Goal: Task Accomplishment & Management: Manage account settings

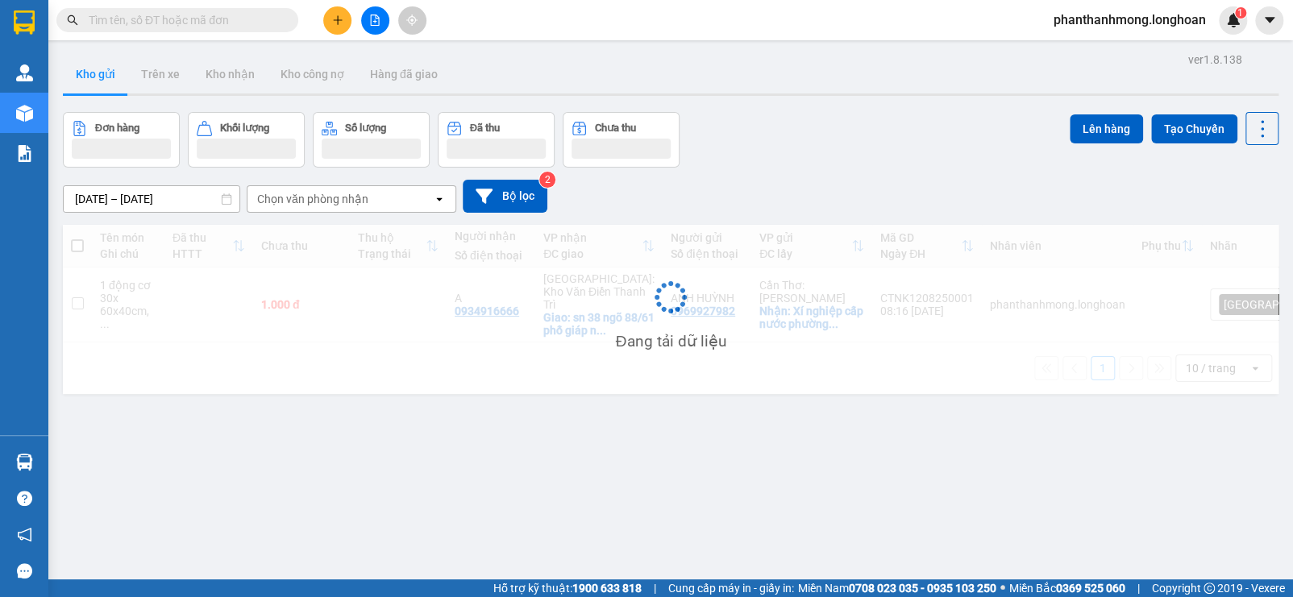
click at [21, 466] on img at bounding box center [24, 462] width 17 height 17
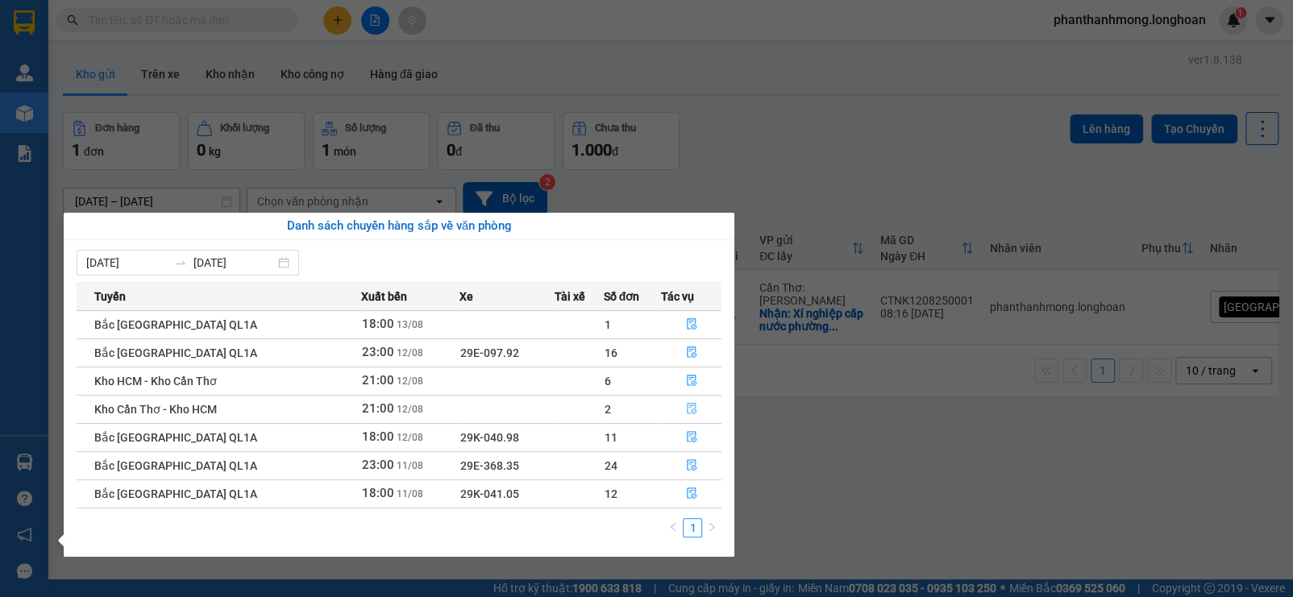
click at [692, 407] on icon "file-done" at bounding box center [692, 409] width 10 height 11
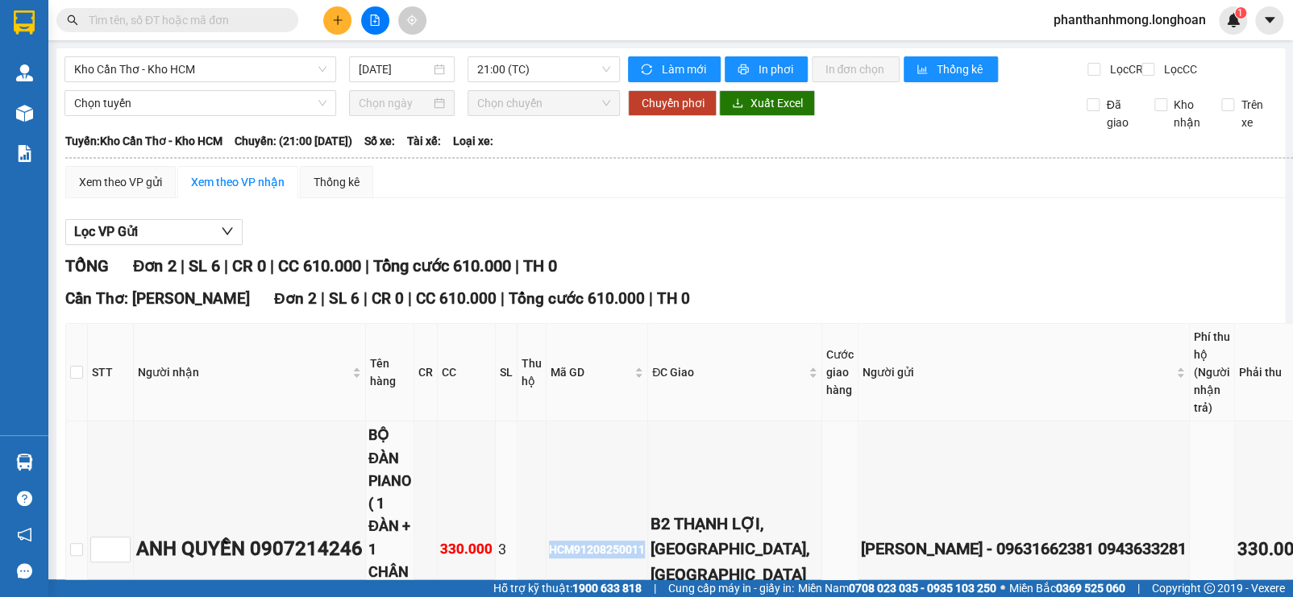
click at [214, 15] on input "text" at bounding box center [184, 20] width 190 height 18
click at [216, 24] on input "text" at bounding box center [184, 20] width 190 height 18
paste input "HCM91208250011"
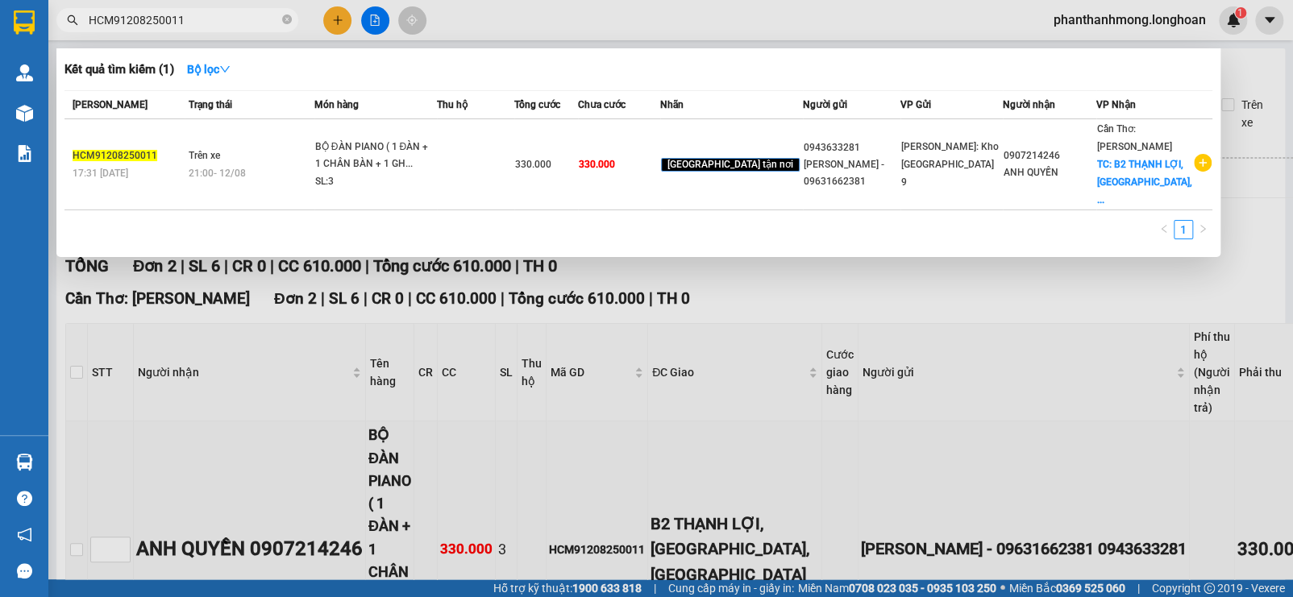
type input "HCM91208250011"
click at [939, 506] on div at bounding box center [646, 298] width 1293 height 597
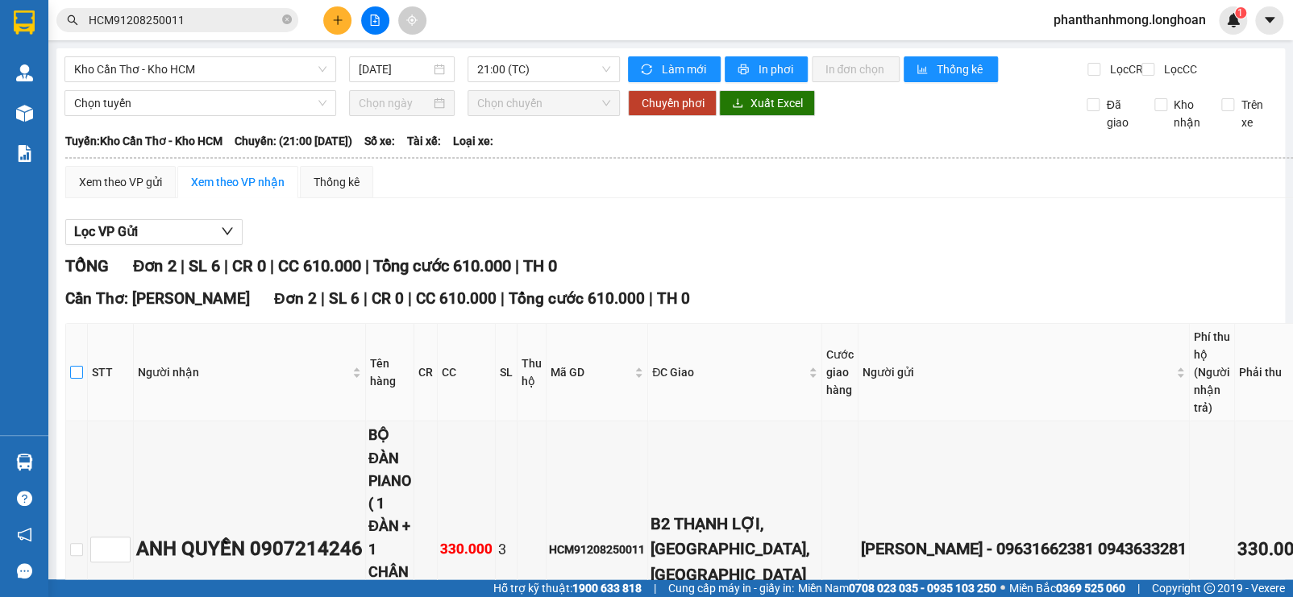
click at [77, 379] on input "checkbox" at bounding box center [76, 372] width 13 height 13
checkbox input "true"
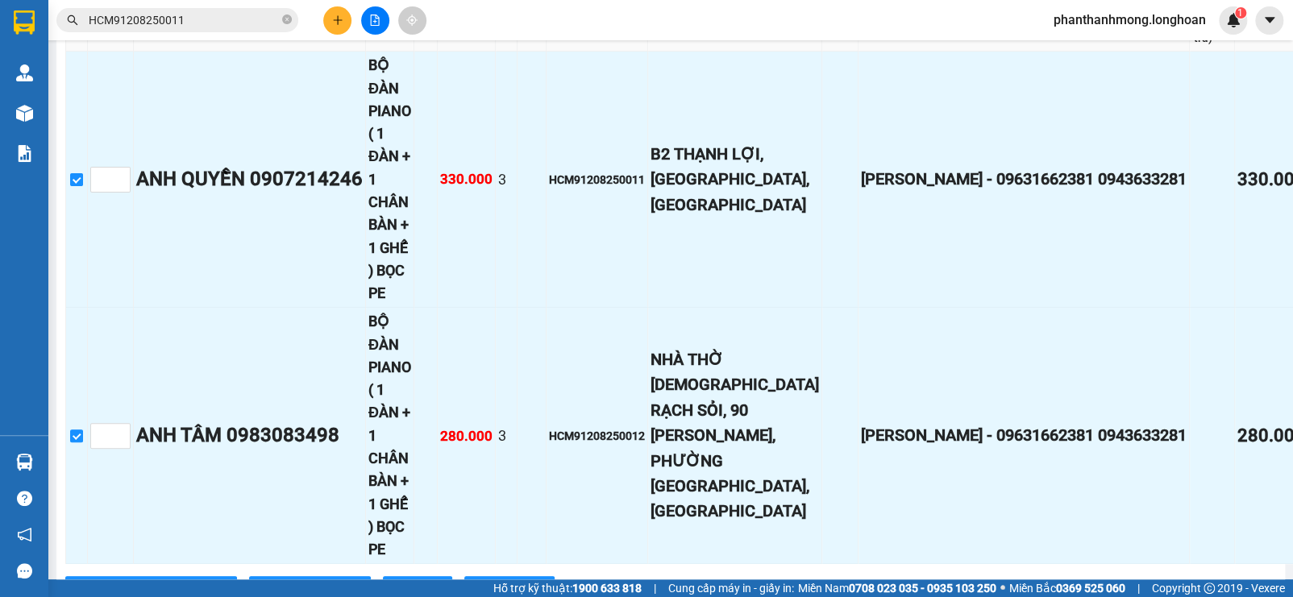
scroll to position [503, 0]
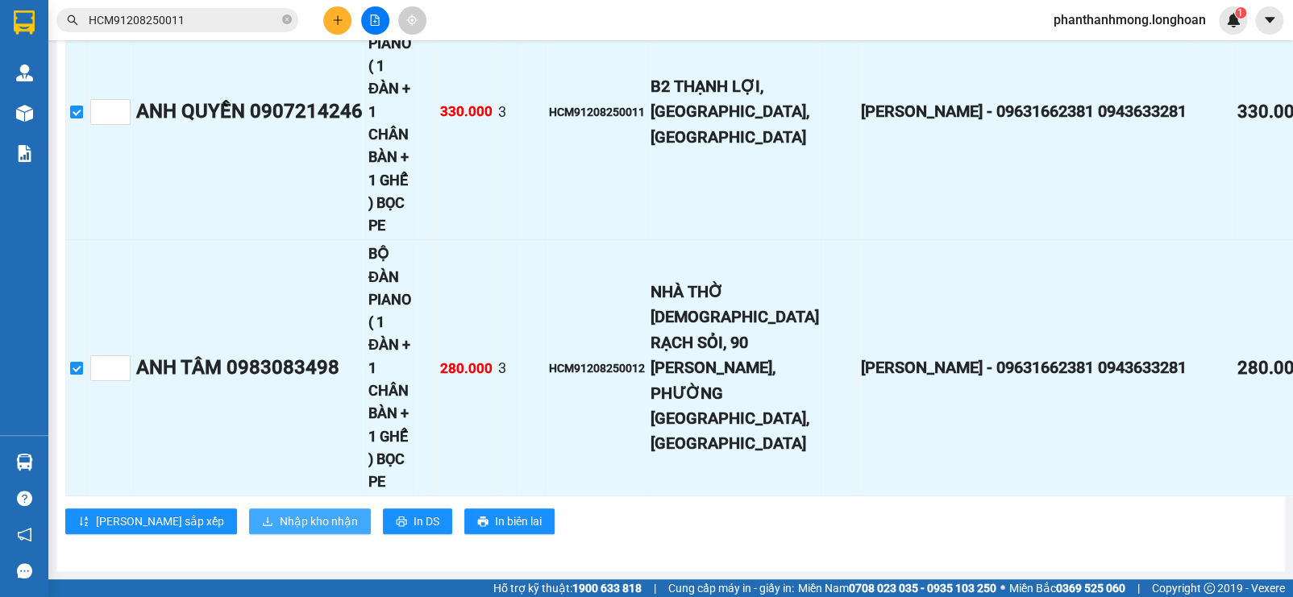
click at [280, 522] on span "Nhập kho nhận" at bounding box center [319, 522] width 78 height 18
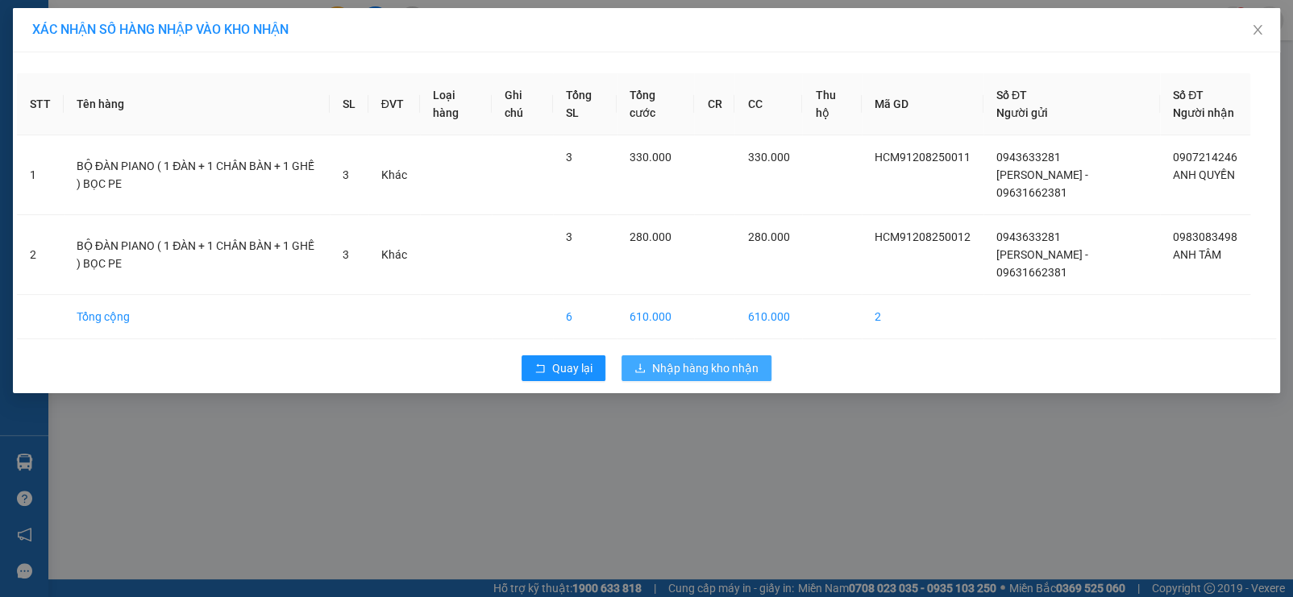
click at [733, 367] on span "Nhập hàng kho nhận" at bounding box center [705, 368] width 106 height 18
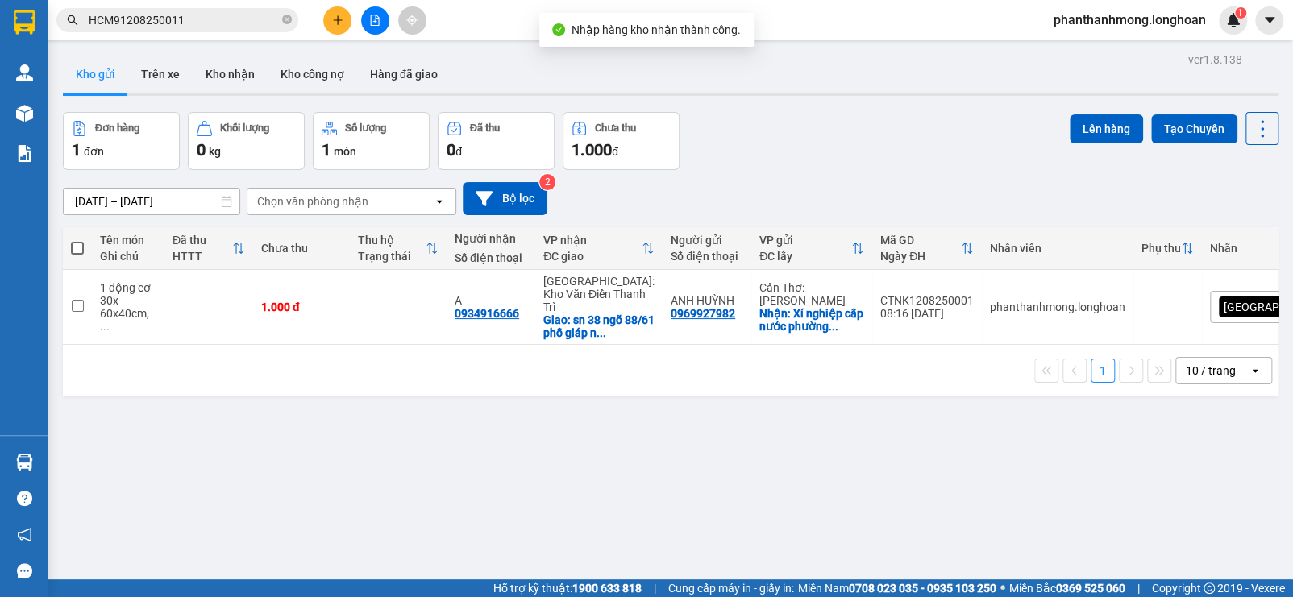
click at [15, 587] on div "Phản hồi" at bounding box center [24, 571] width 48 height 36
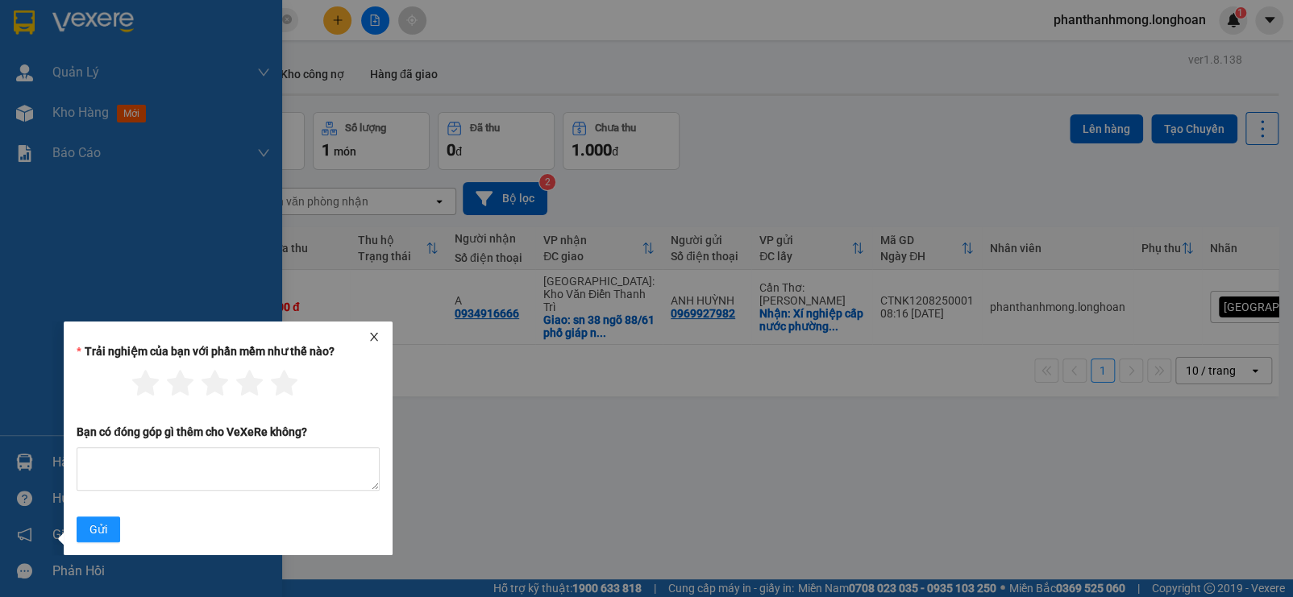
click at [31, 464] on img at bounding box center [24, 462] width 17 height 17
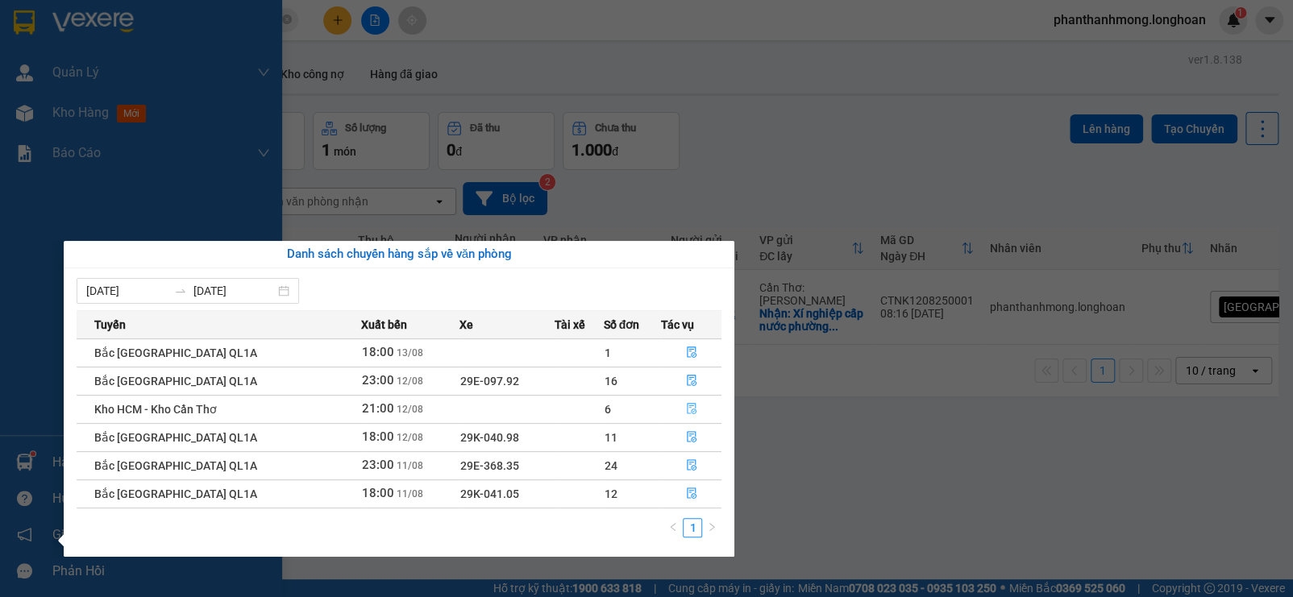
click at [692, 407] on icon "file-done" at bounding box center [691, 408] width 11 height 11
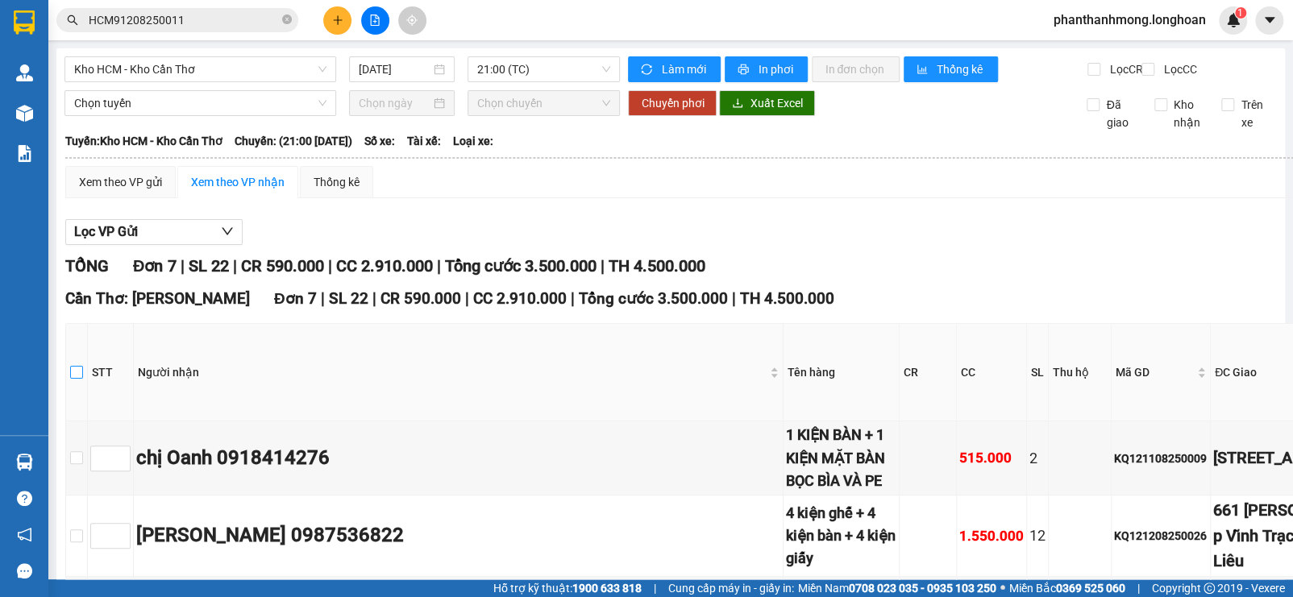
click at [78, 379] on input "checkbox" at bounding box center [76, 372] width 13 height 13
checkbox input "true"
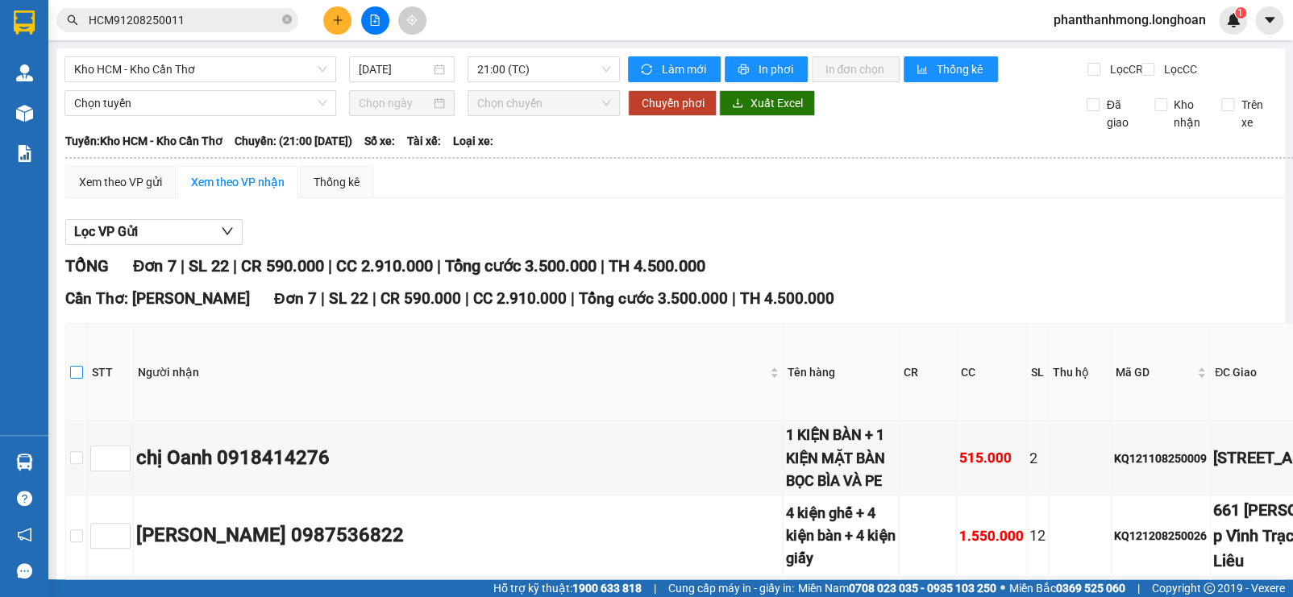
checkbox input "true"
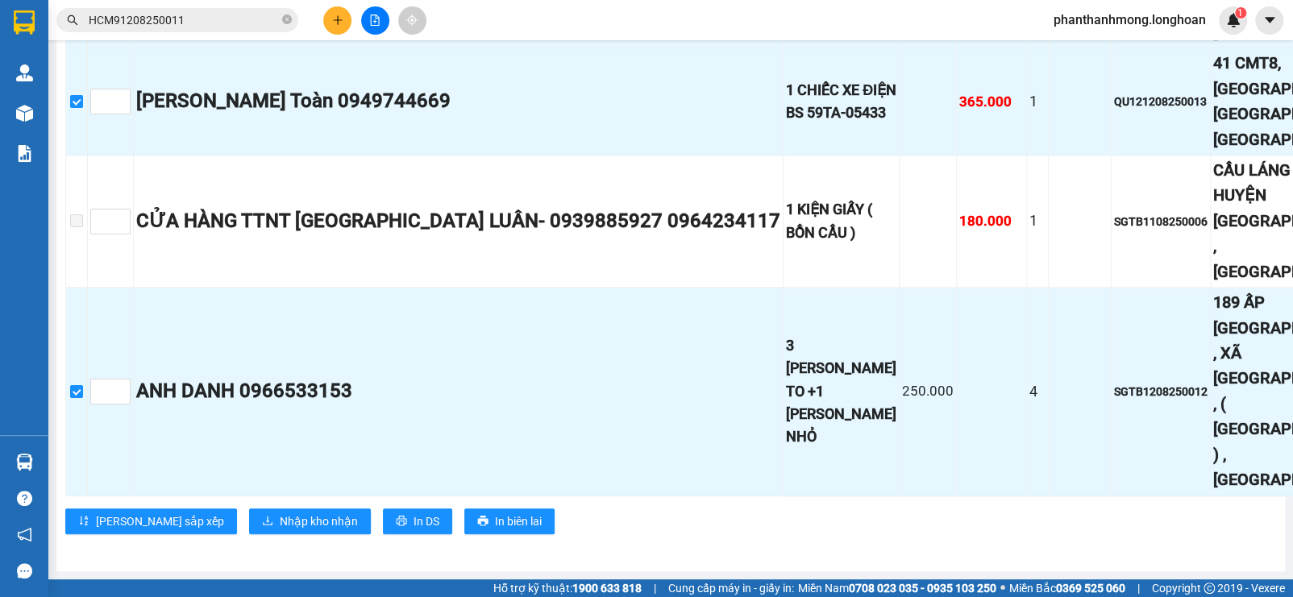
scroll to position [1381, 0]
click at [280, 513] on span "Nhập kho nhận" at bounding box center [319, 522] width 78 height 18
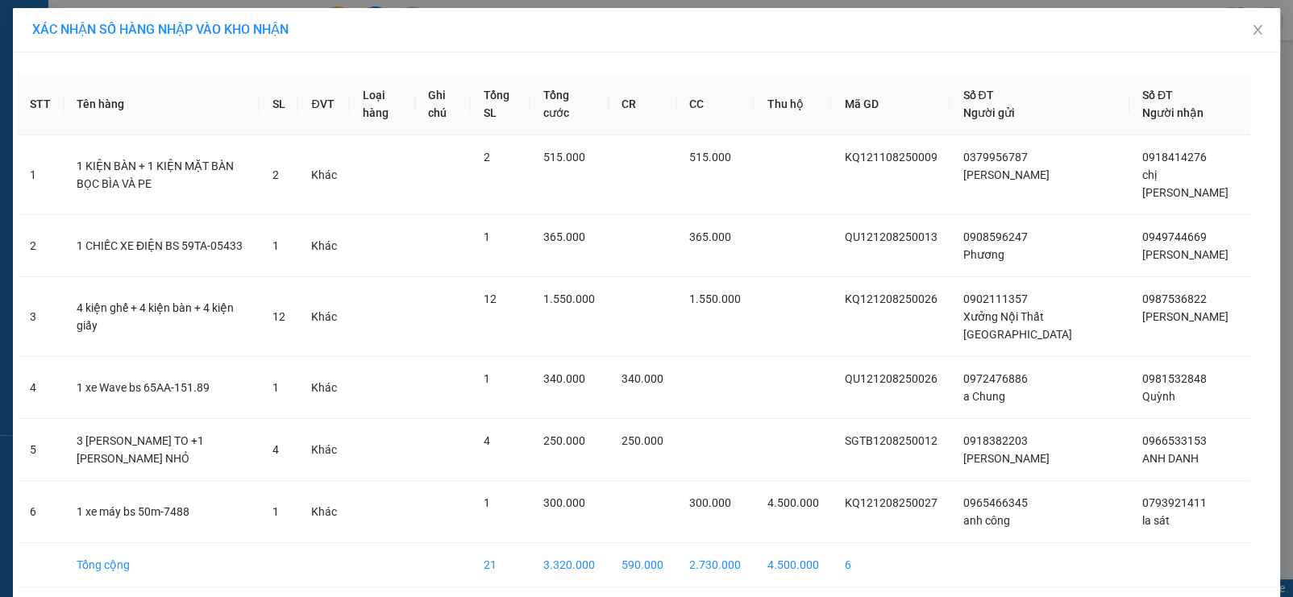
scroll to position [61, 0]
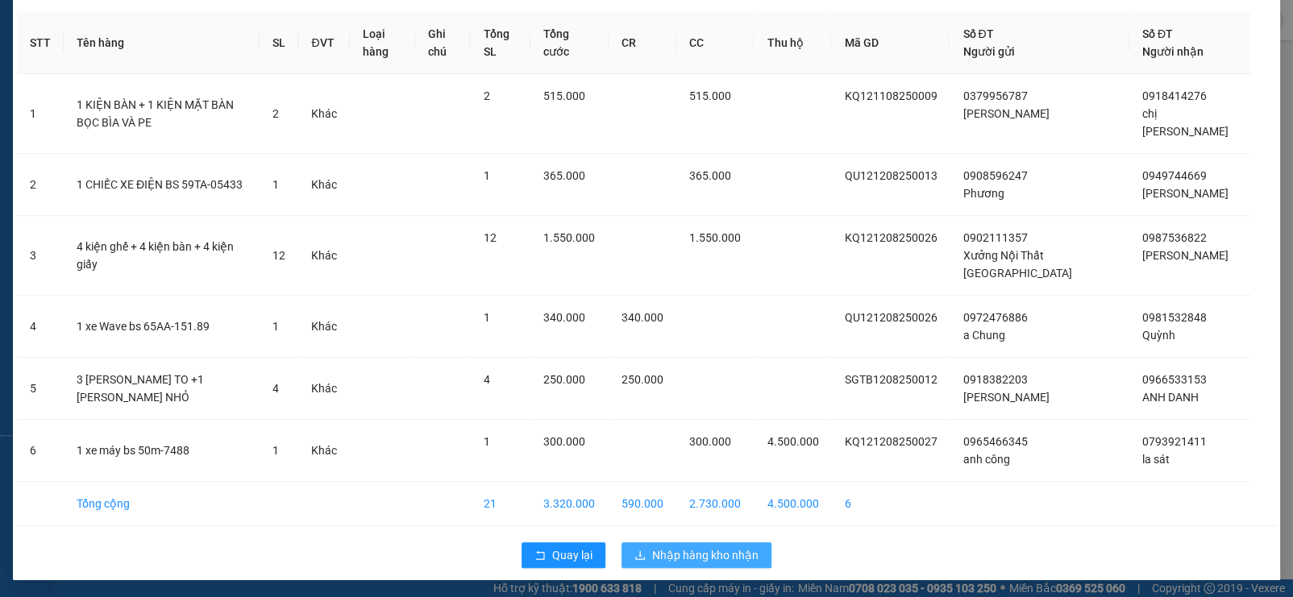
click at [708, 546] on span "Nhập hàng kho nhận" at bounding box center [705, 555] width 106 height 18
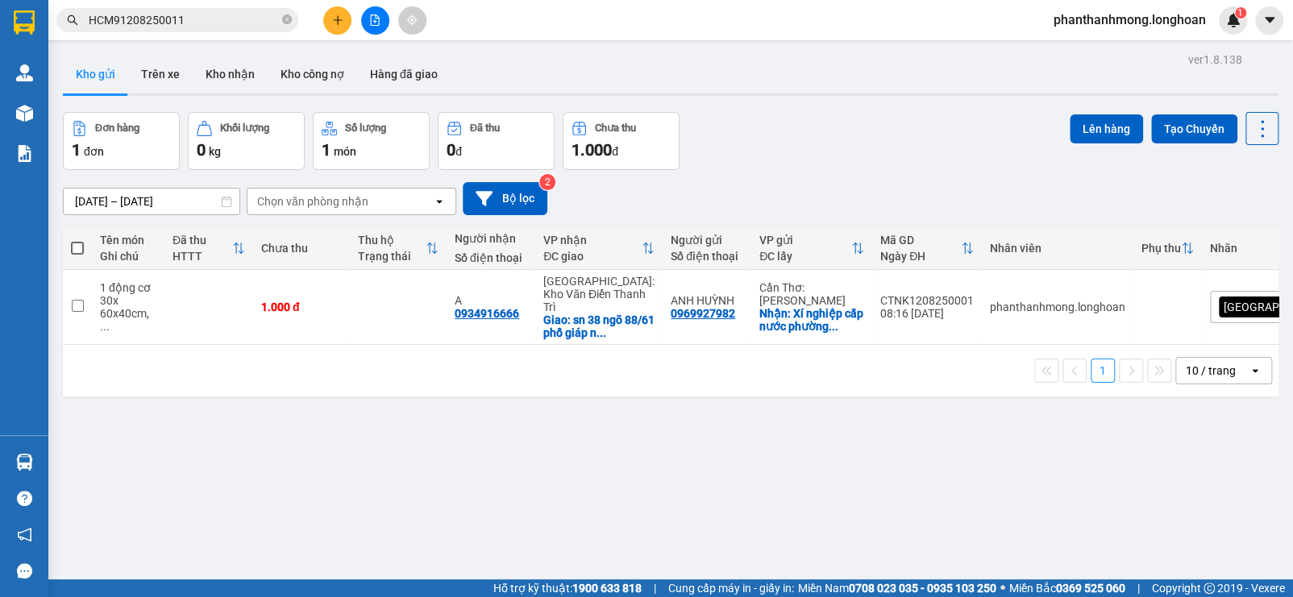
click at [21, 78] on img at bounding box center [24, 72] width 17 height 17
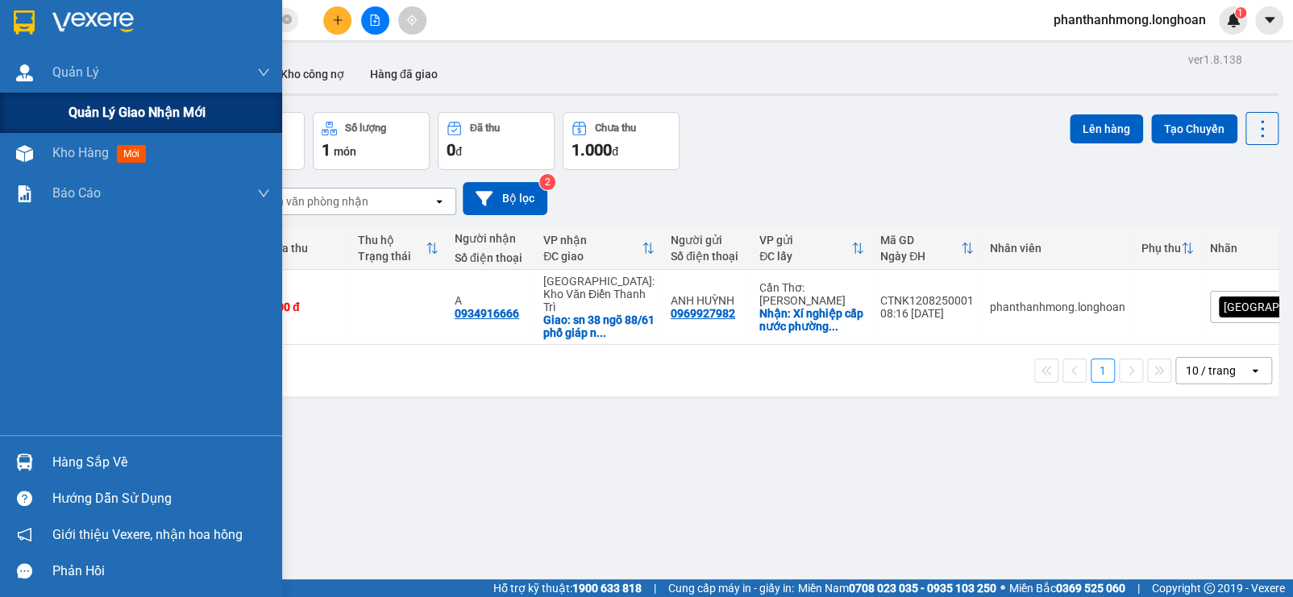
click at [114, 118] on span "Quản lý giao nhận mới" at bounding box center [137, 112] width 137 height 20
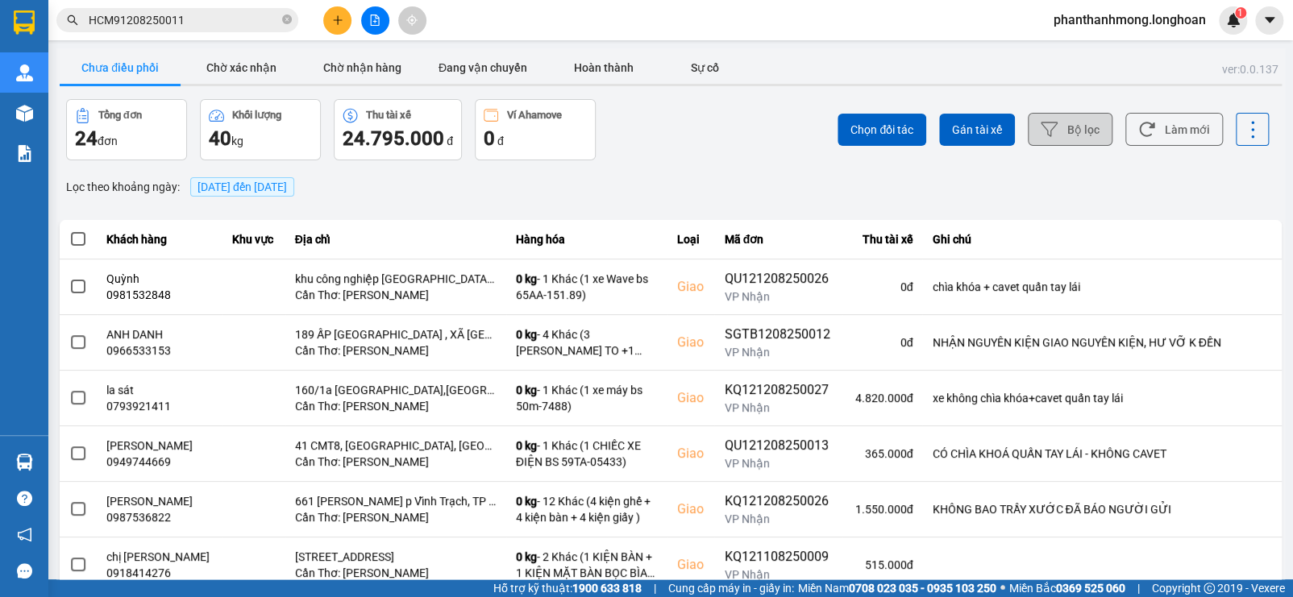
click at [1049, 127] on button "Bộ lọc" at bounding box center [1070, 129] width 85 height 33
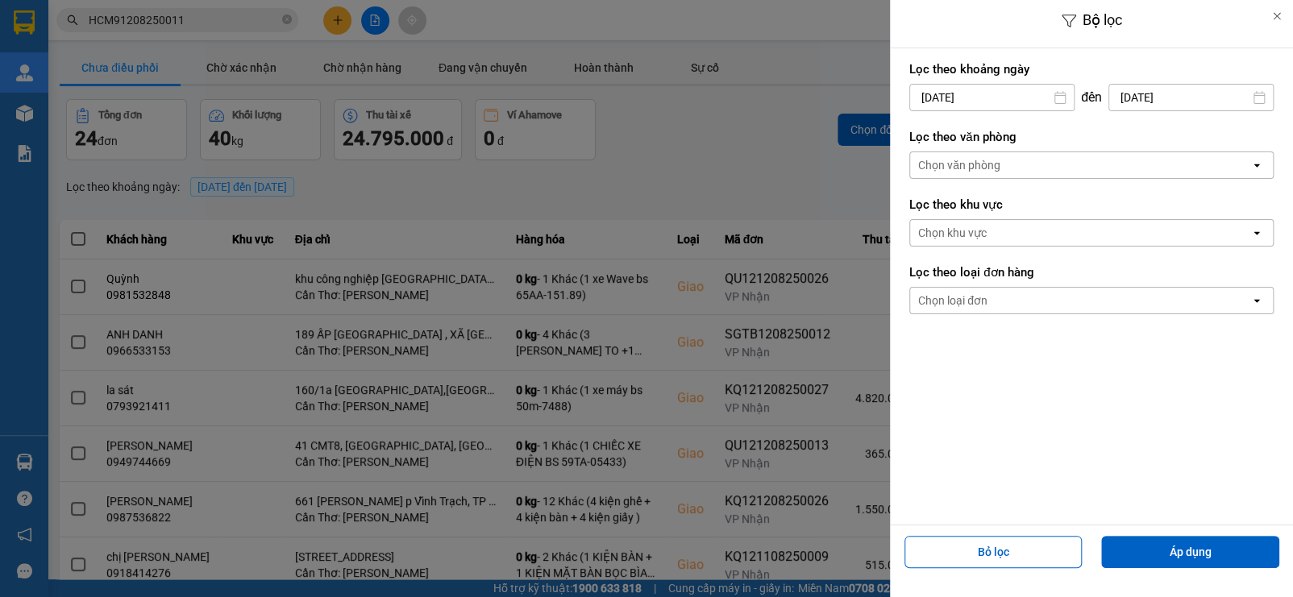
click at [970, 93] on input "[DATE]" at bounding box center [992, 98] width 164 height 26
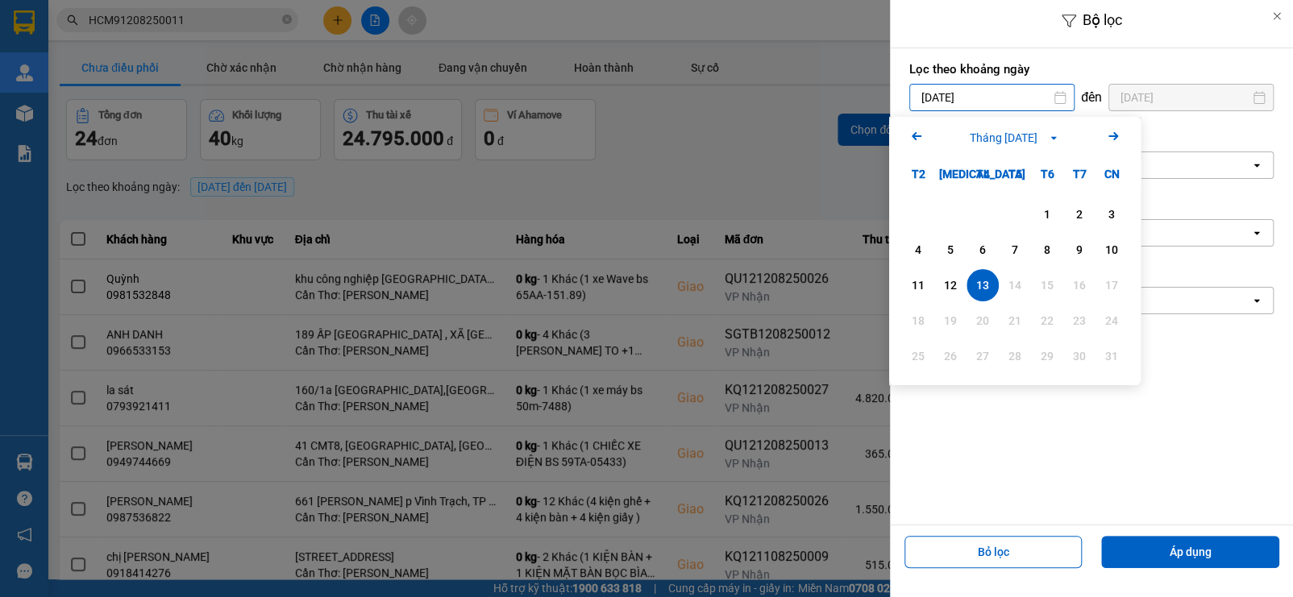
click at [1045, 207] on div "1" at bounding box center [1047, 214] width 23 height 19
type input "[DATE]"
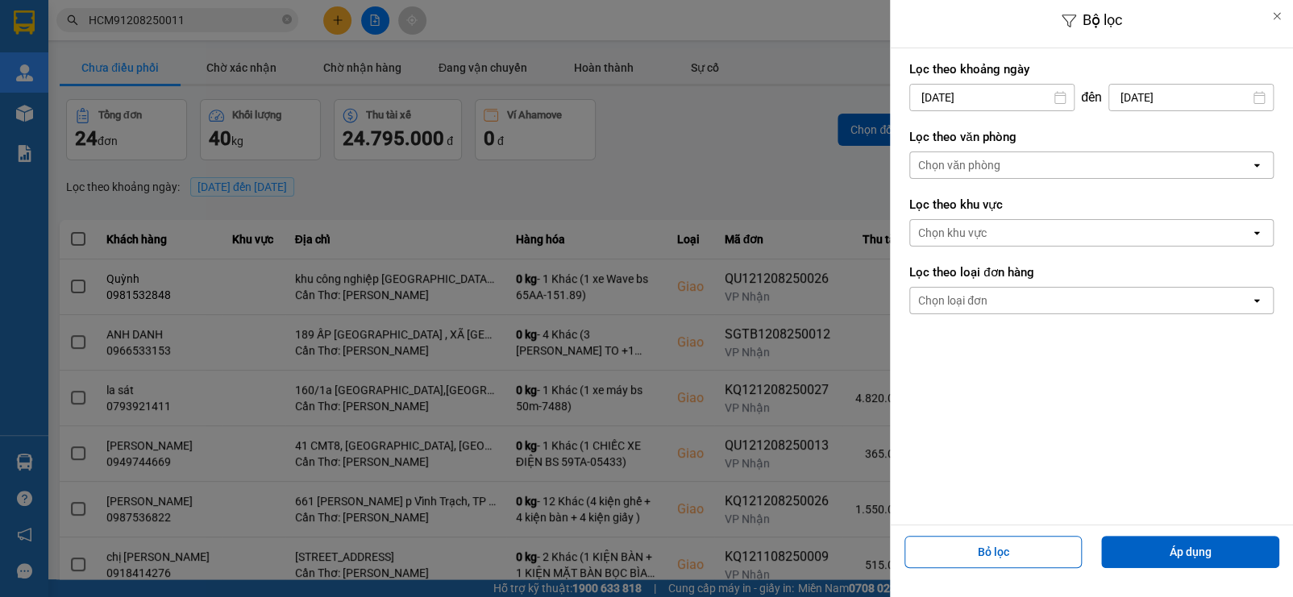
click at [1119, 157] on div "Chọn văn phòng" at bounding box center [1080, 165] width 340 height 26
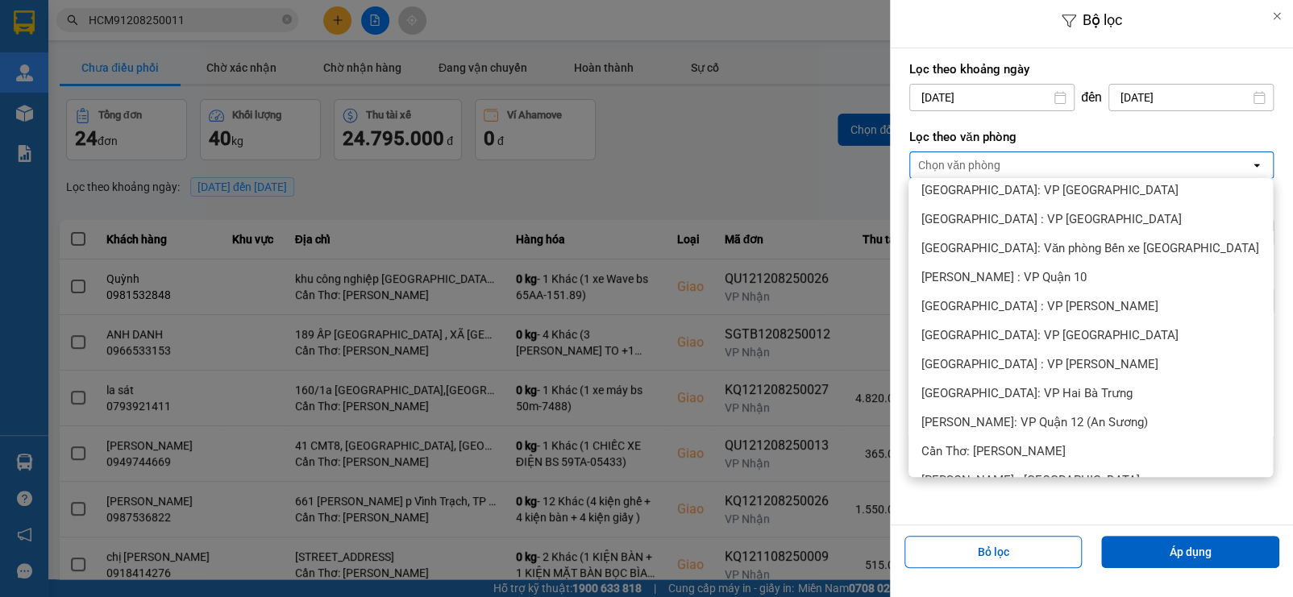
scroll to position [359, 0]
click at [1027, 451] on span "Cần Thơ: [PERSON_NAME]" at bounding box center [993, 449] width 144 height 16
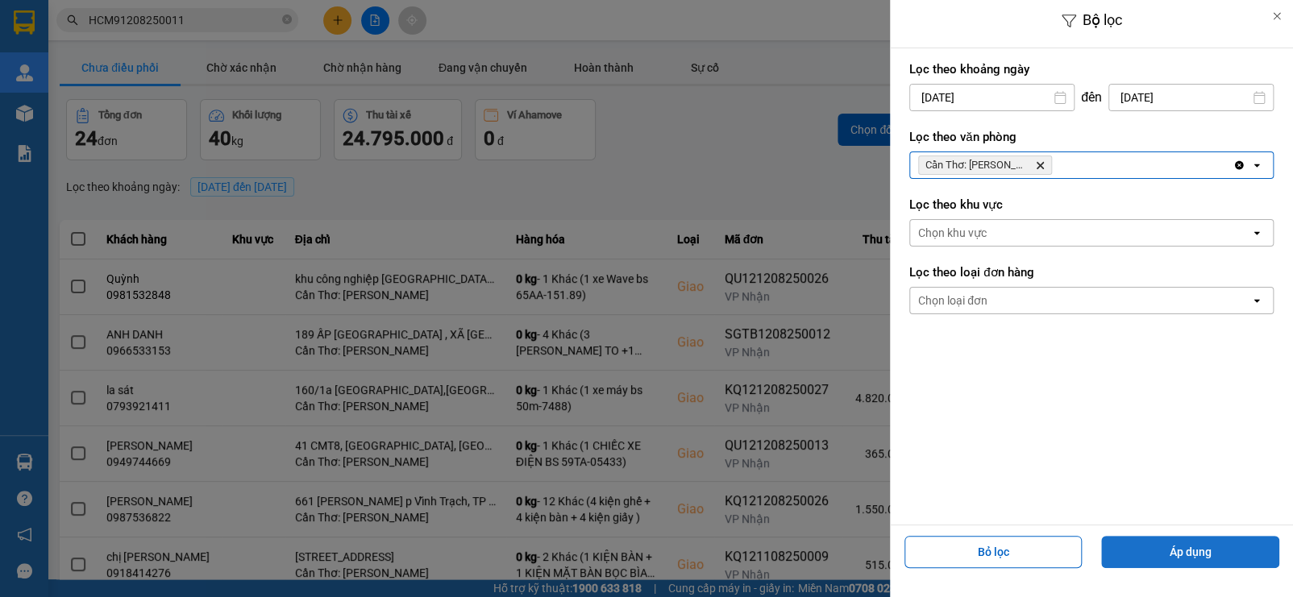
click at [1215, 547] on button "Áp dụng" at bounding box center [1190, 552] width 178 height 32
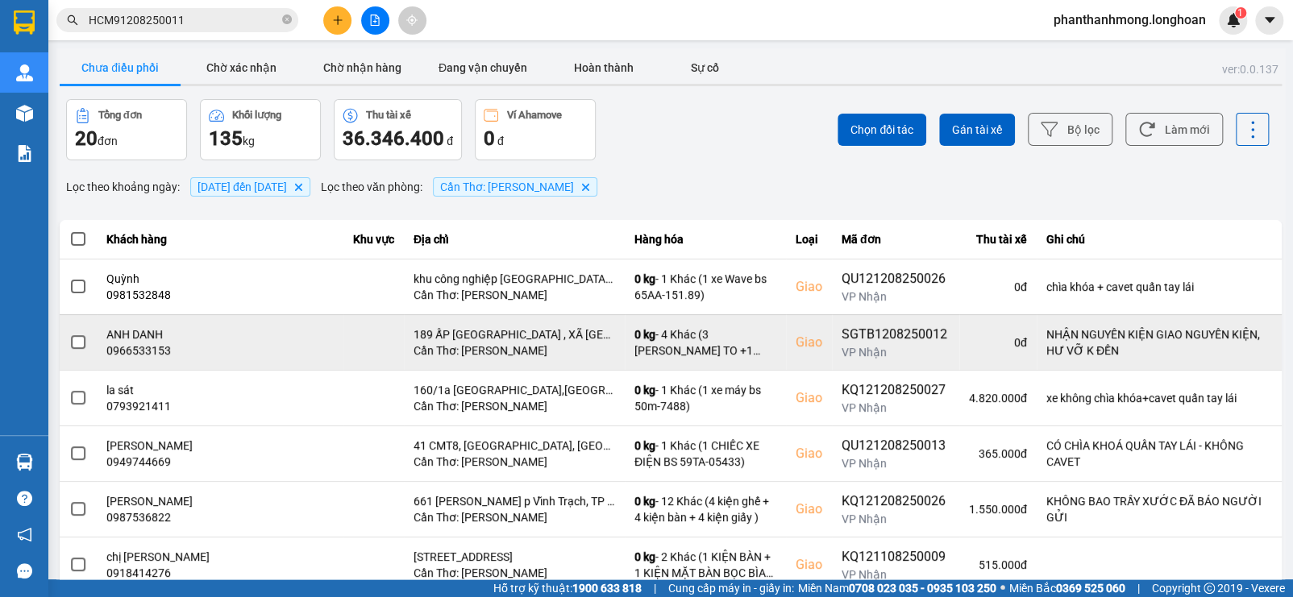
click at [526, 331] on div "189 ẤP [GEOGRAPHIC_DATA] , XÃ [GEOGRAPHIC_DATA] , ( [GEOGRAPHIC_DATA] ) , [GEOG…" at bounding box center [514, 334] width 202 height 16
click at [1215, 346] on button at bounding box center [1218, 342] width 23 height 28
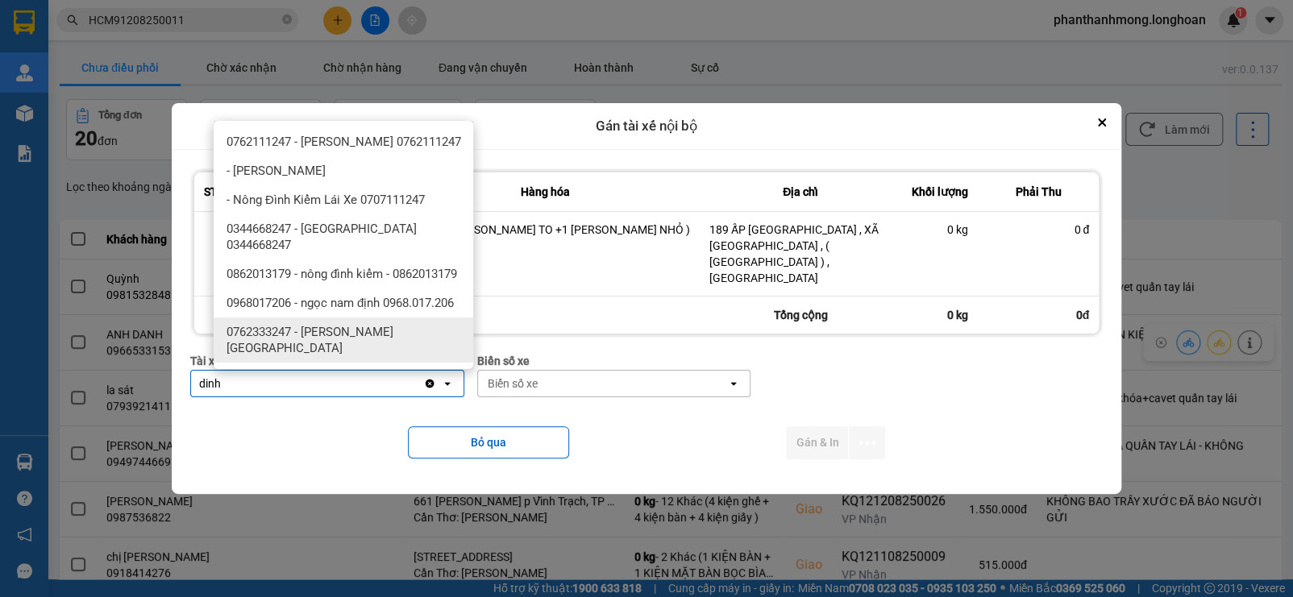
type input "dinh"
click at [389, 324] on span "0762333247 - [PERSON_NAME][GEOGRAPHIC_DATA]" at bounding box center [346, 340] width 240 height 32
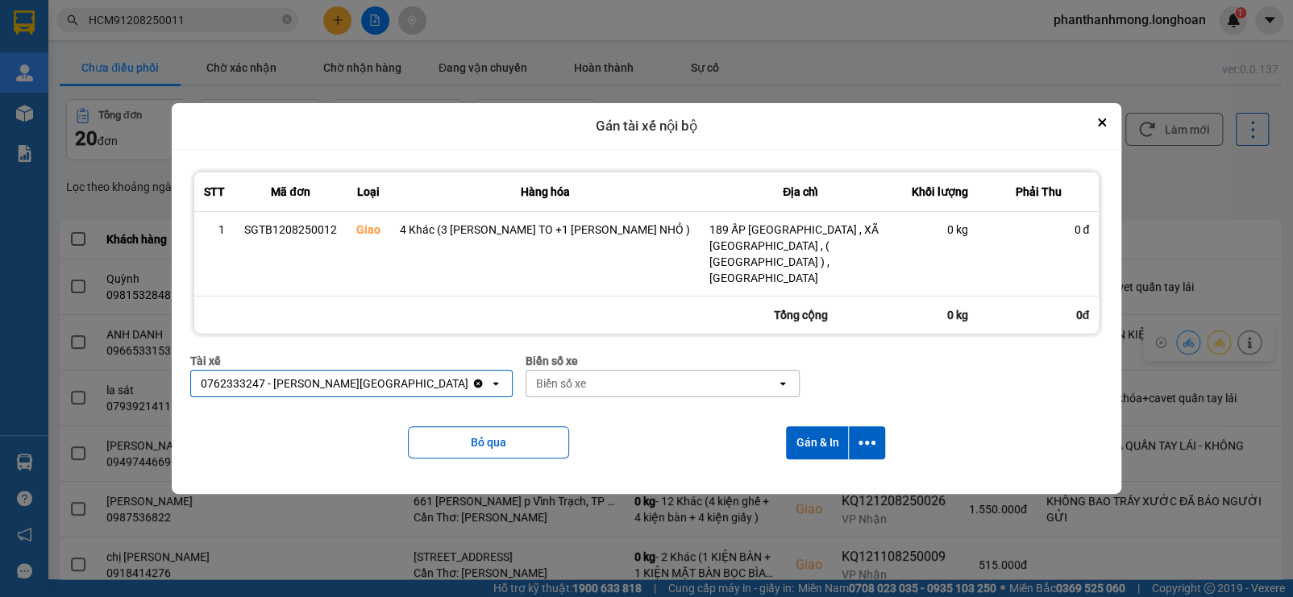
click at [546, 376] on div "Biển số xe" at bounding box center [561, 384] width 50 height 16
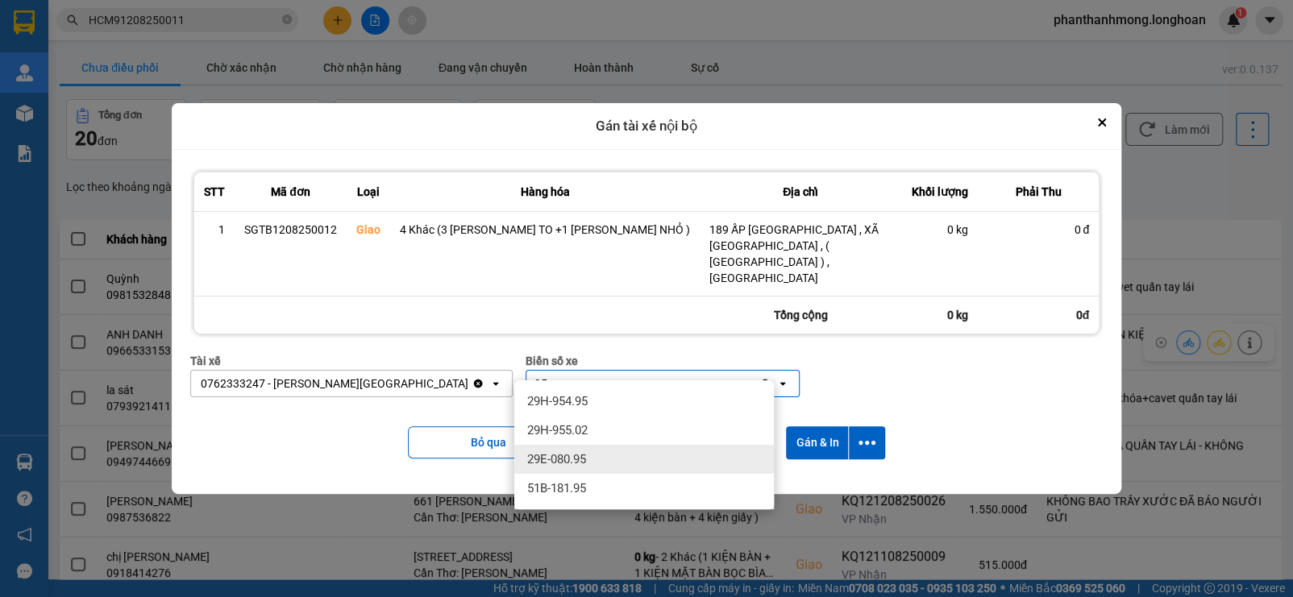
type input "95"
click at [616, 459] on div "29E-080.95" at bounding box center [644, 459] width 260 height 29
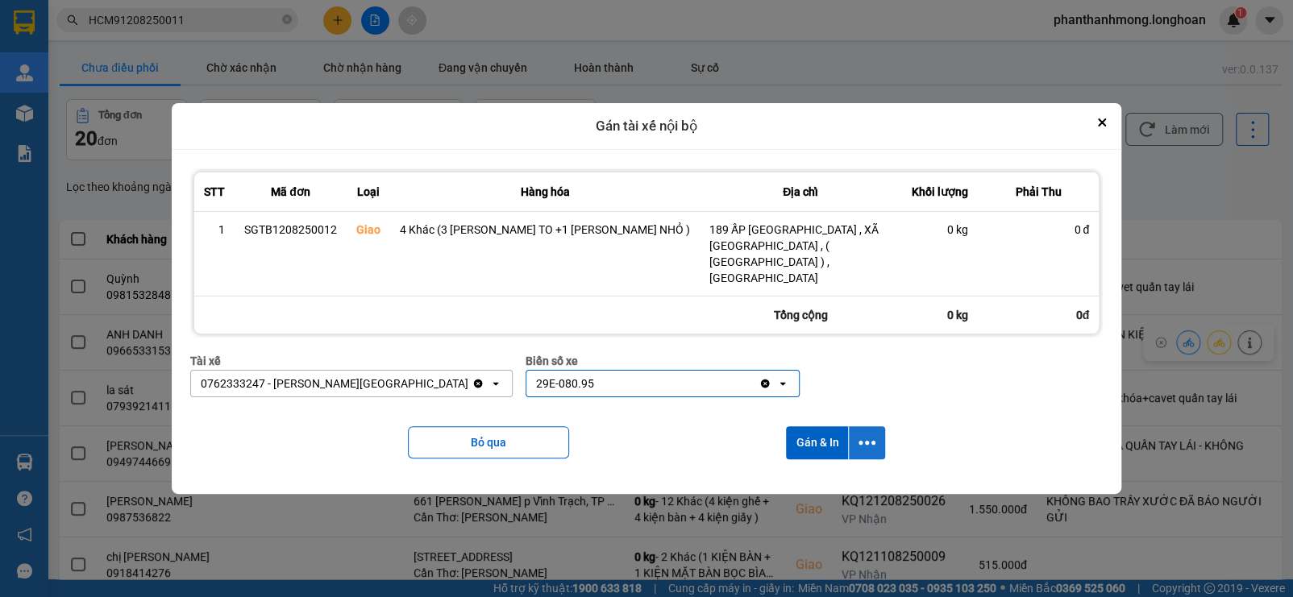
click at [861, 434] on icon "dialog" at bounding box center [866, 442] width 17 height 17
click at [832, 476] on div "Chỉ gán tài" at bounding box center [816, 470] width 95 height 16
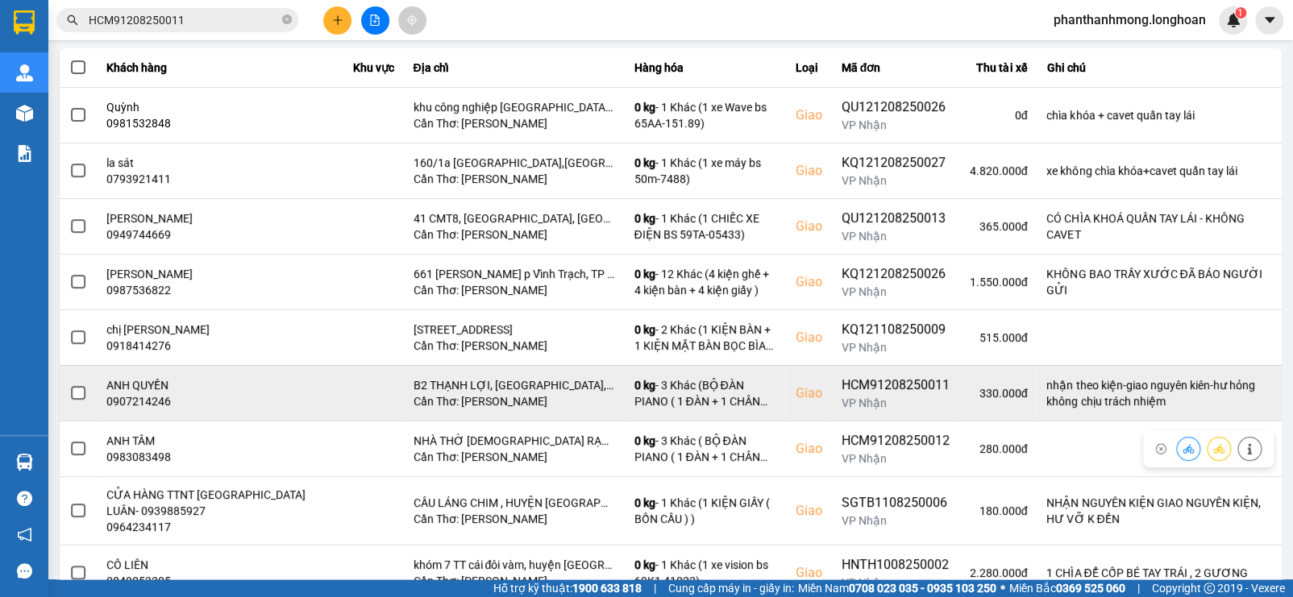
scroll to position [284, 0]
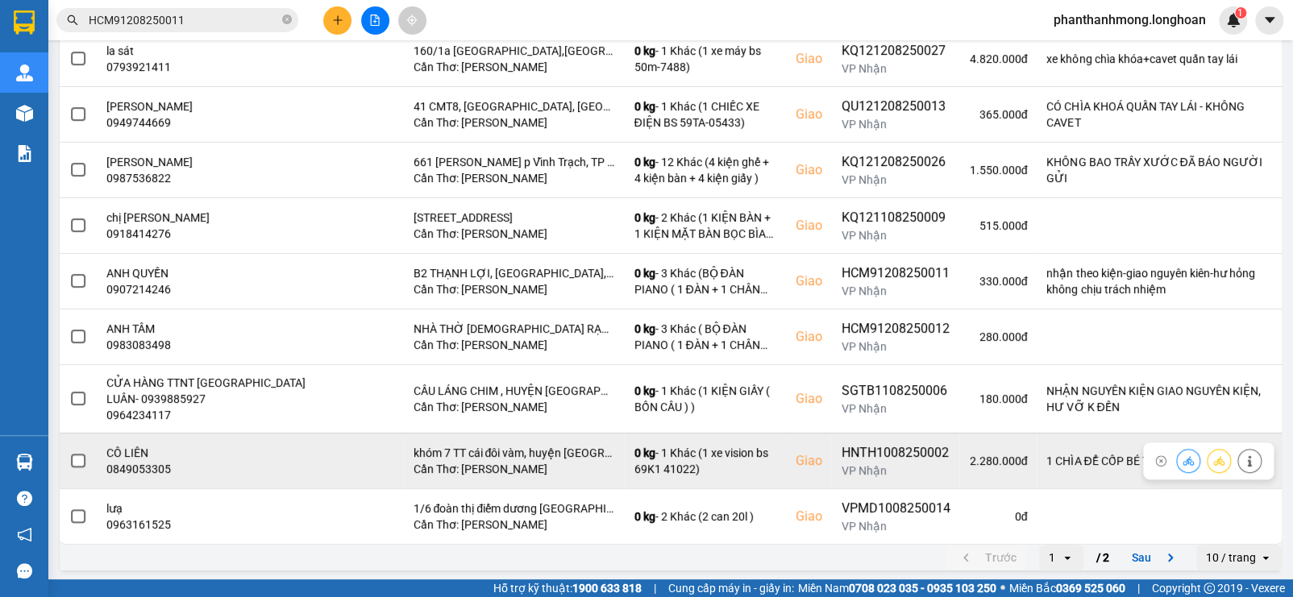
click at [80, 461] on span at bounding box center [78, 461] width 15 height 15
click at [69, 452] on input "checkbox" at bounding box center [69, 452] width 0 height 0
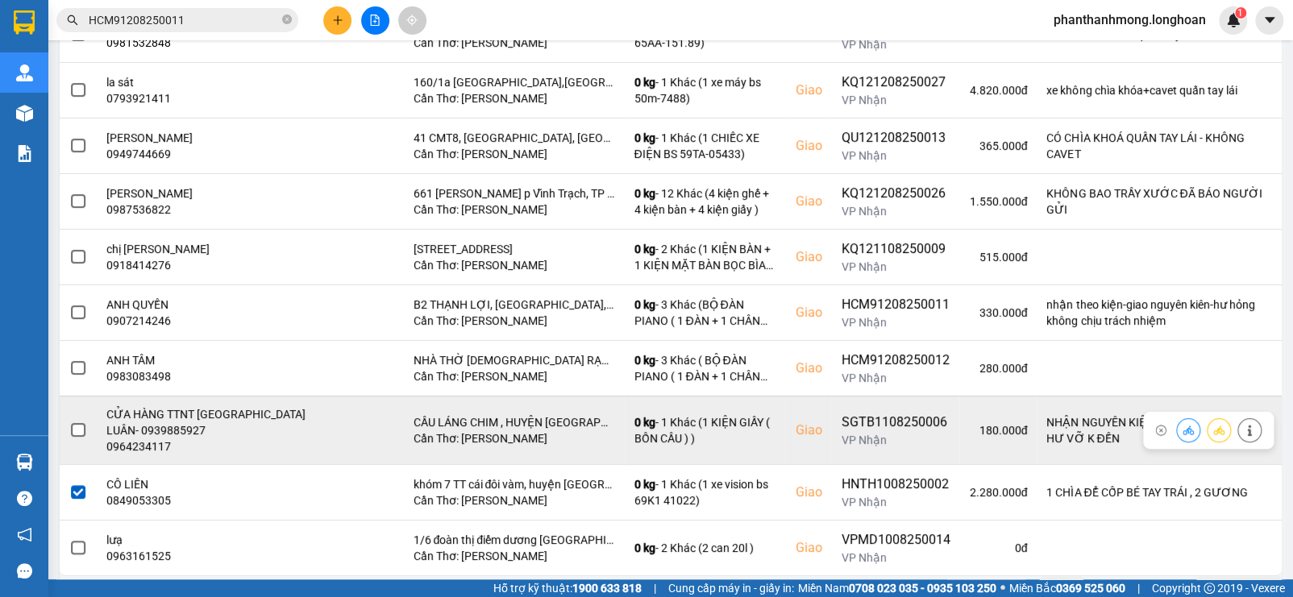
scroll to position [251, 0]
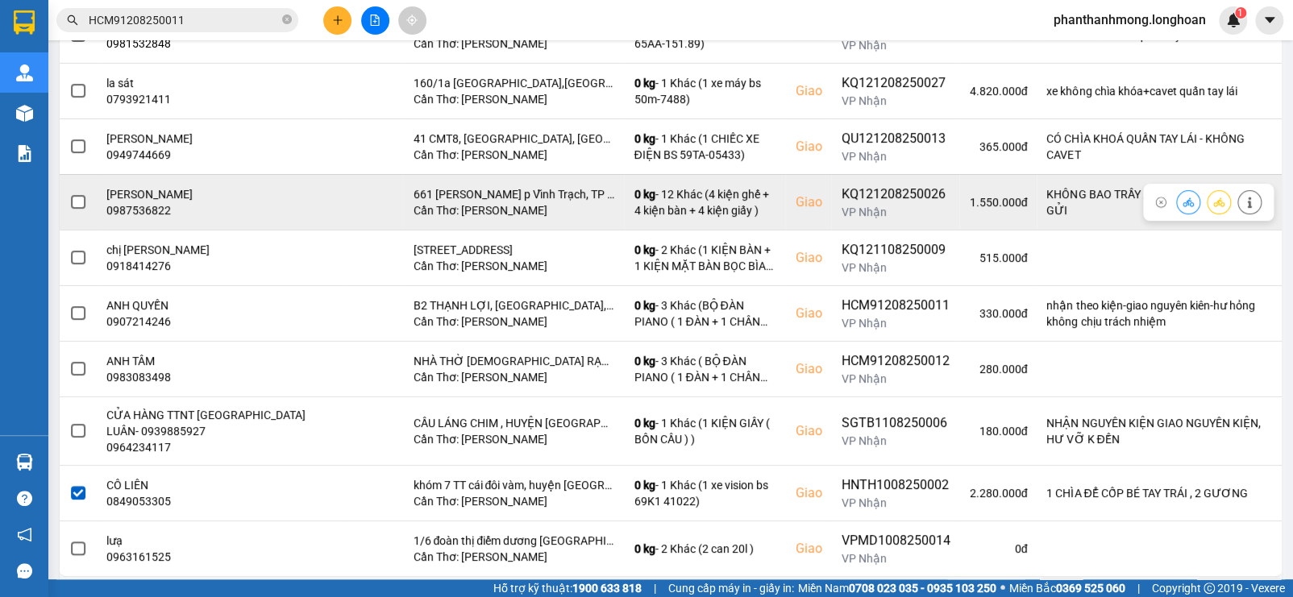
click at [81, 202] on span at bounding box center [78, 202] width 15 height 15
click at [69, 193] on input "checkbox" at bounding box center [69, 193] width 0 height 0
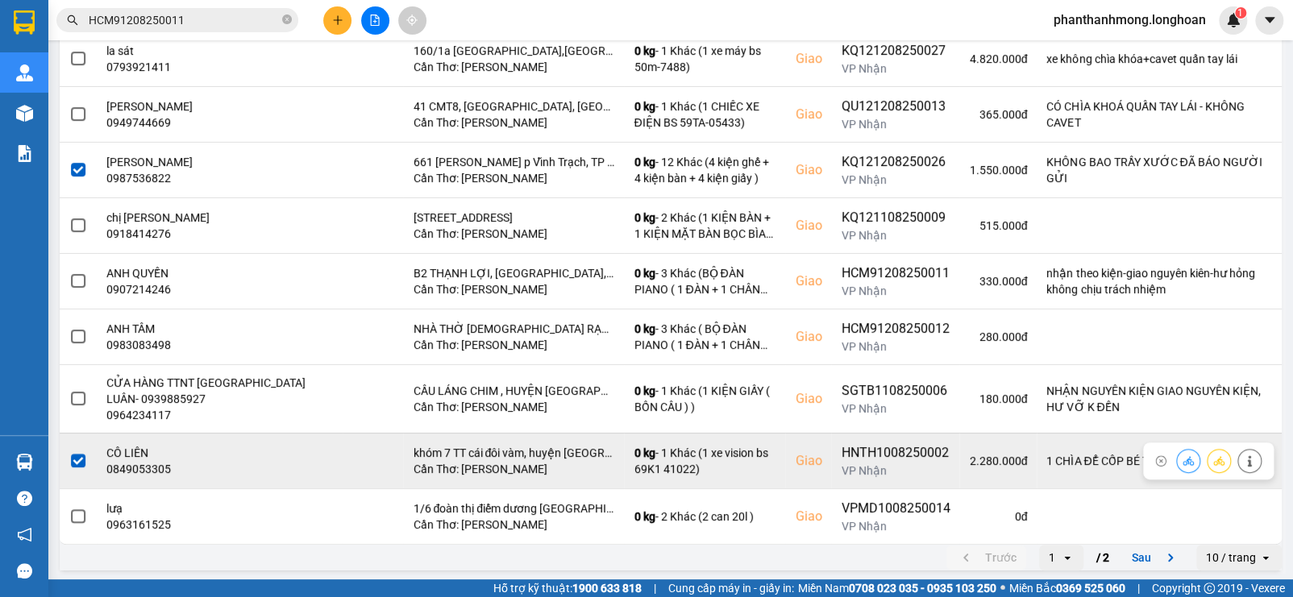
scroll to position [0, 0]
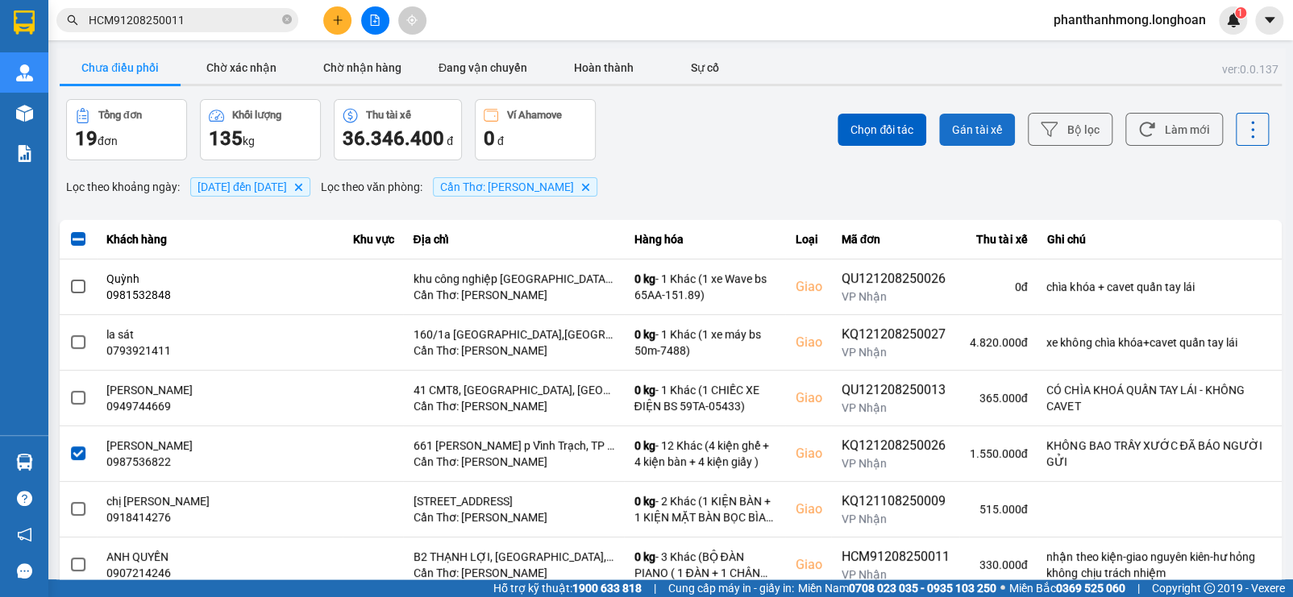
click at [966, 137] on span "Gán tài xế" at bounding box center [977, 130] width 50 height 16
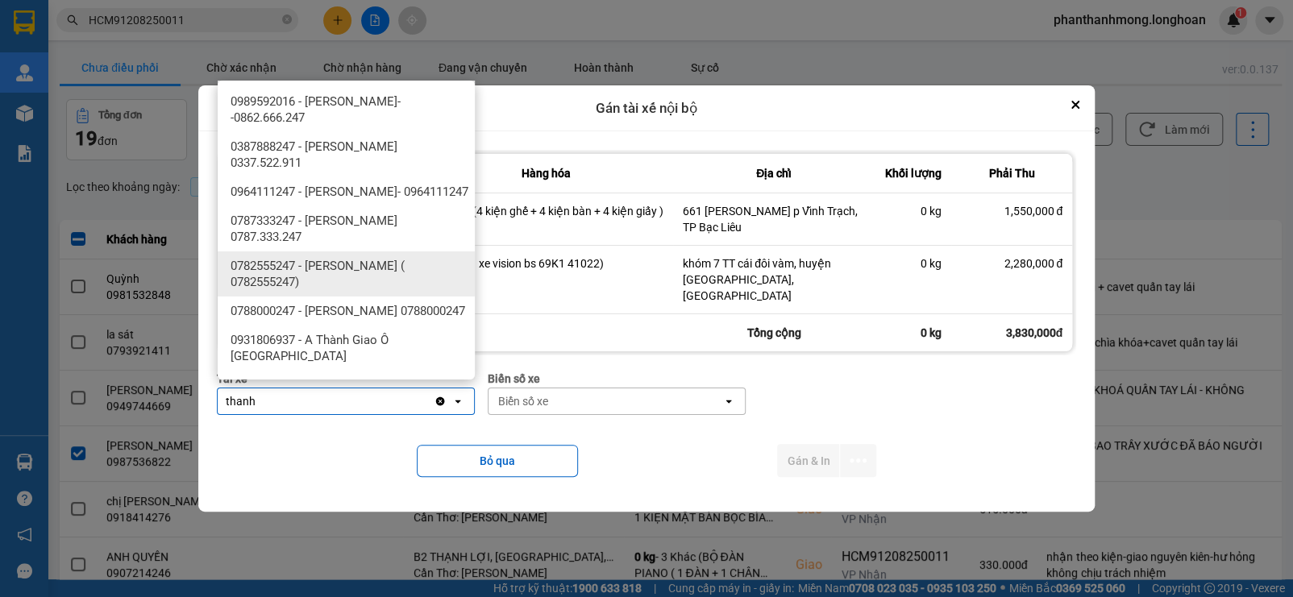
type input "thanh"
click at [405, 297] on div "0782555247 - [PERSON_NAME] ( 0782555247)" at bounding box center [346, 273] width 257 height 45
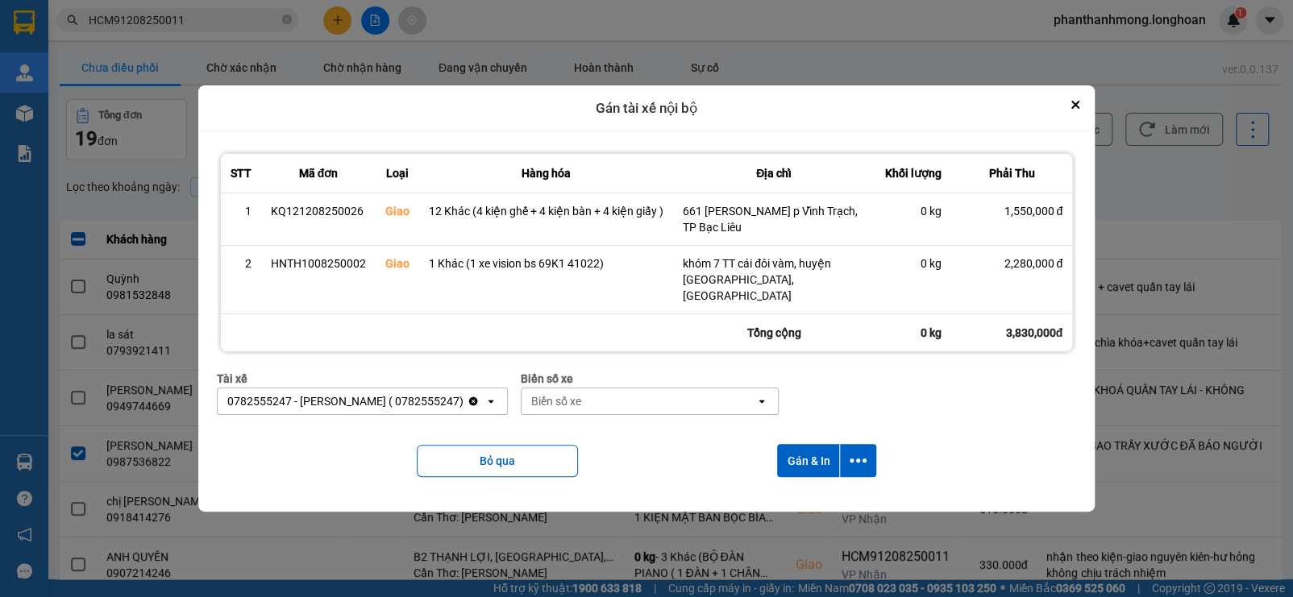
click at [624, 400] on div "Biển số xe" at bounding box center [638, 401] width 234 height 26
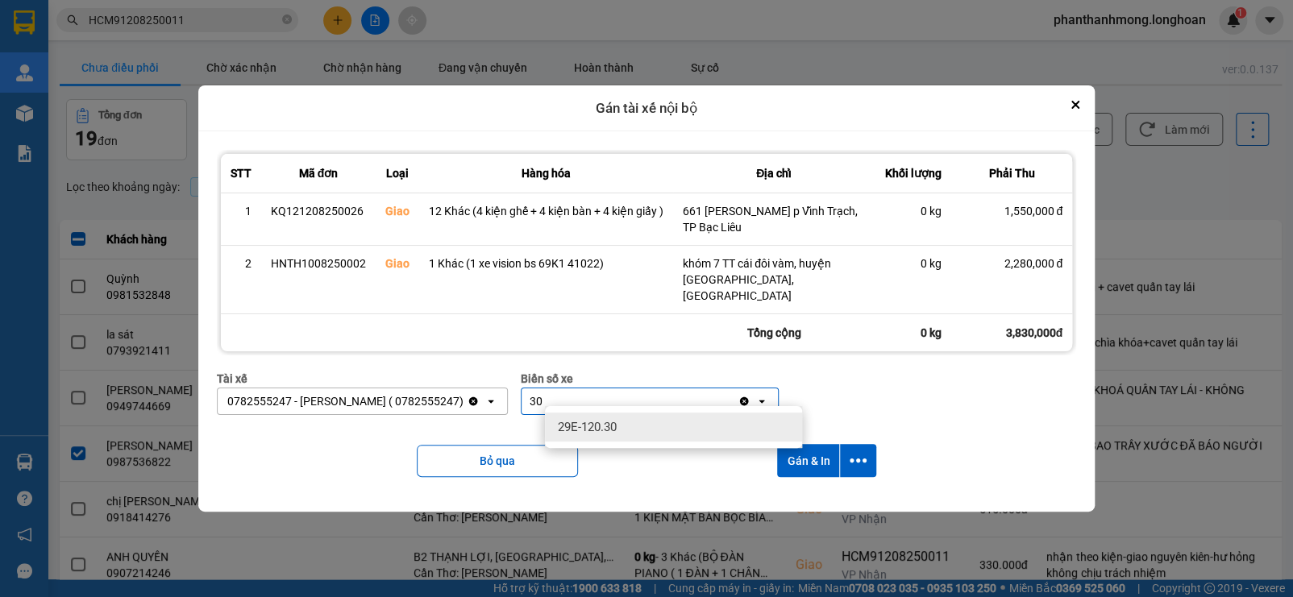
type input "30"
click at [636, 429] on div "29E-120.30" at bounding box center [673, 427] width 257 height 29
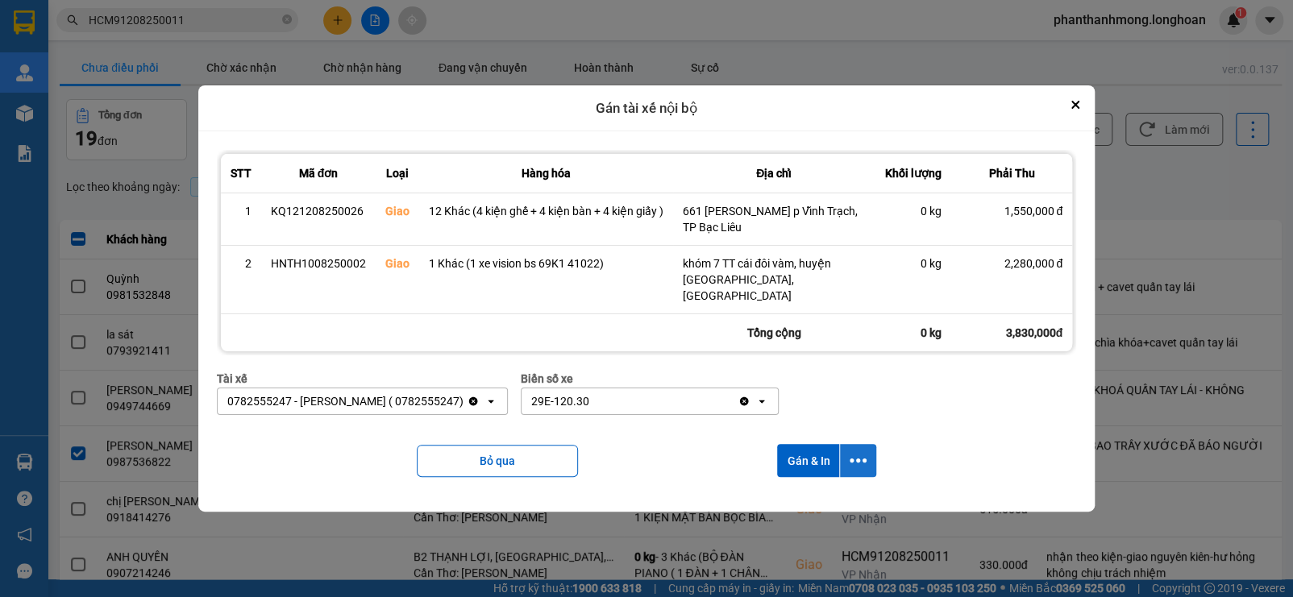
click at [862, 452] on icon "dialog" at bounding box center [858, 460] width 17 height 17
click at [832, 495] on div "Chỉ gán tài" at bounding box center [814, 496] width 95 height 16
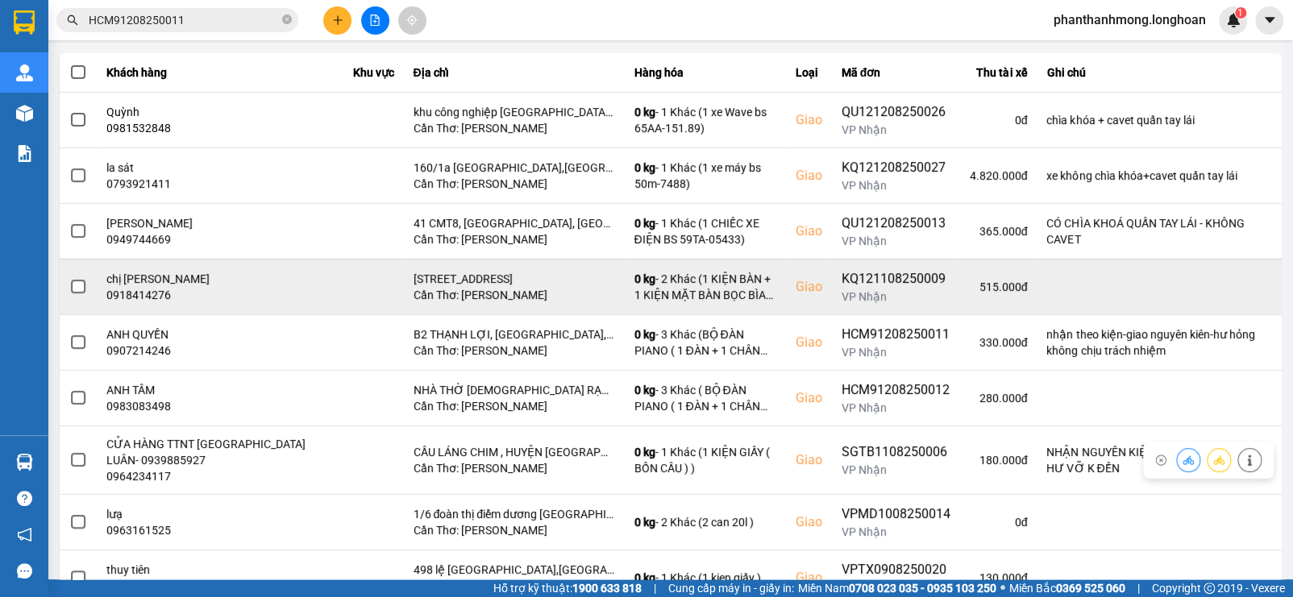
scroll to position [284, 0]
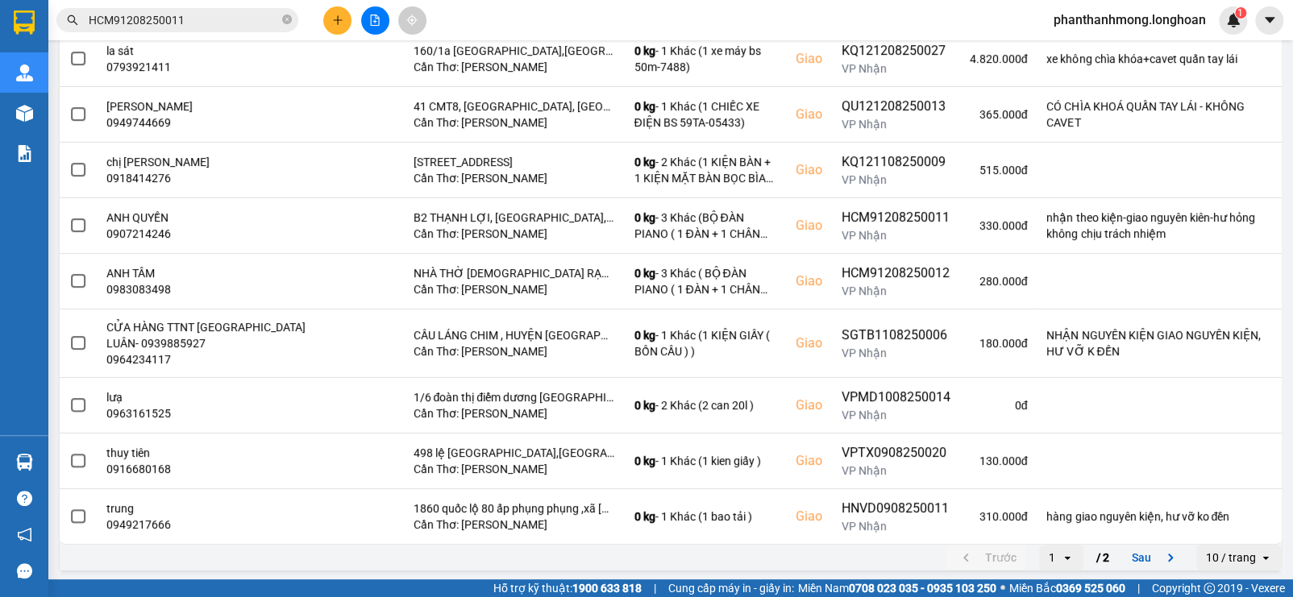
click at [1196, 566] on div "10 / trang" at bounding box center [1227, 558] width 63 height 26
click at [1262, 556] on icon at bounding box center [1265, 557] width 6 height 3
click at [1259, 558] on icon "open" at bounding box center [1265, 557] width 13 height 13
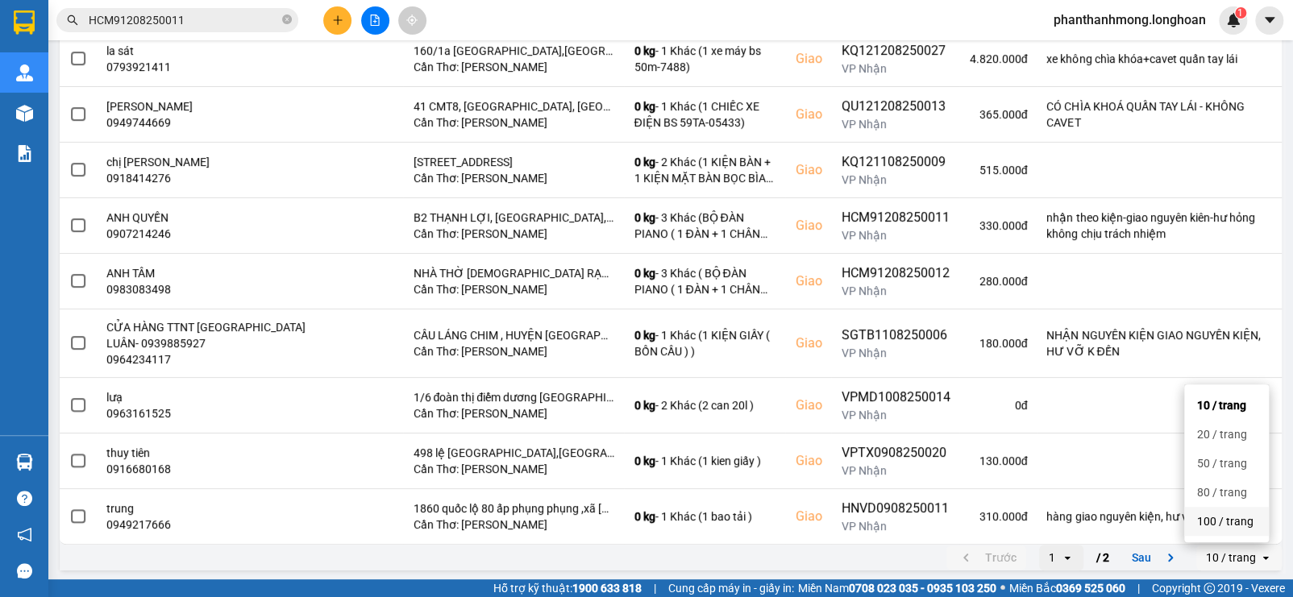
click at [1235, 519] on div "100 / trang" at bounding box center [1226, 521] width 59 height 16
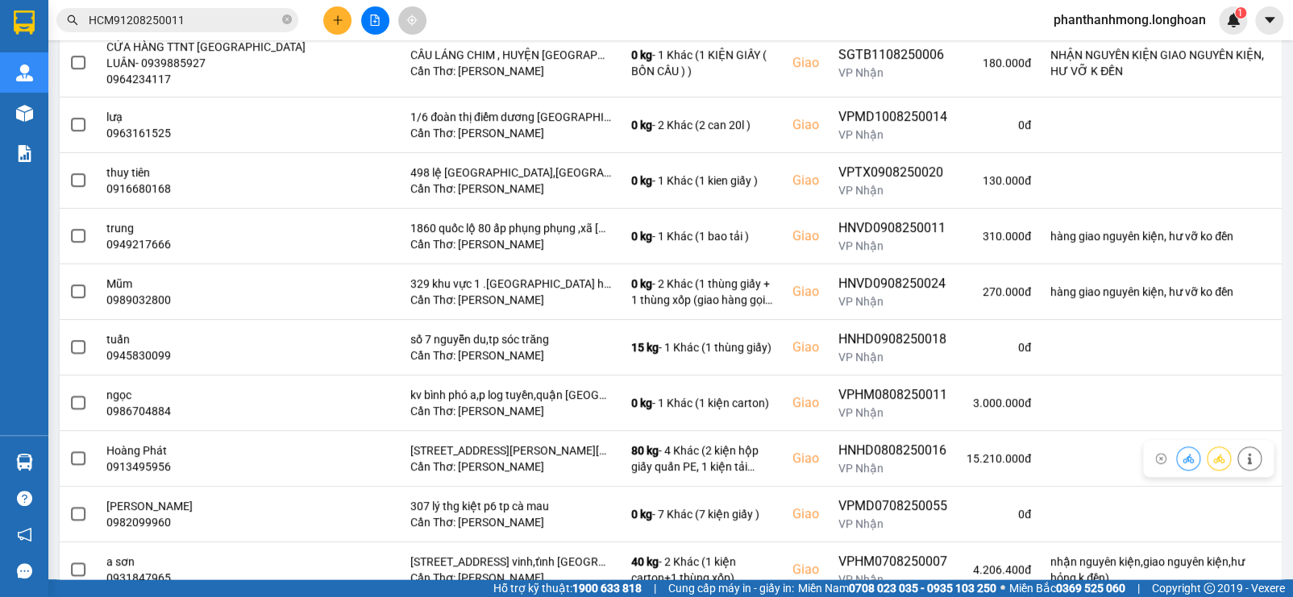
scroll to position [671, 0]
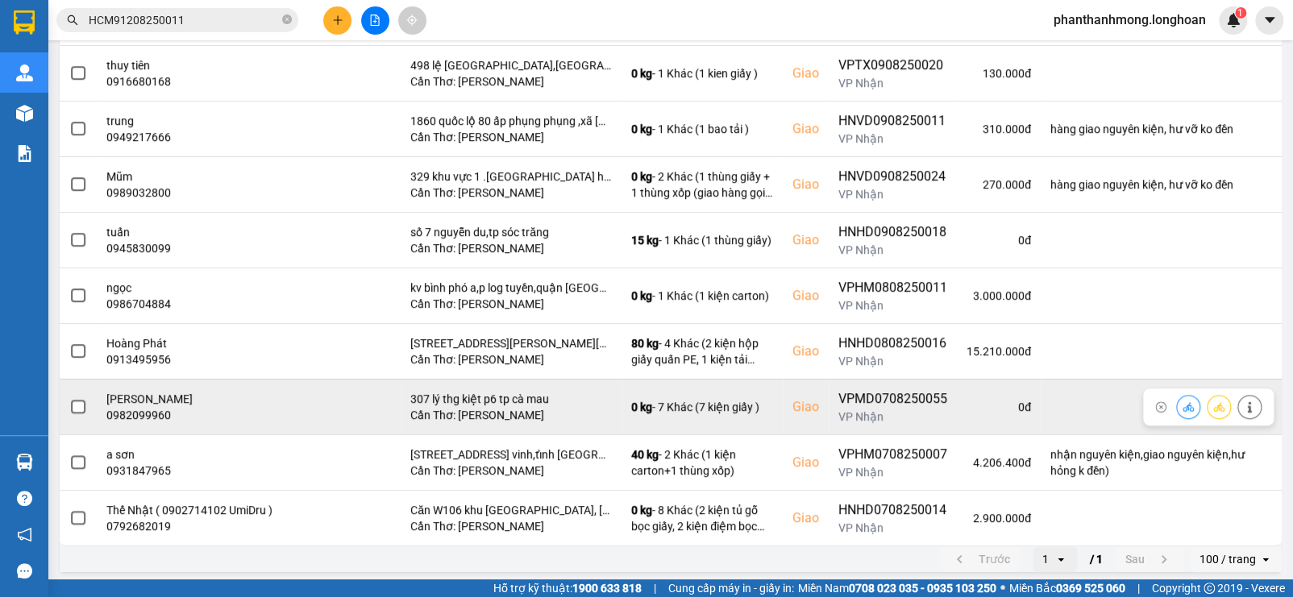
click at [73, 404] on span at bounding box center [78, 407] width 15 height 15
click at [69, 398] on input "checkbox" at bounding box center [69, 398] width 0 height 0
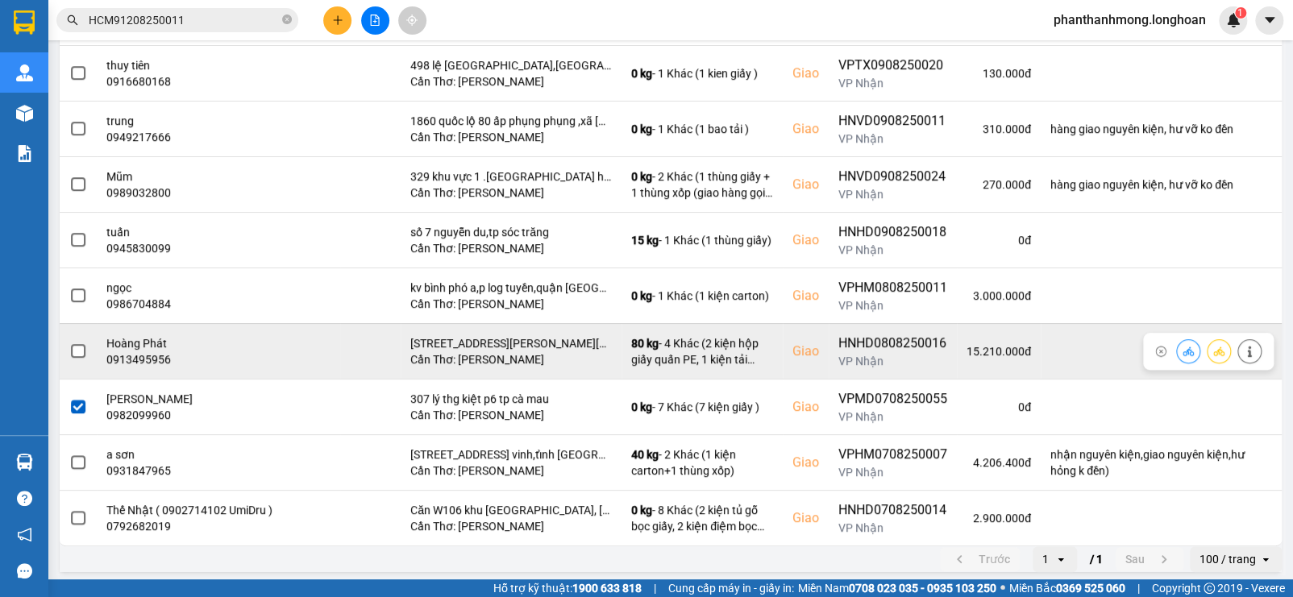
click at [78, 344] on span at bounding box center [78, 351] width 15 height 15
click at [69, 343] on input "checkbox" at bounding box center [69, 343] width 0 height 0
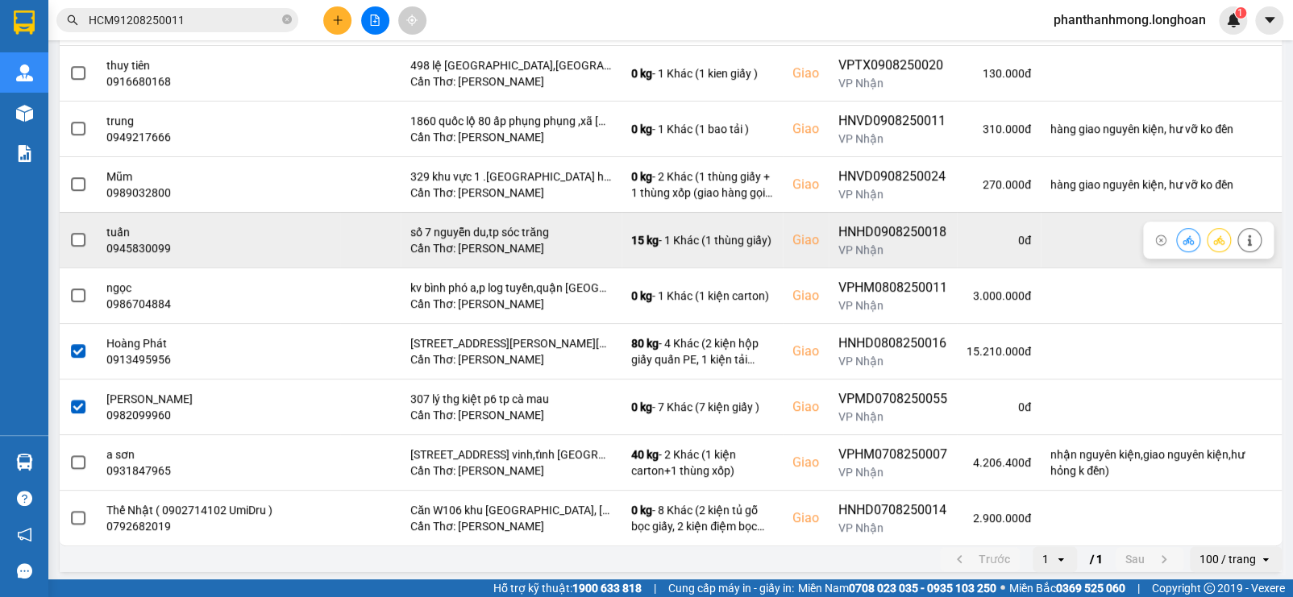
click at [74, 235] on span at bounding box center [78, 240] width 15 height 15
click at [69, 231] on input "checkbox" at bounding box center [69, 231] width 0 height 0
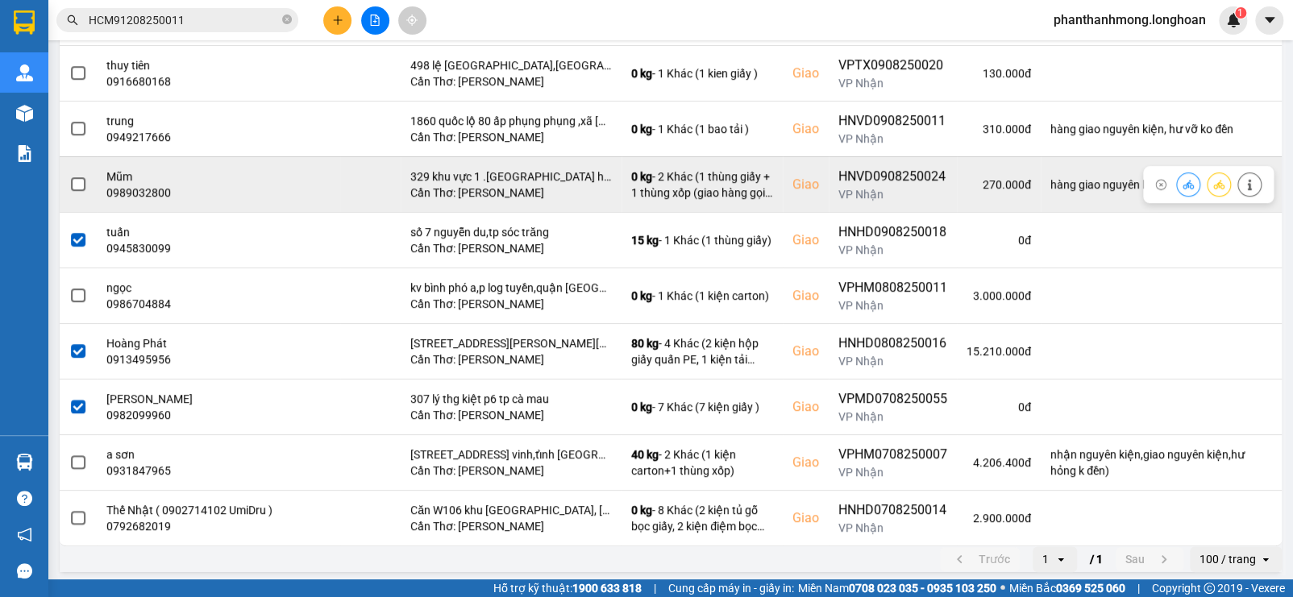
click at [73, 181] on span at bounding box center [78, 184] width 15 height 15
click at [69, 176] on input "checkbox" at bounding box center [69, 176] width 0 height 0
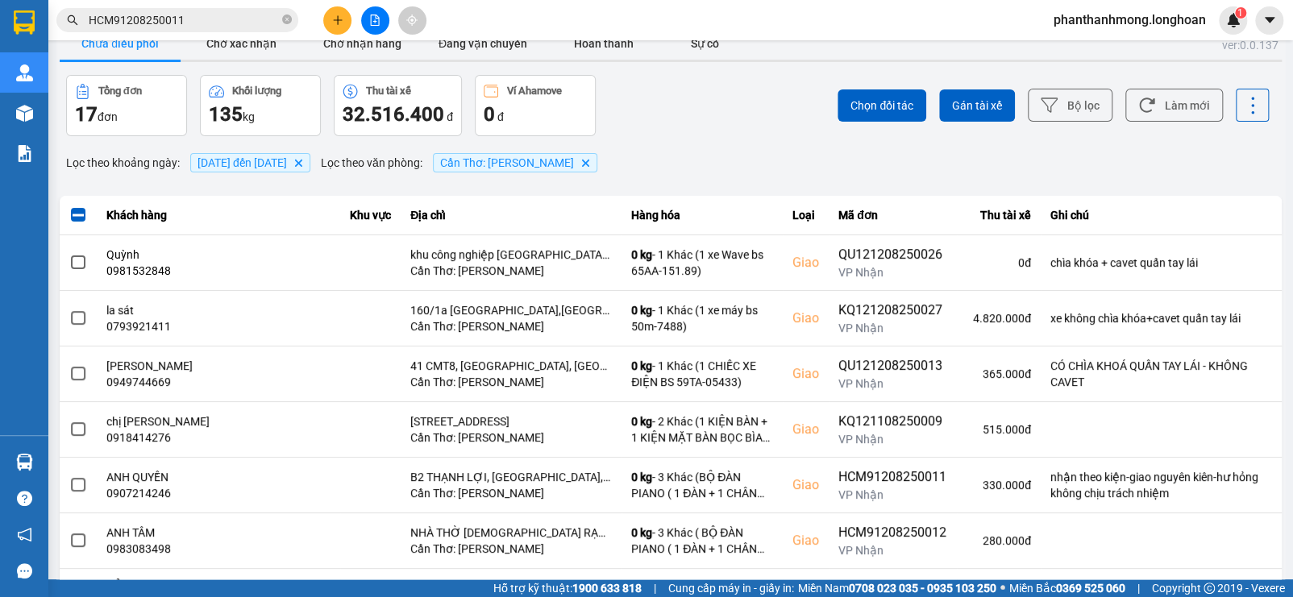
scroll to position [0, 0]
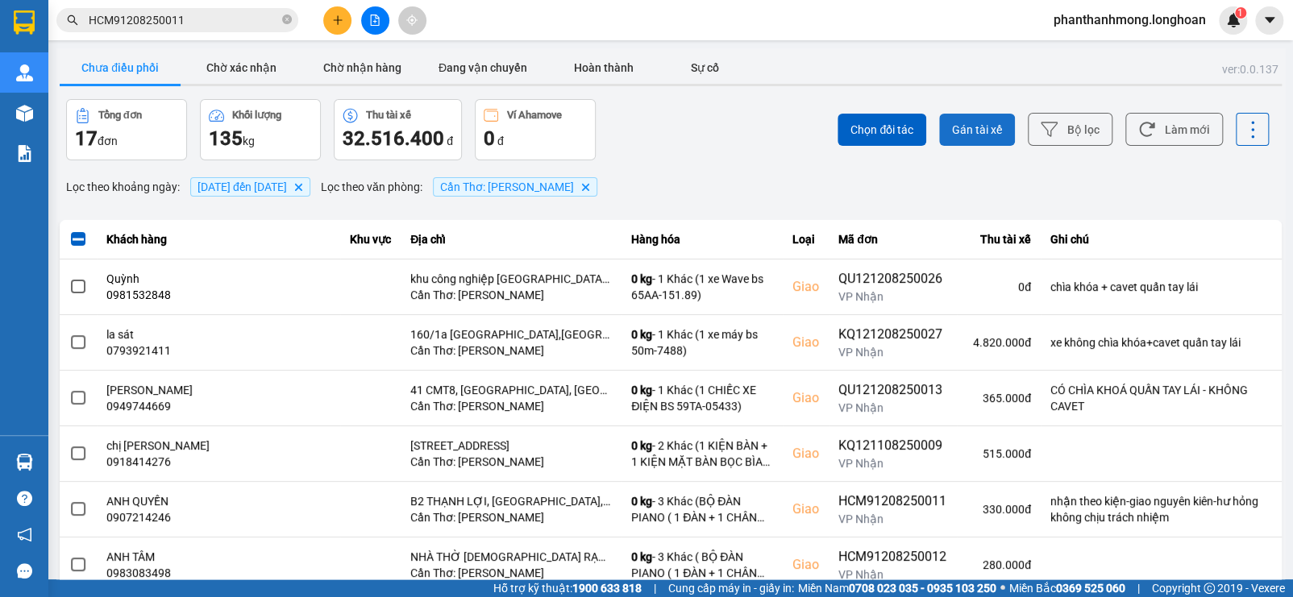
click at [979, 127] on span "Gán tài xế" at bounding box center [977, 130] width 50 height 16
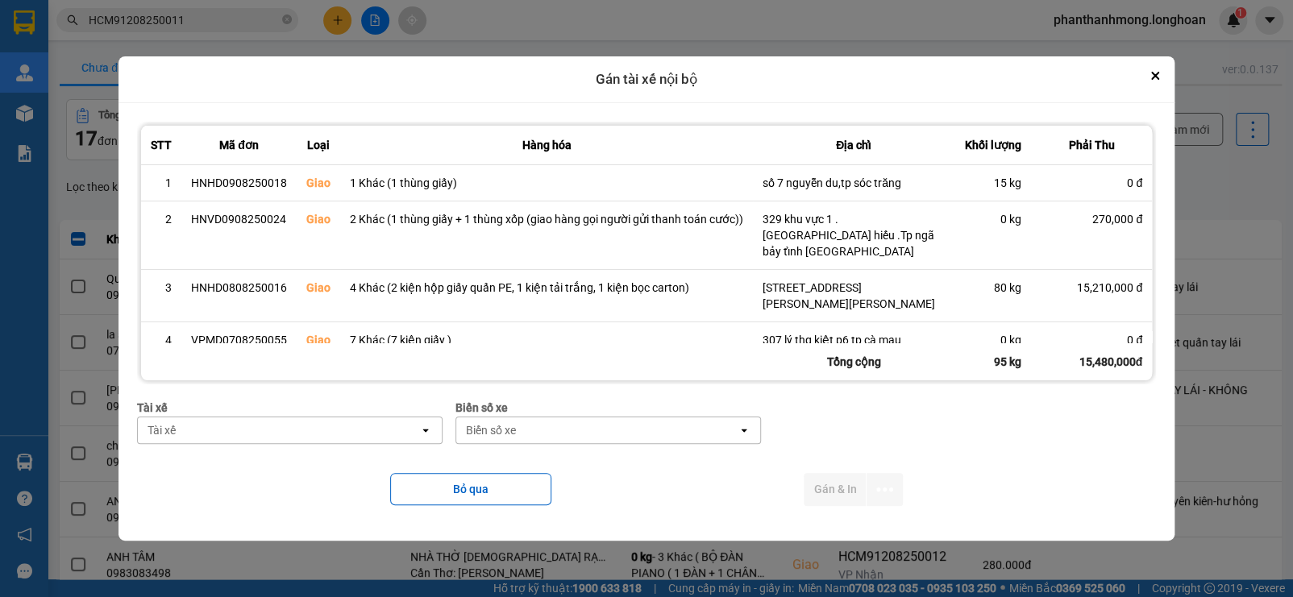
click at [377, 423] on div "Tài xế" at bounding box center [278, 431] width 281 height 26
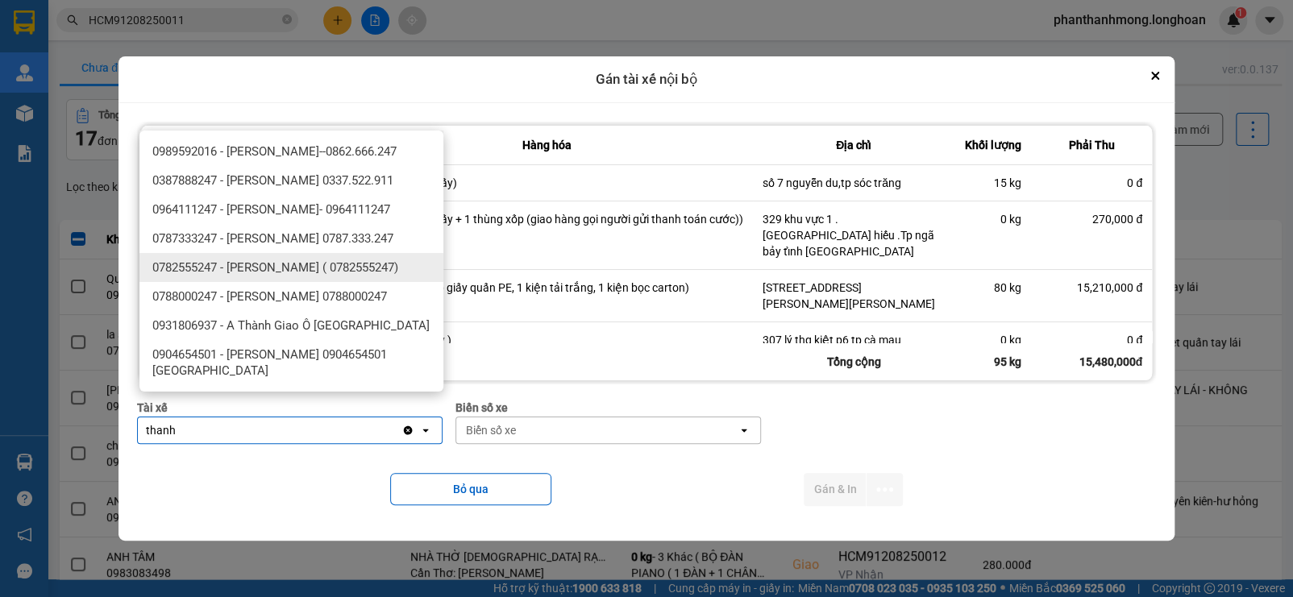
type input "thanh"
click at [395, 273] on span "0782555247 - [PERSON_NAME] ( 0782555247)" at bounding box center [275, 268] width 246 height 16
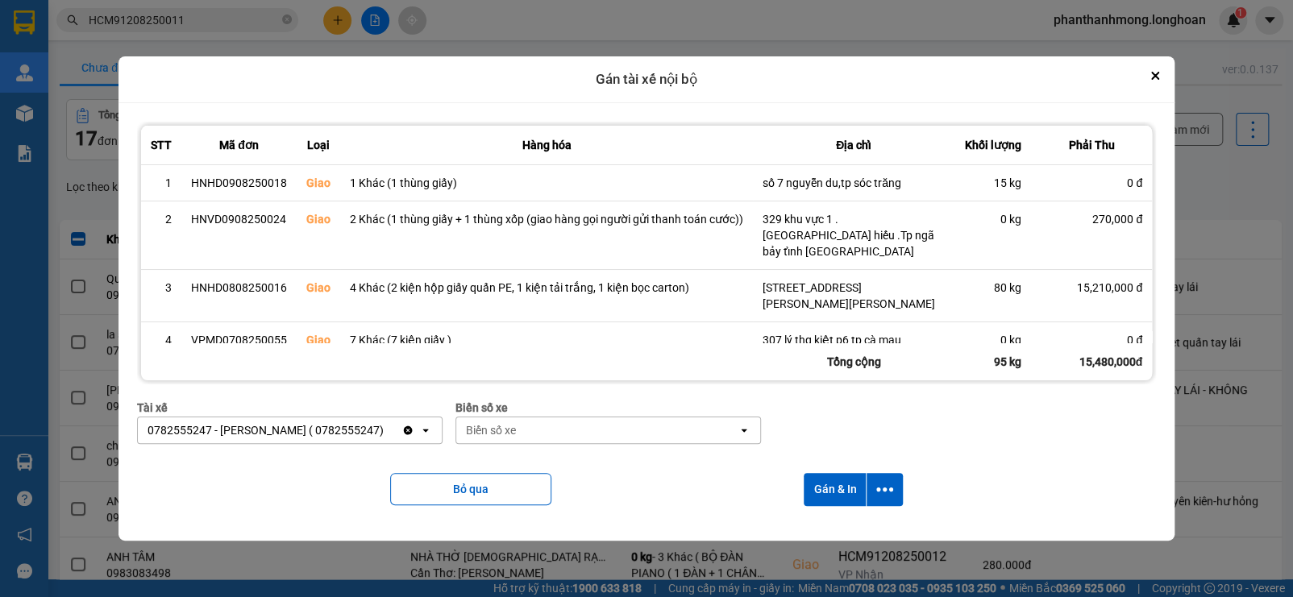
click at [750, 425] on icon "open" at bounding box center [744, 430] width 13 height 13
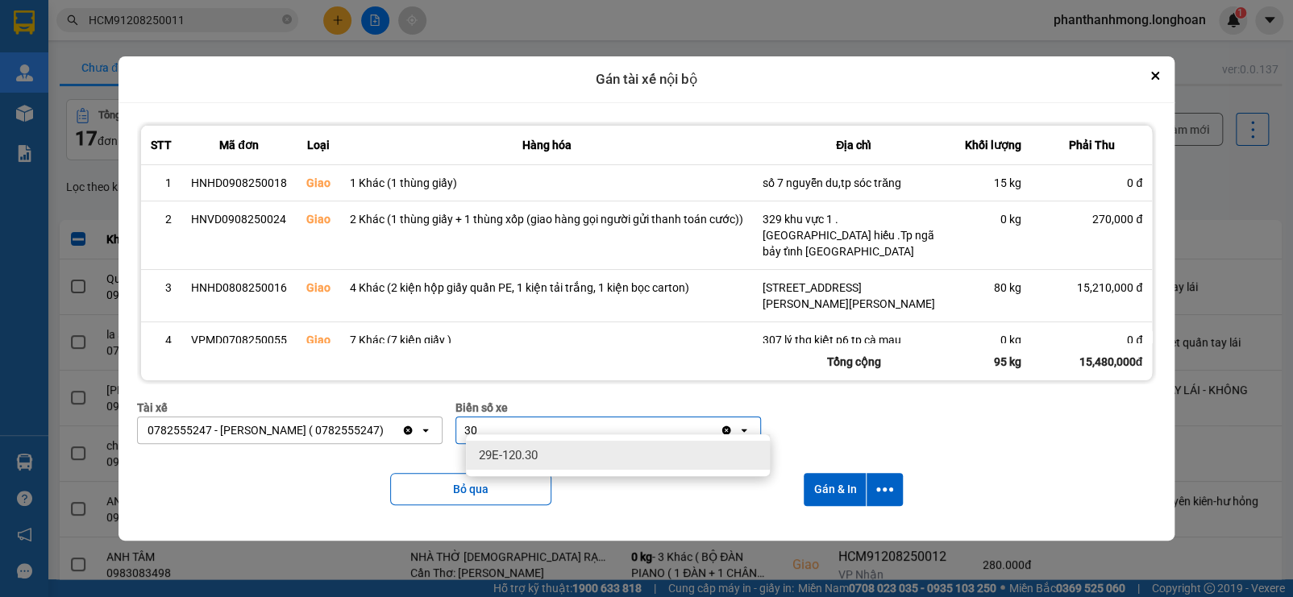
type input "30"
click at [598, 453] on div "29E-120.30" at bounding box center [618, 455] width 304 height 29
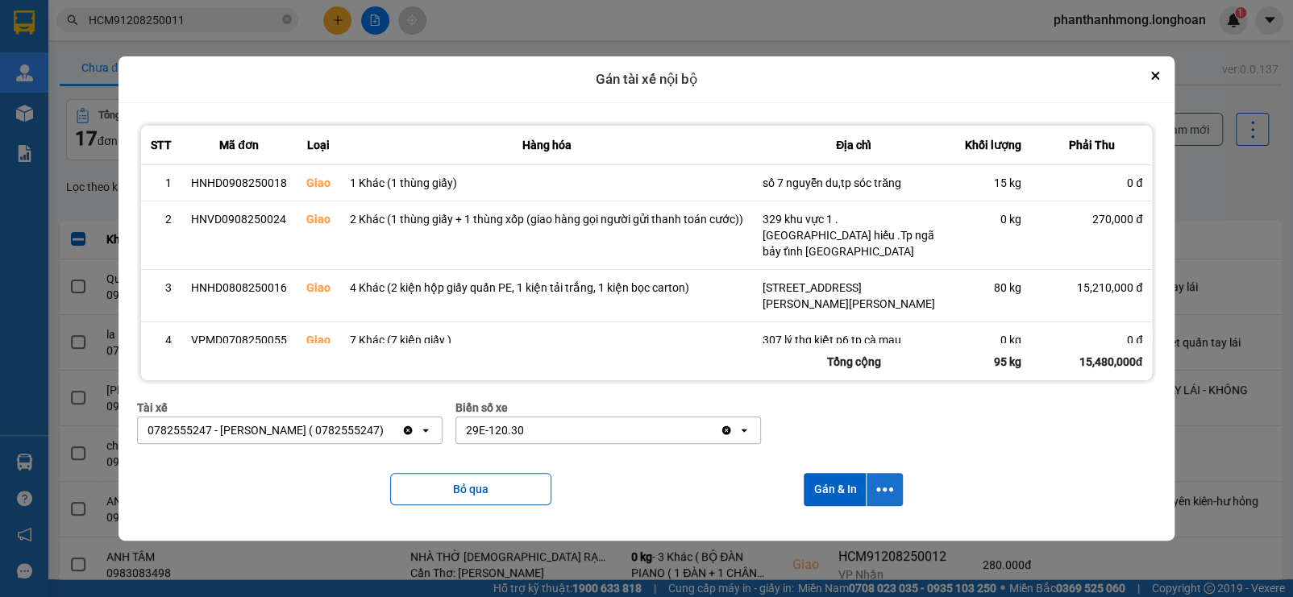
click at [887, 481] on icon "dialog" at bounding box center [884, 489] width 17 height 17
click at [849, 526] on div "Chỉ gán tài" at bounding box center [840, 524] width 95 height 16
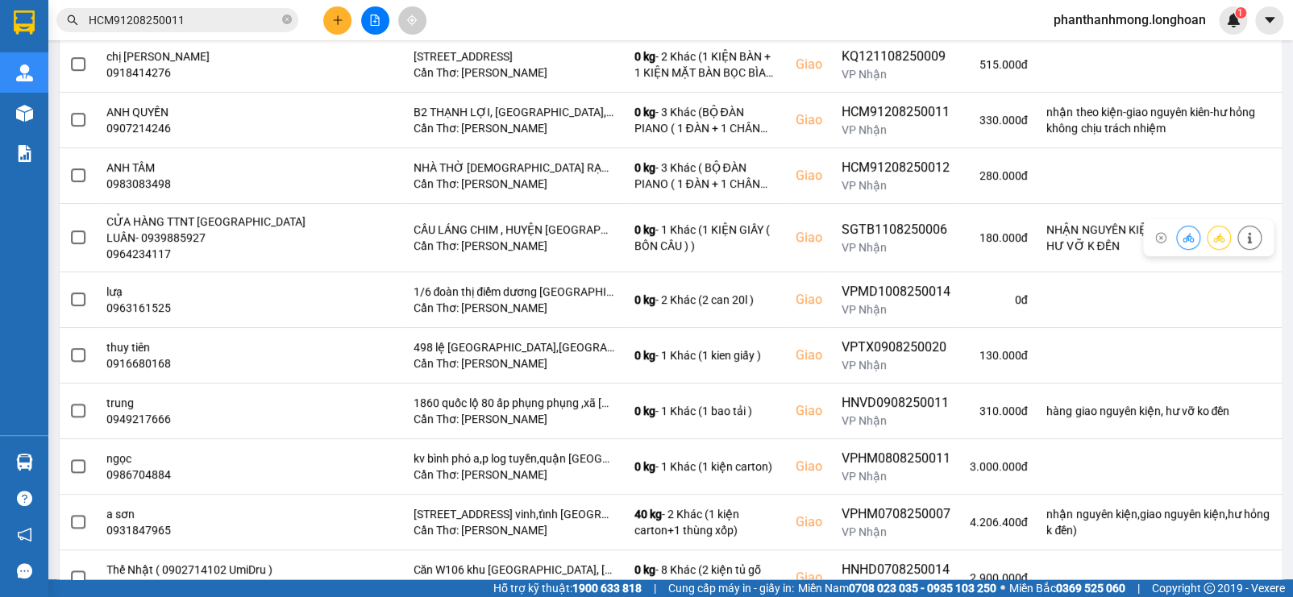
scroll to position [450, 0]
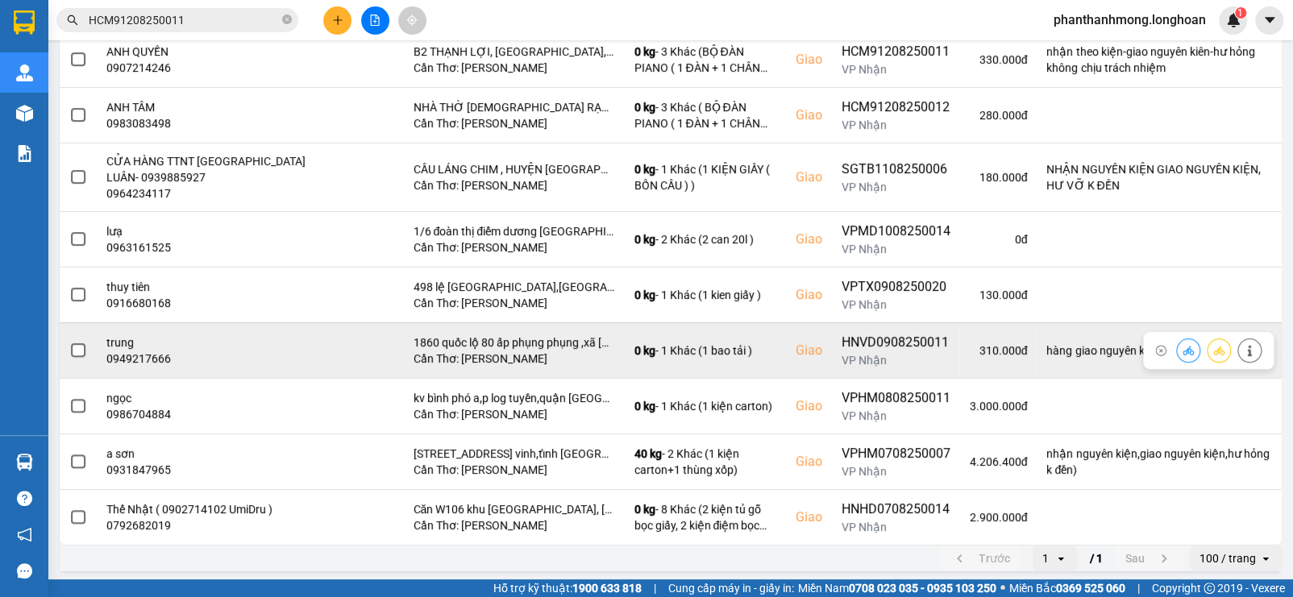
click at [77, 350] on span at bounding box center [78, 350] width 15 height 15
click at [69, 342] on input "checkbox" at bounding box center [69, 342] width 0 height 0
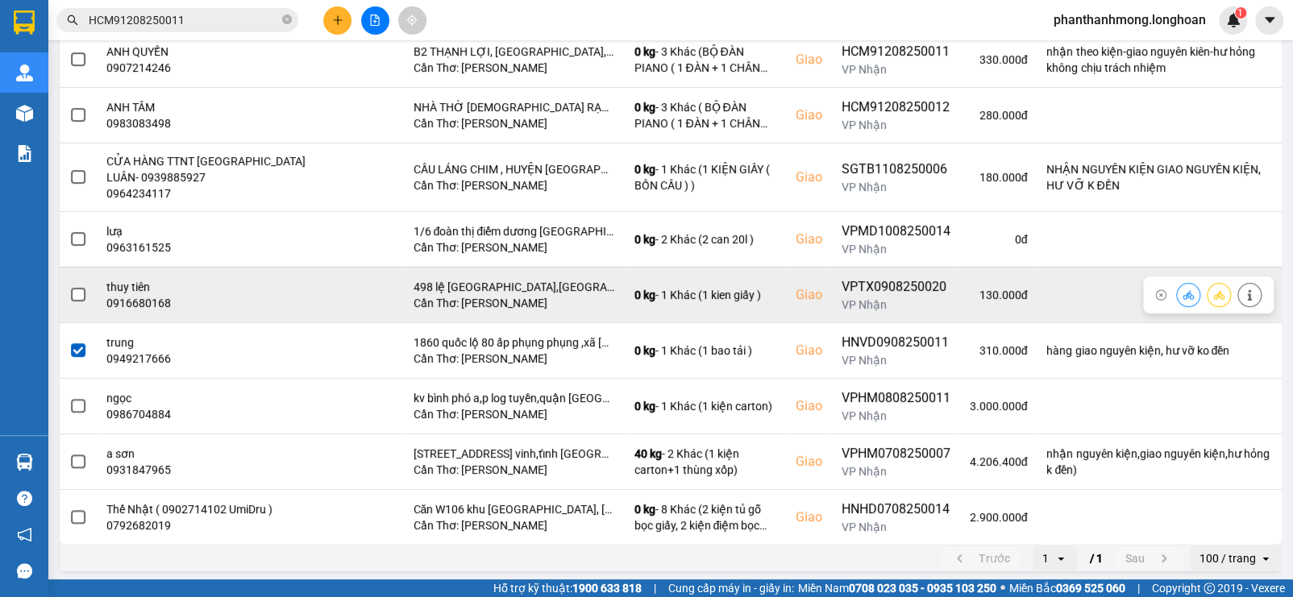
click at [79, 292] on span at bounding box center [78, 295] width 15 height 15
click at [69, 286] on input "checkbox" at bounding box center [69, 286] width 0 height 0
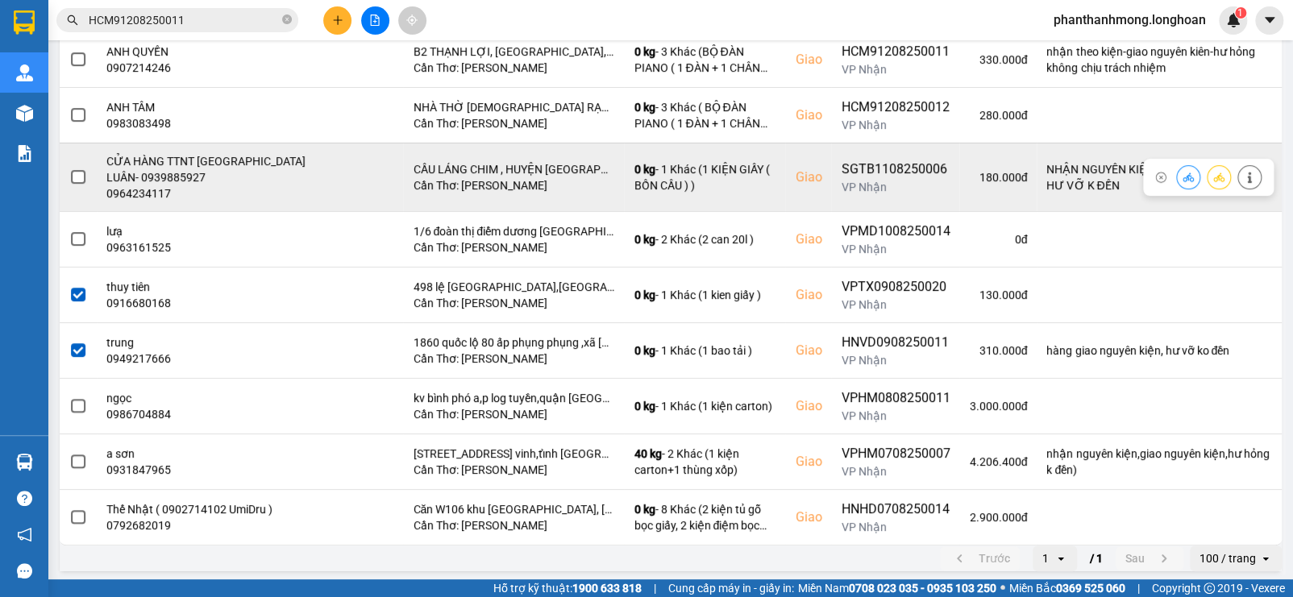
click at [77, 177] on span at bounding box center [78, 177] width 15 height 15
click at [69, 168] on input "checkbox" at bounding box center [69, 168] width 0 height 0
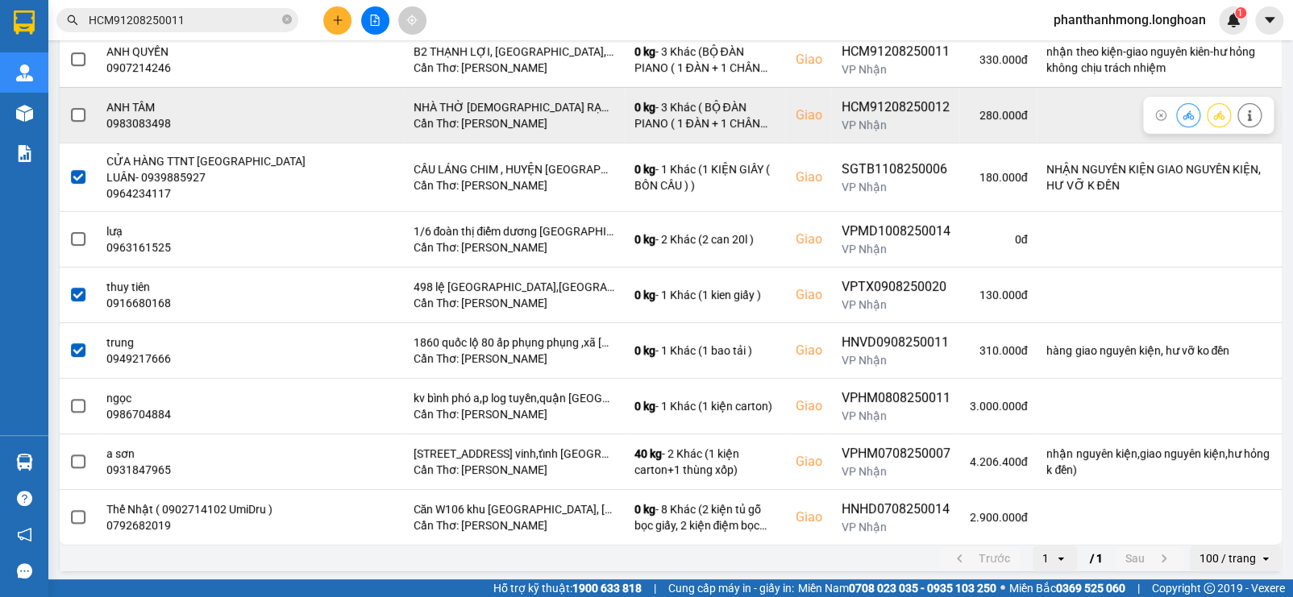
click at [77, 116] on span at bounding box center [78, 115] width 15 height 15
click at [69, 106] on input "checkbox" at bounding box center [69, 106] width 0 height 0
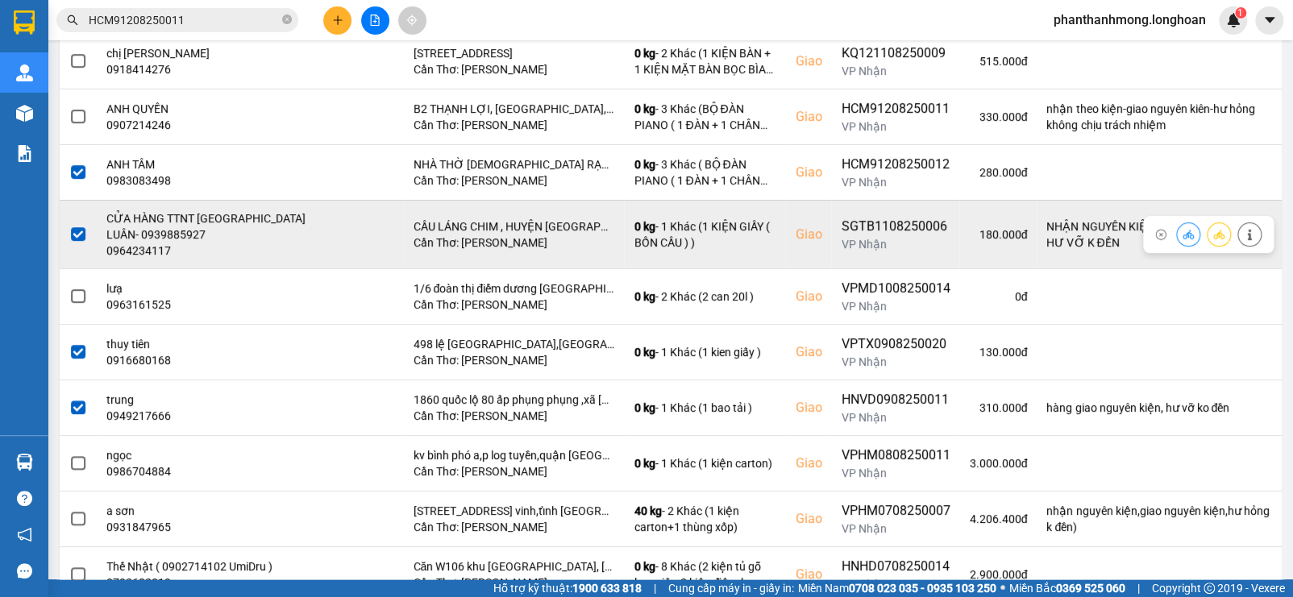
scroll to position [392, 0]
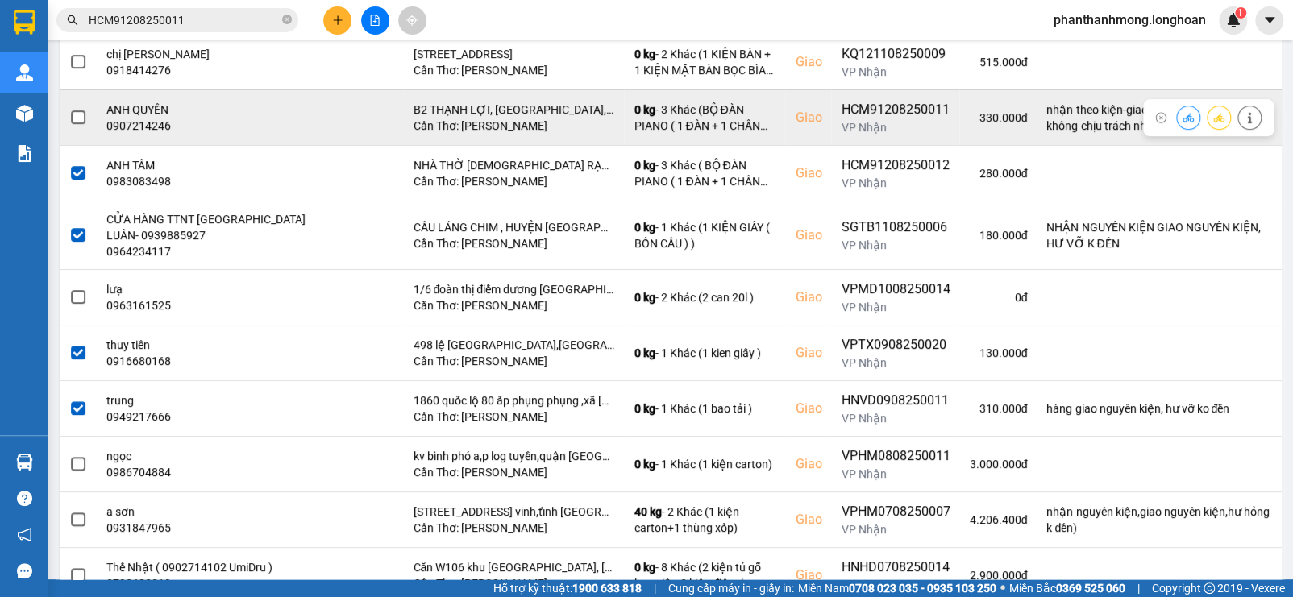
click at [73, 115] on span at bounding box center [78, 117] width 15 height 15
click at [69, 109] on input "checkbox" at bounding box center [69, 109] width 0 height 0
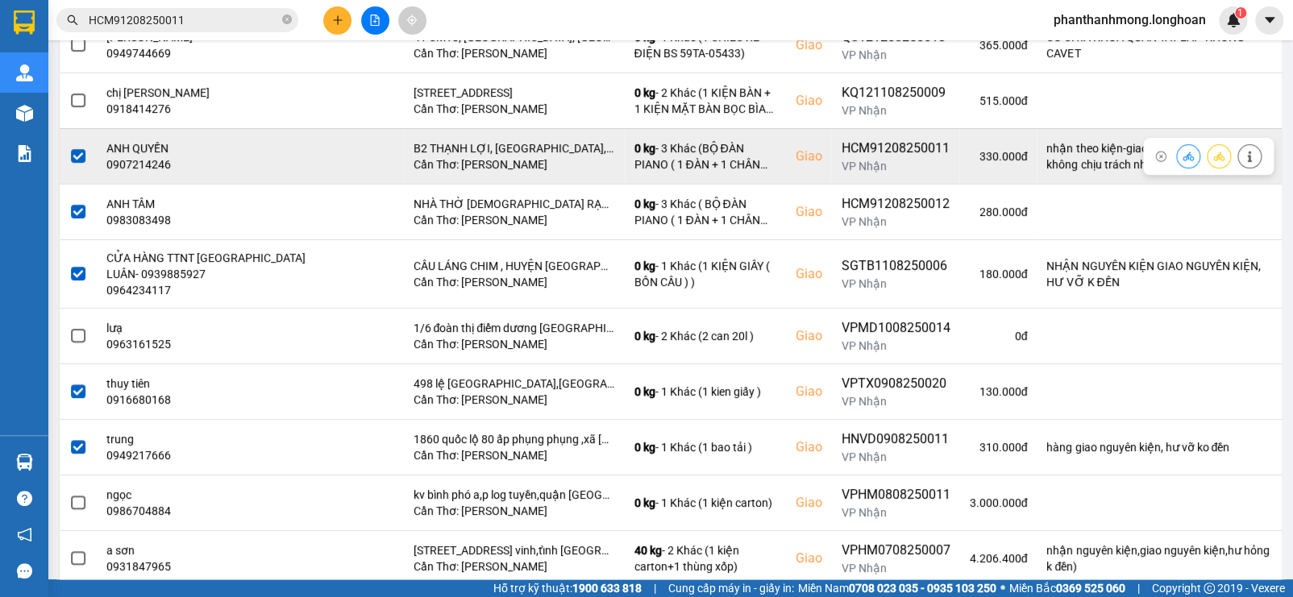
scroll to position [352, 0]
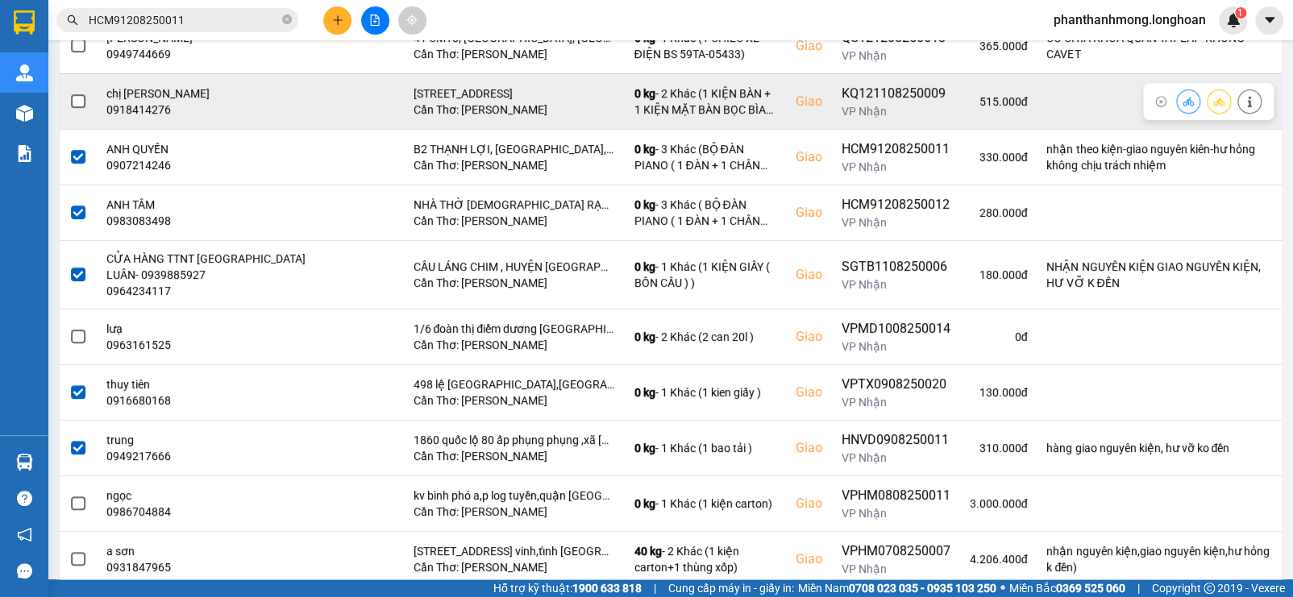
click at [79, 102] on span at bounding box center [78, 101] width 15 height 15
click at [69, 93] on input "checkbox" at bounding box center [69, 93] width 0 height 0
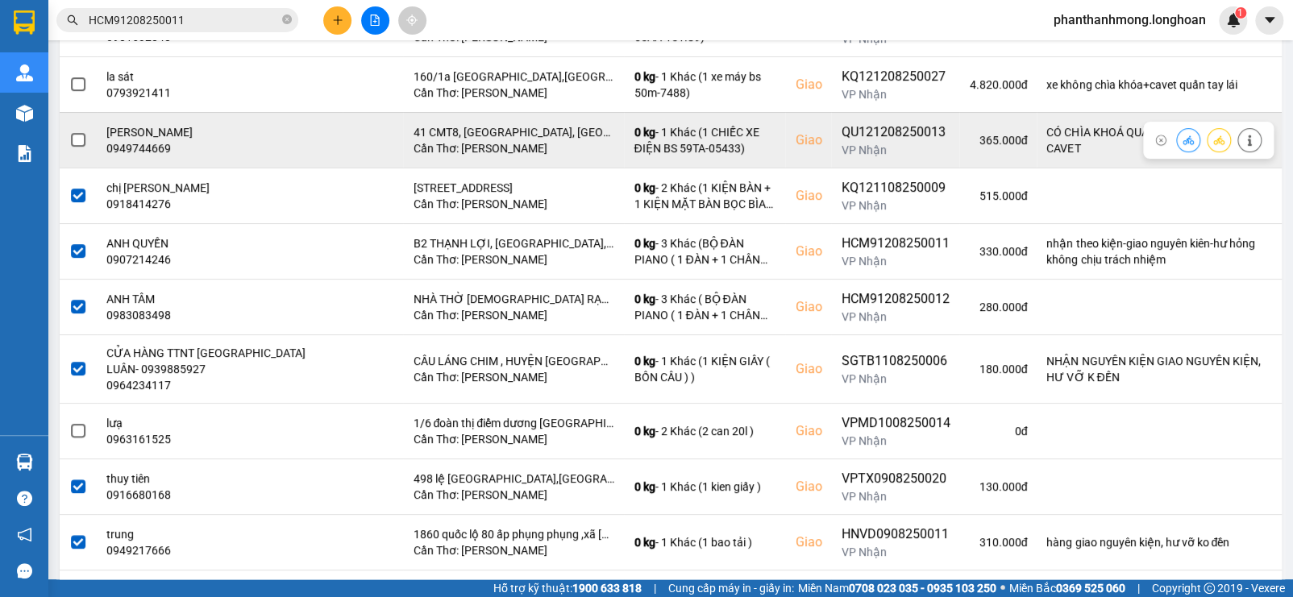
scroll to position [251, 0]
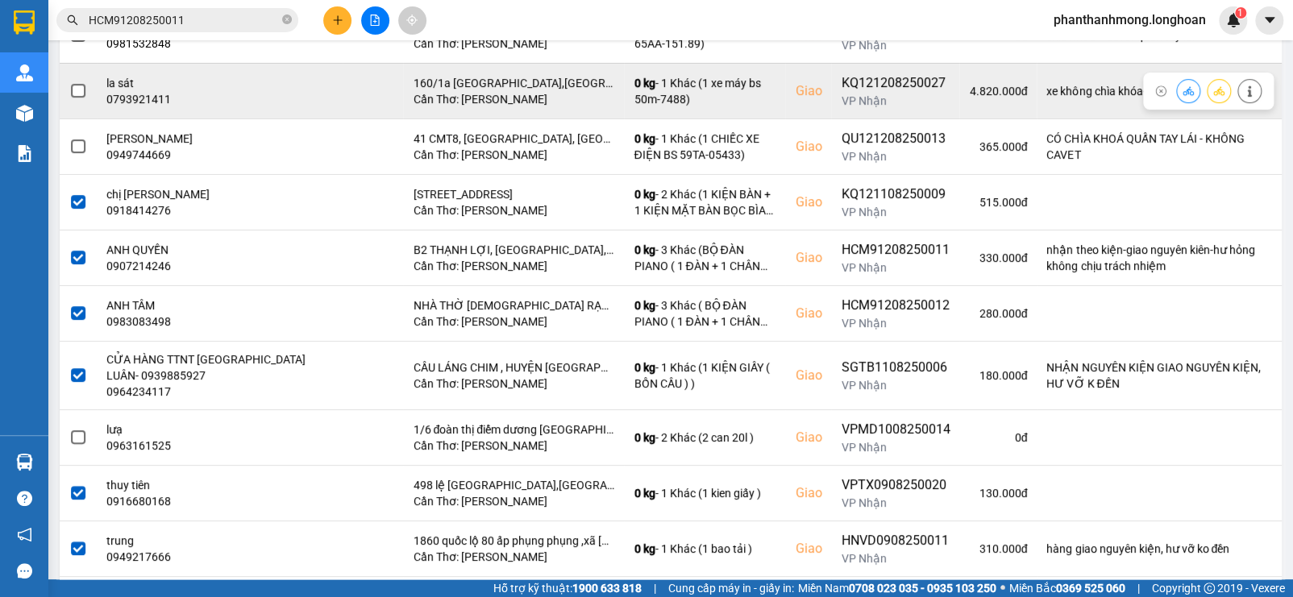
click at [77, 93] on span at bounding box center [78, 91] width 15 height 15
click at [69, 82] on input "checkbox" at bounding box center [69, 82] width 0 height 0
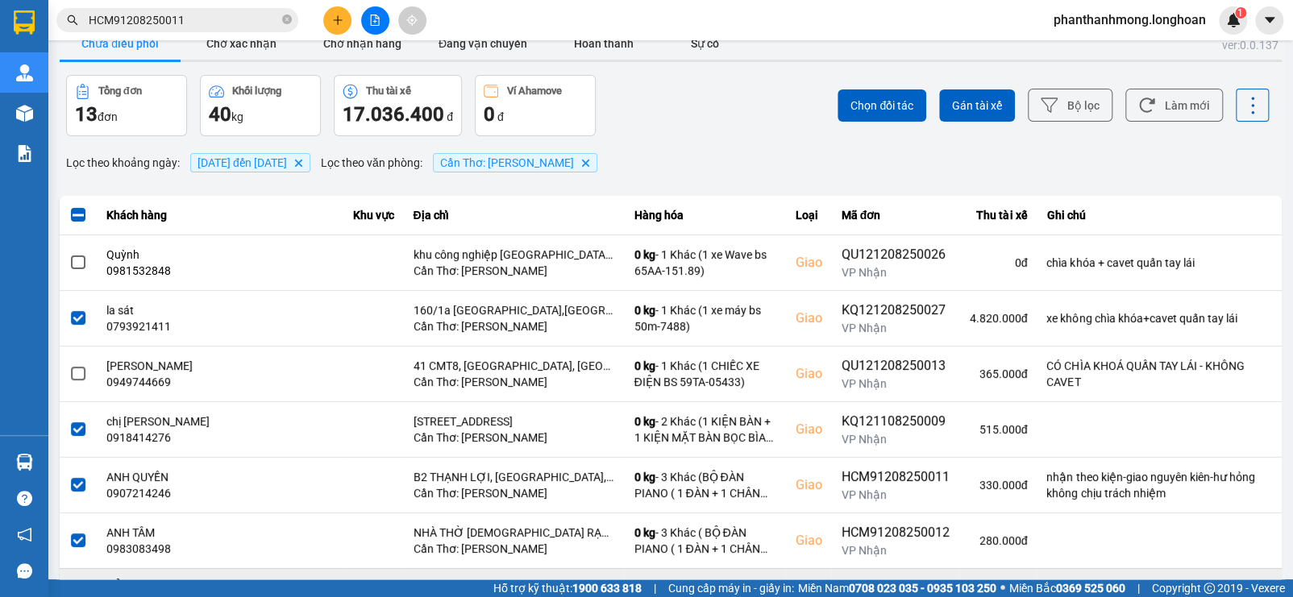
scroll to position [7, 0]
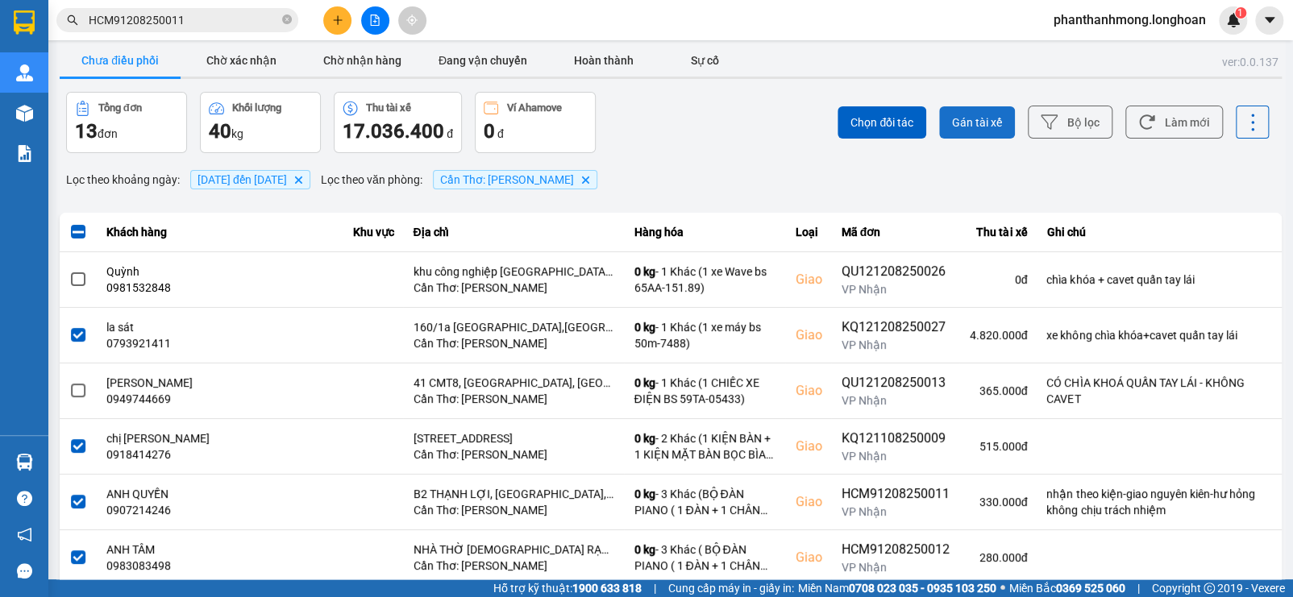
click at [969, 119] on span "Gán tài xế" at bounding box center [977, 122] width 50 height 16
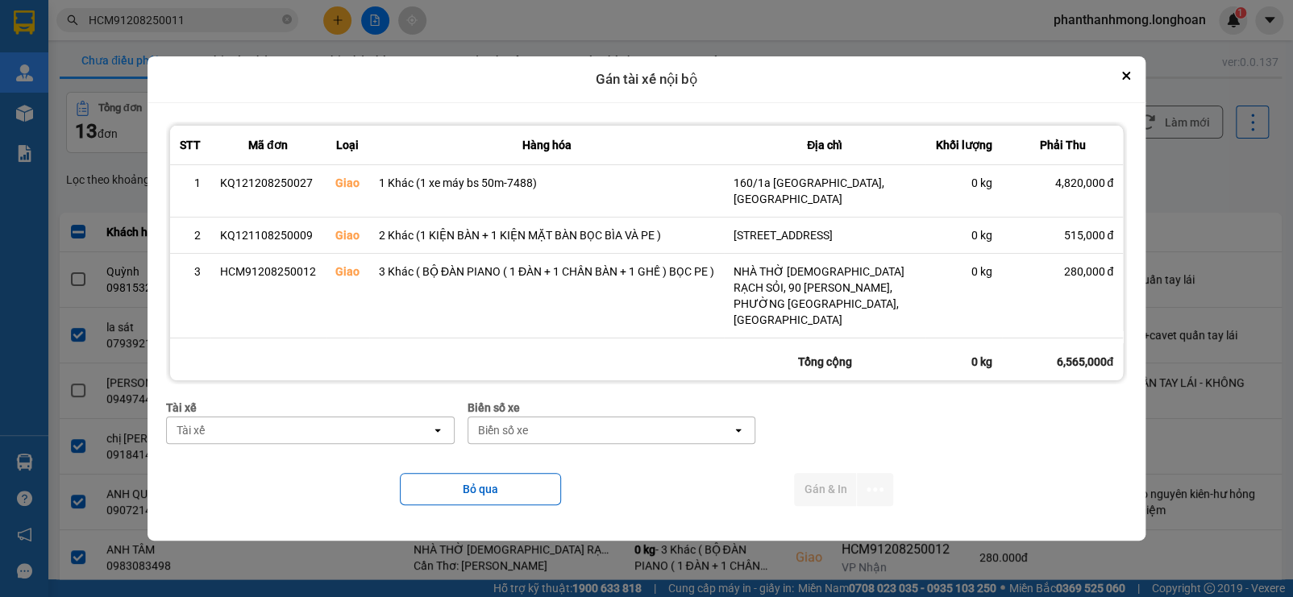
click at [326, 426] on div "Tài xế" at bounding box center [299, 431] width 264 height 26
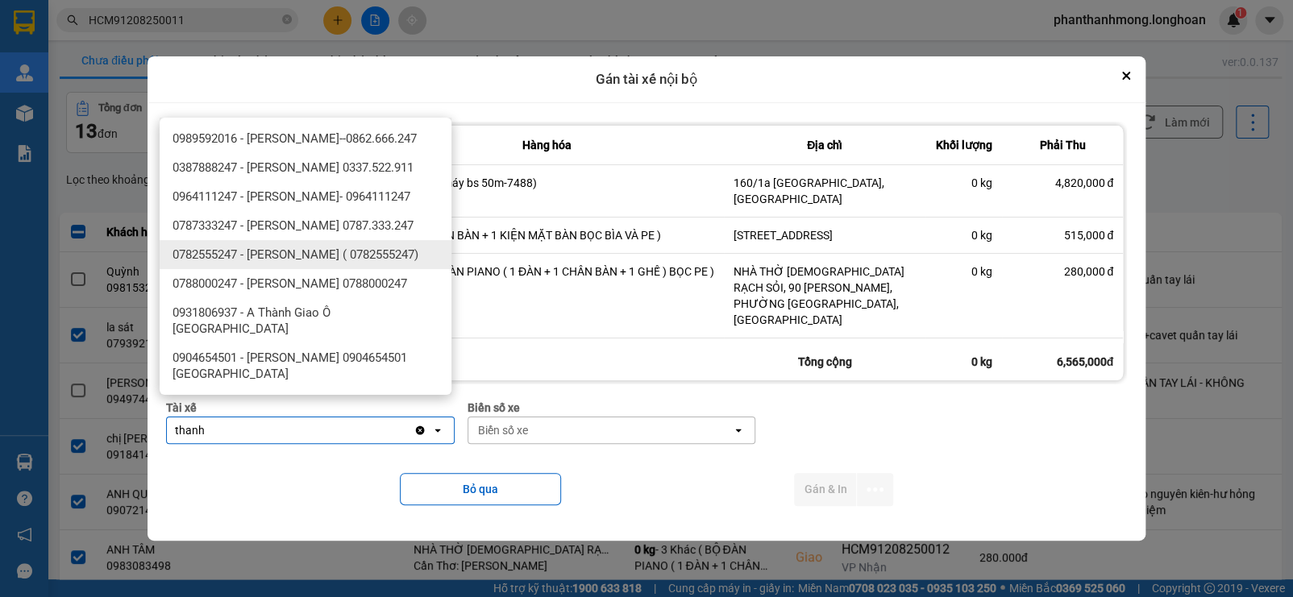
type input "thanh"
click at [375, 263] on span "0782555247 - [PERSON_NAME] ( 0782555247)" at bounding box center [295, 255] width 246 height 16
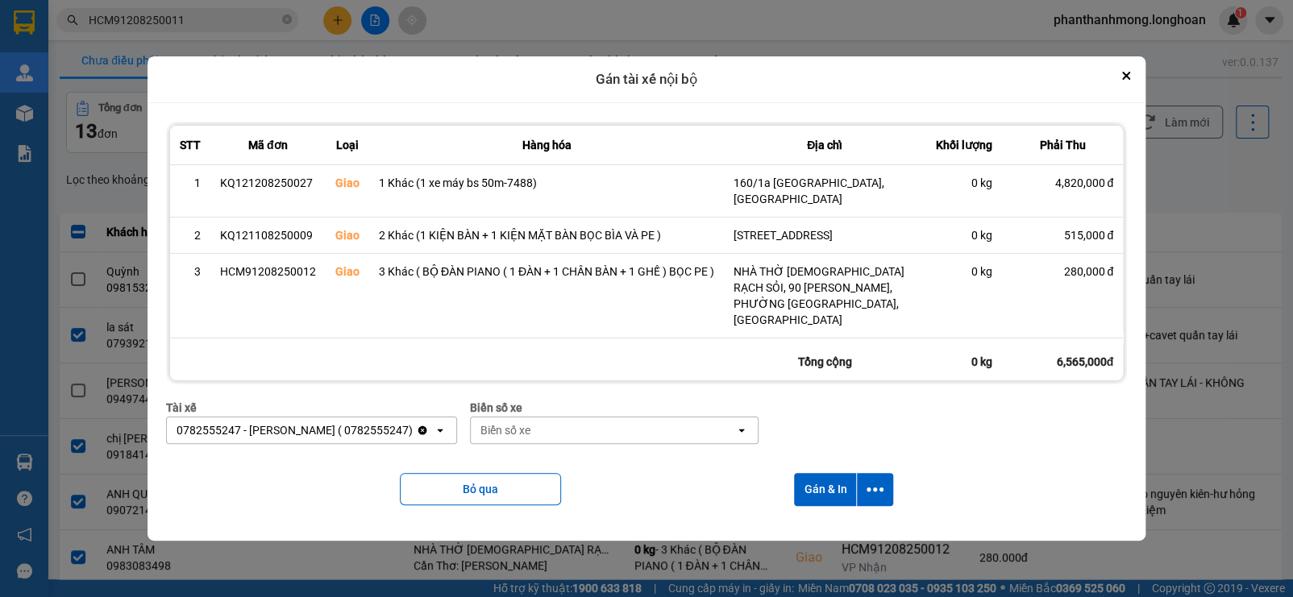
click at [427, 428] on icon "Clear value" at bounding box center [422, 430] width 9 height 9
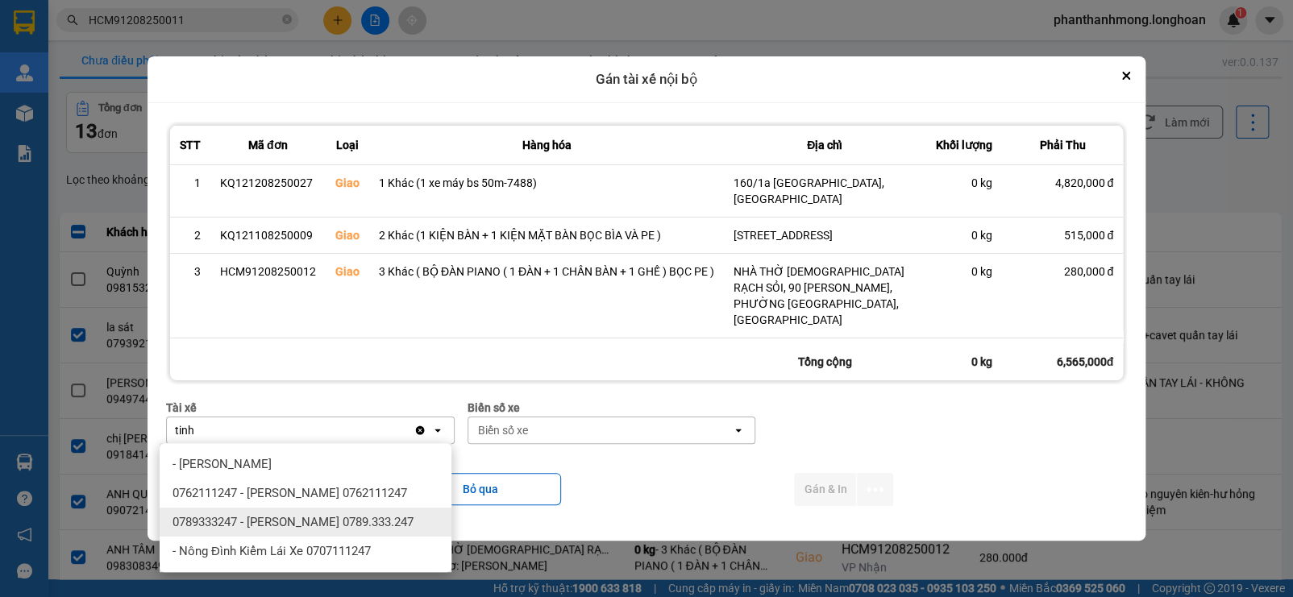
type input "tinh"
click at [401, 528] on span "0789333247 - [PERSON_NAME] 0789.333.247" at bounding box center [292, 522] width 241 height 16
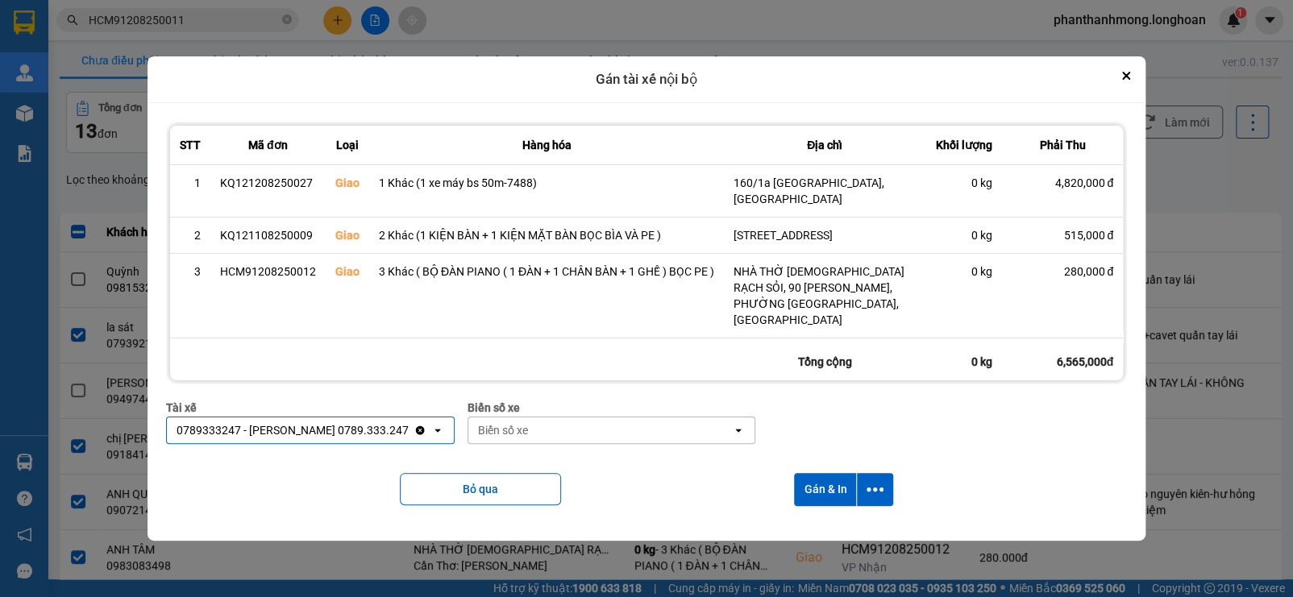
click at [676, 441] on div "Biển số xe" at bounding box center [600, 431] width 264 height 26
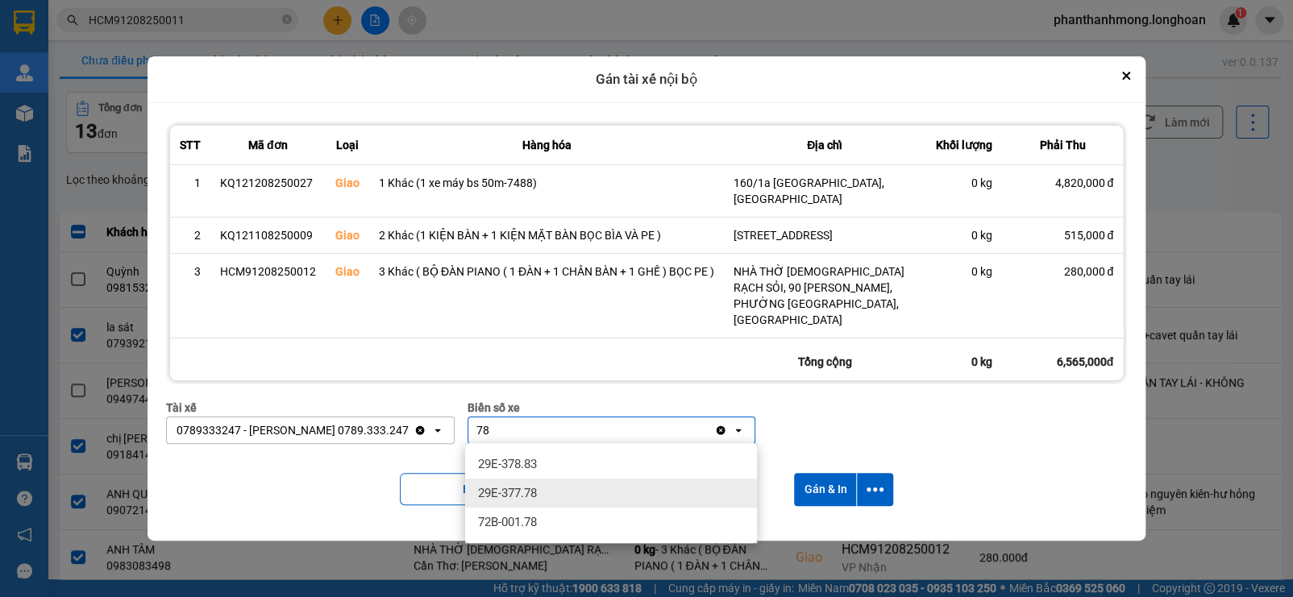
type input "78"
click at [663, 485] on div "29E-377.78" at bounding box center [611, 493] width 292 height 29
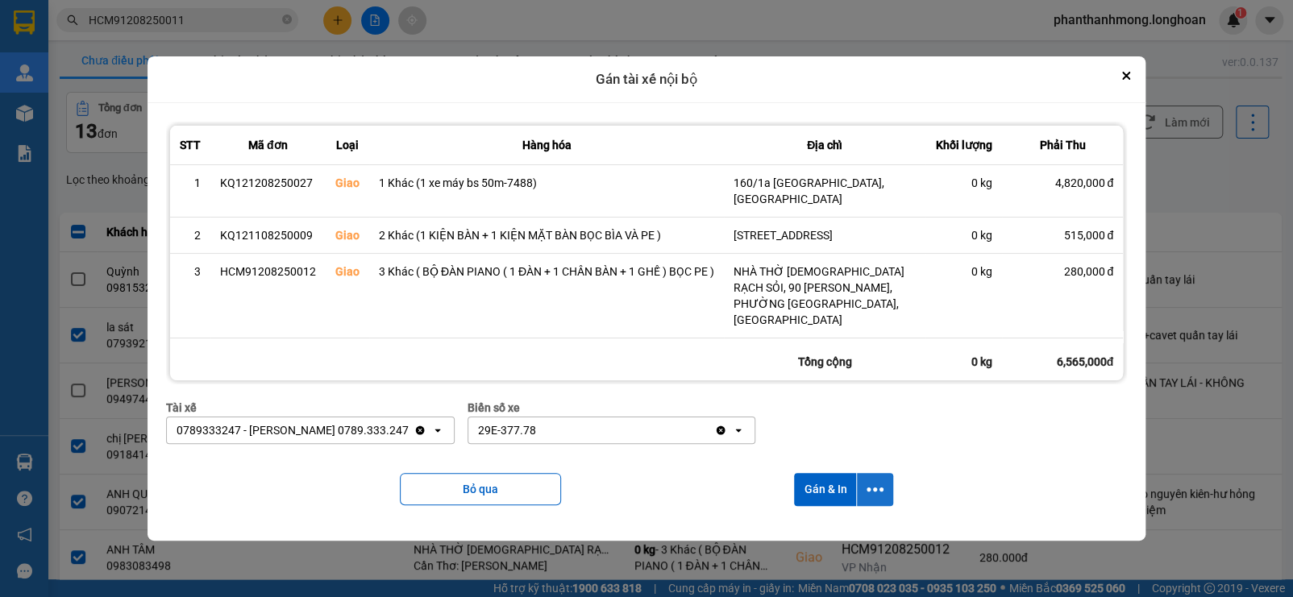
click at [877, 483] on icon "dialog" at bounding box center [874, 489] width 17 height 17
click at [829, 537] on span "Chỉ gán tài" at bounding box center [813, 533] width 53 height 16
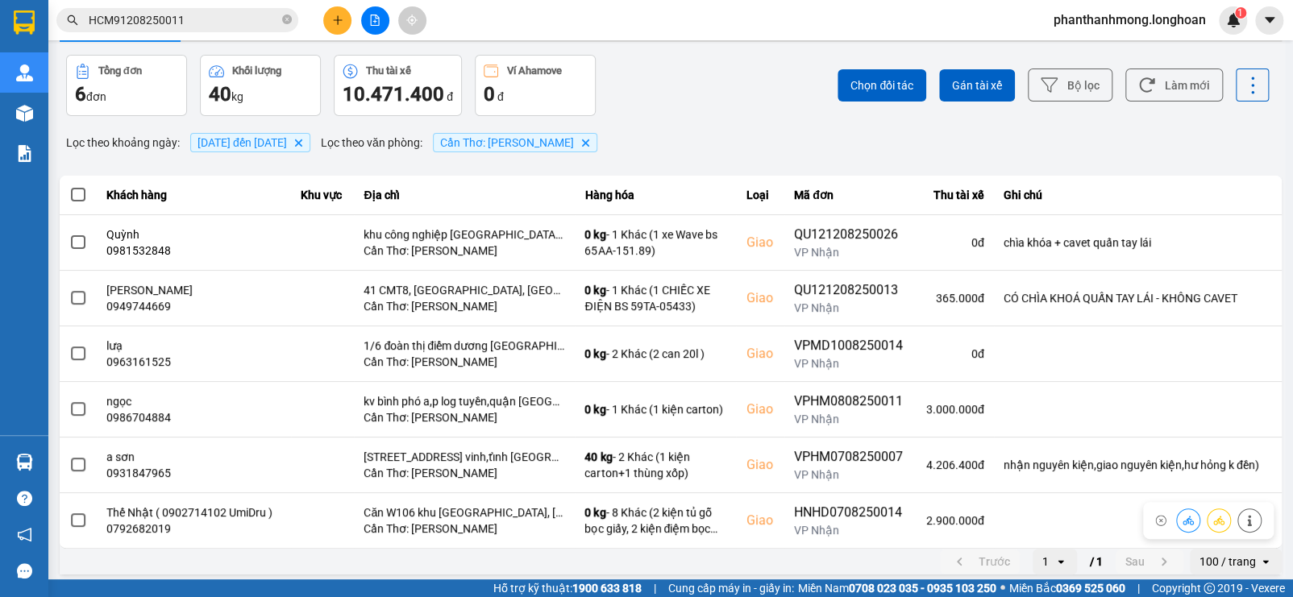
scroll to position [44, 0]
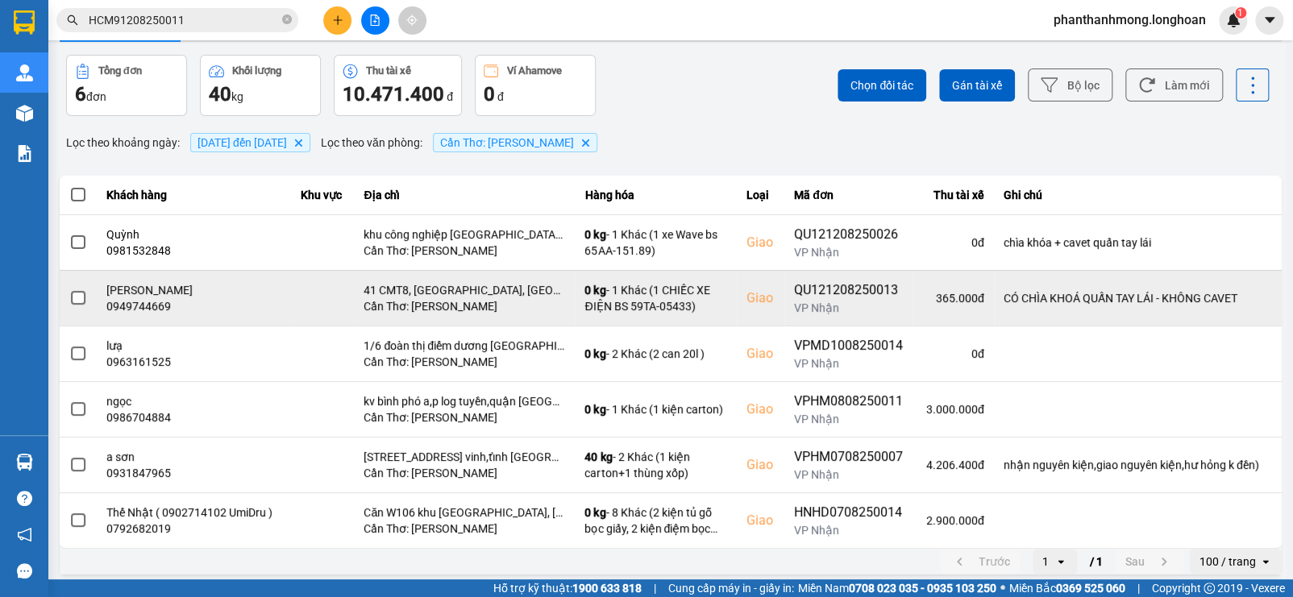
click at [81, 297] on span at bounding box center [78, 298] width 15 height 15
click at [69, 289] on input "checkbox" at bounding box center [69, 289] width 0 height 0
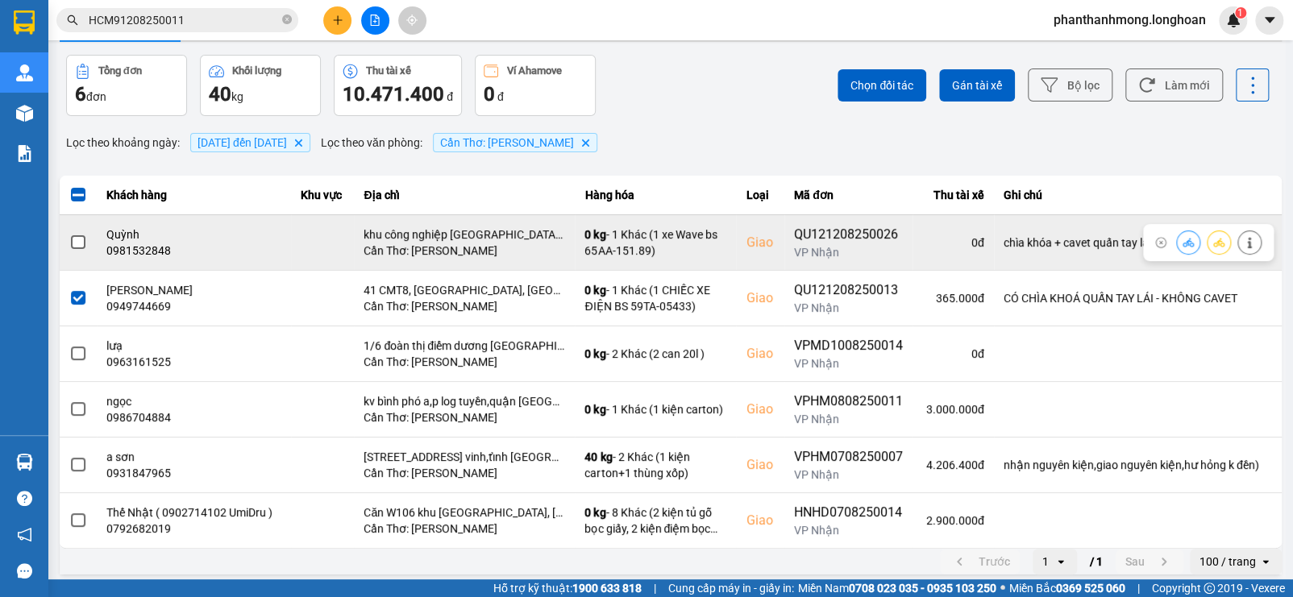
click at [81, 240] on span at bounding box center [78, 242] width 15 height 15
click at [69, 234] on input "checkbox" at bounding box center [69, 234] width 0 height 0
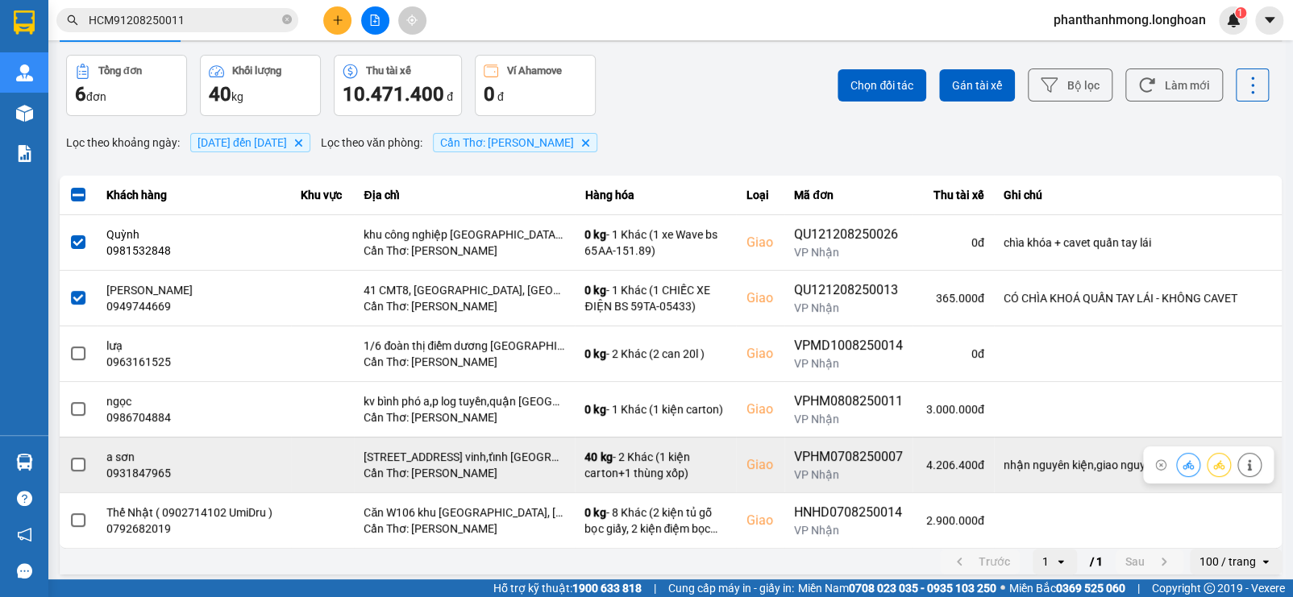
click at [85, 470] on label at bounding box center [78, 465] width 18 height 18
click at [69, 456] on input "checkbox" at bounding box center [69, 456] width 0 height 0
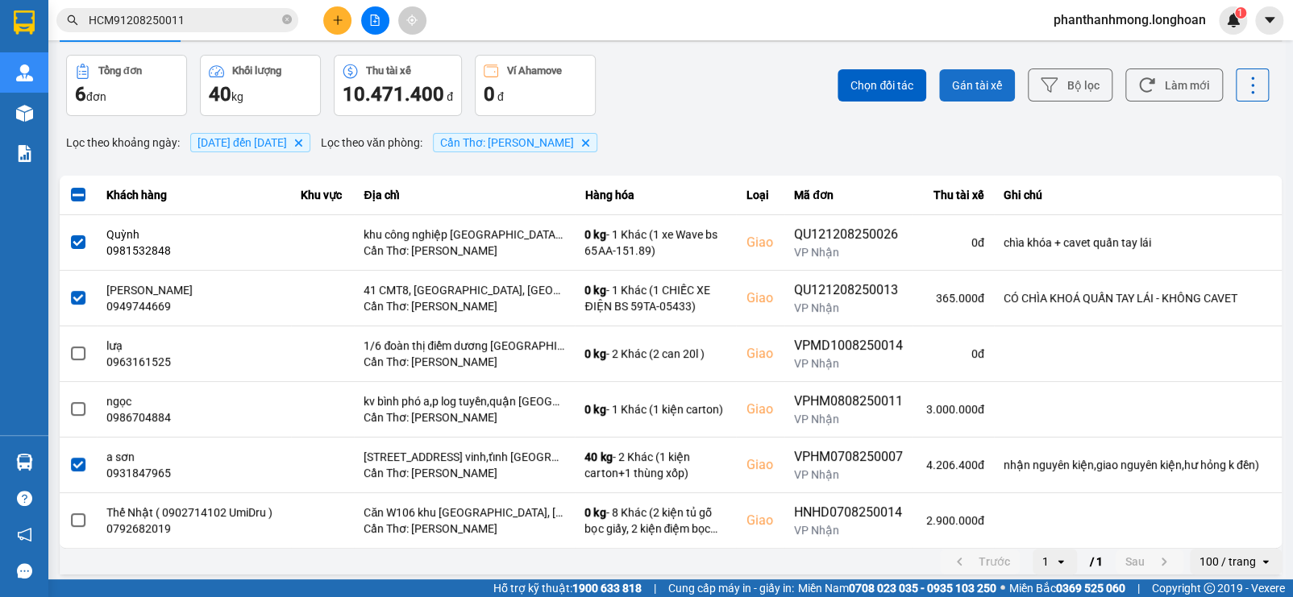
click at [988, 87] on span "Gán tài xế" at bounding box center [977, 85] width 50 height 16
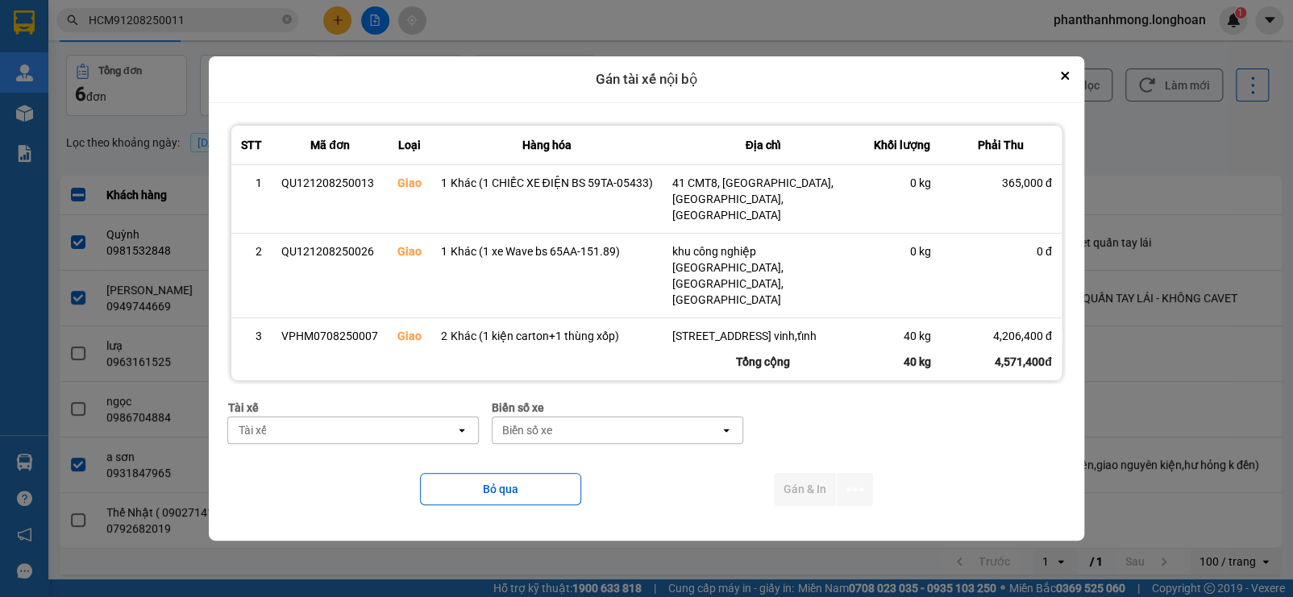
click at [350, 426] on div "Tài xế" at bounding box center [341, 431] width 227 height 26
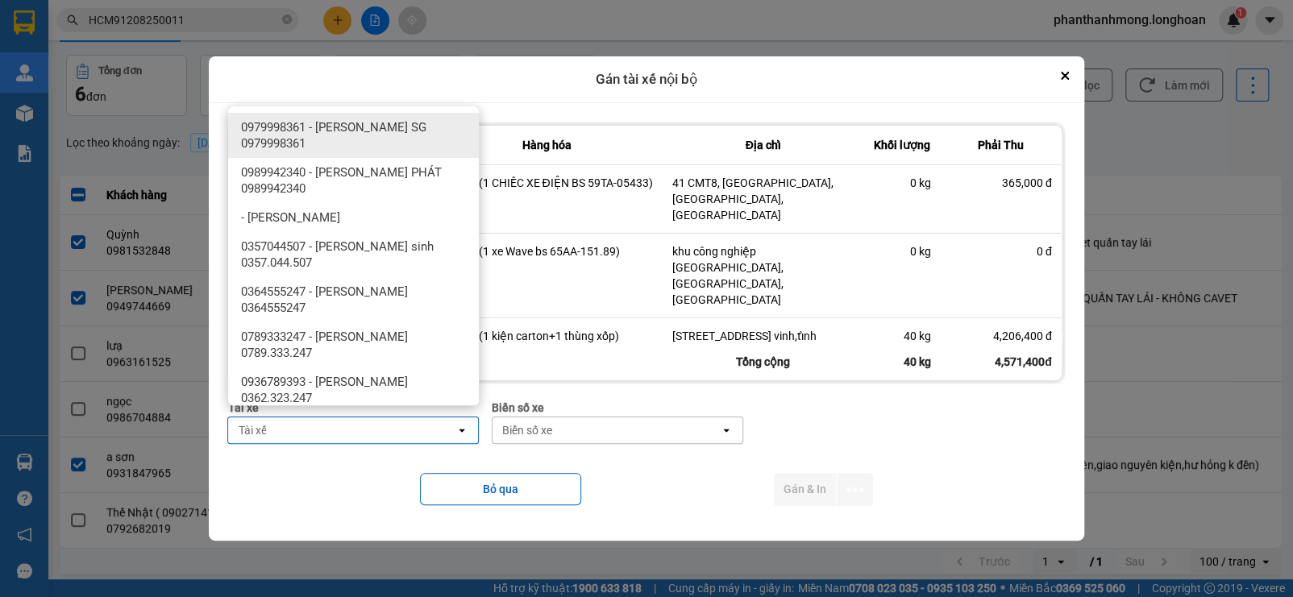
type input "d"
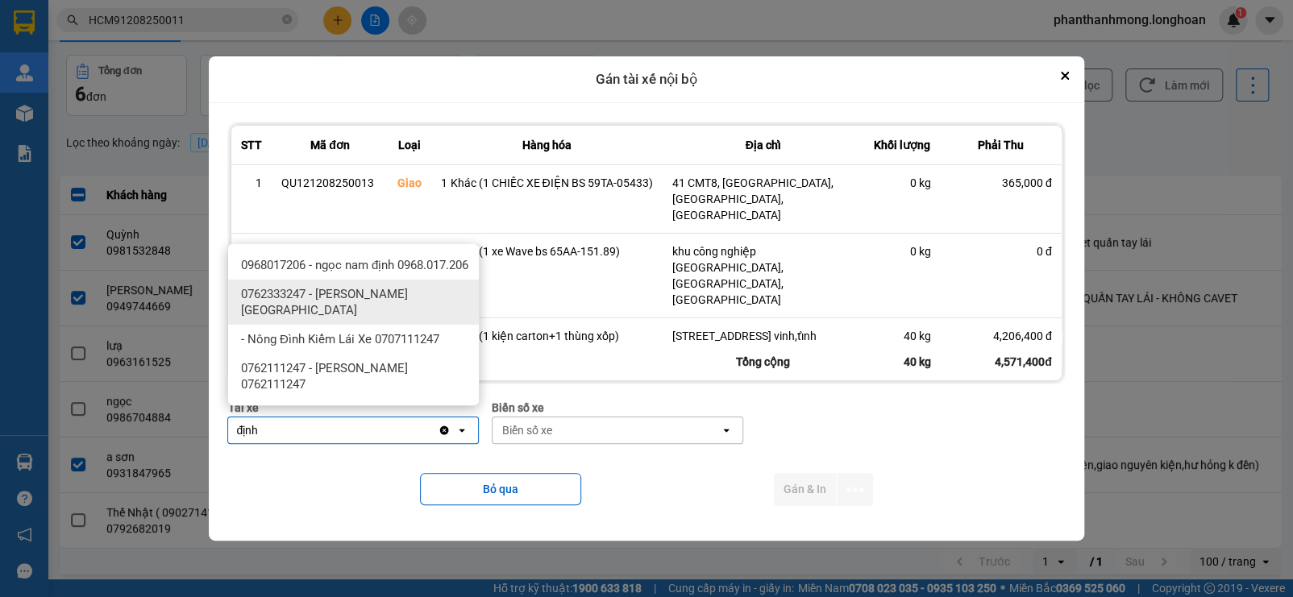
type input "định"
click at [366, 308] on span "0762333247 - [PERSON_NAME][GEOGRAPHIC_DATA]" at bounding box center [356, 302] width 231 height 32
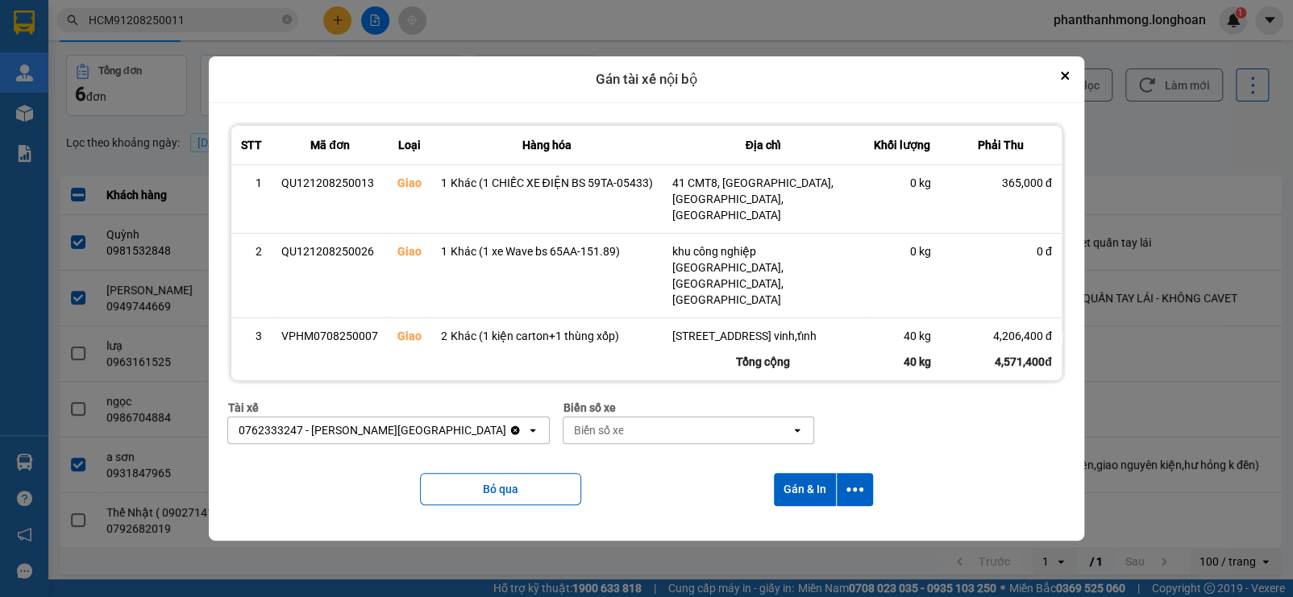
click at [791, 424] on icon "open" at bounding box center [797, 430] width 13 height 13
click at [625, 428] on div "Biển số xe" at bounding box center [676, 431] width 227 height 26
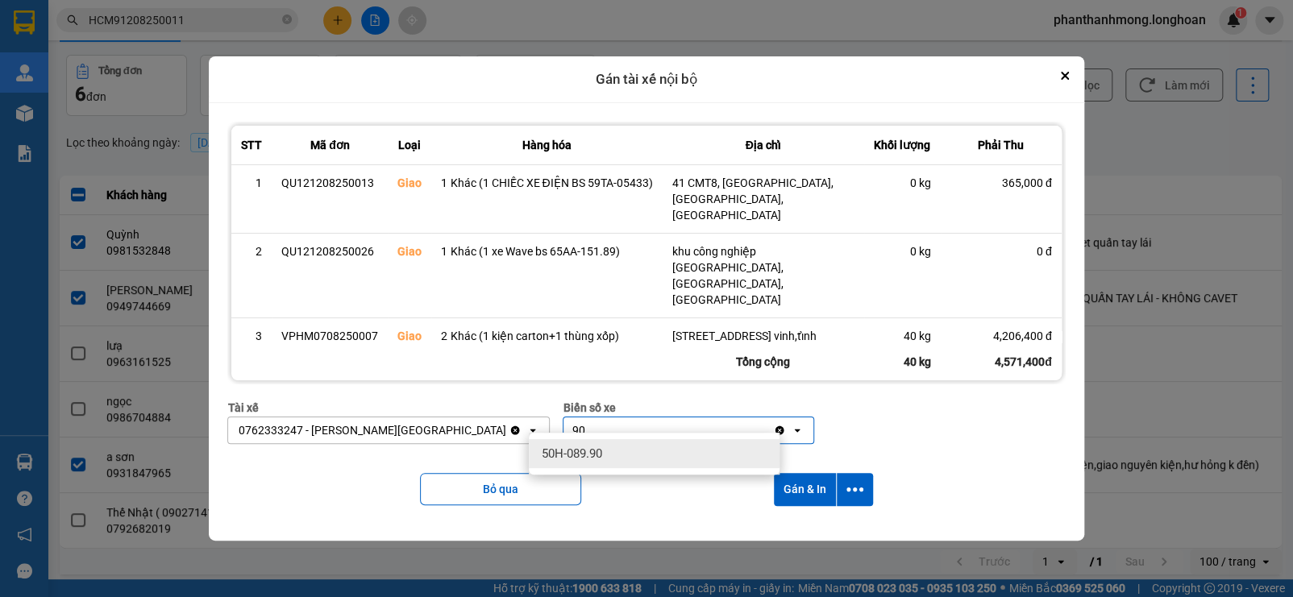
type input "9"
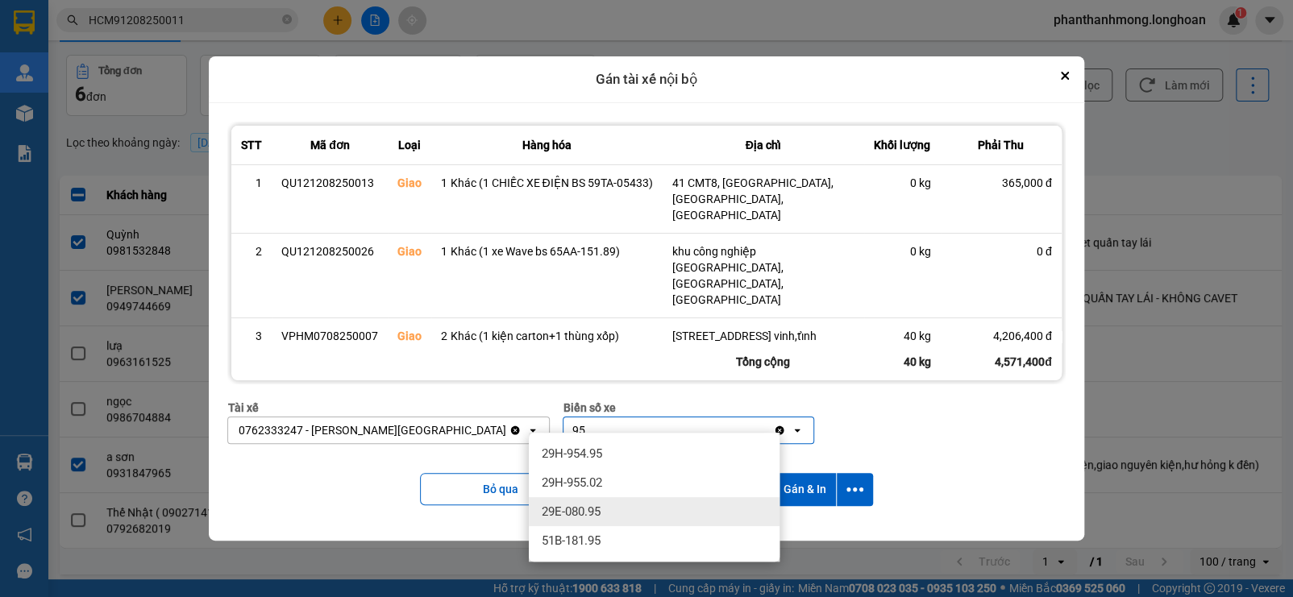
type input "95"
click at [609, 508] on div "29E-080.95" at bounding box center [654, 511] width 251 height 29
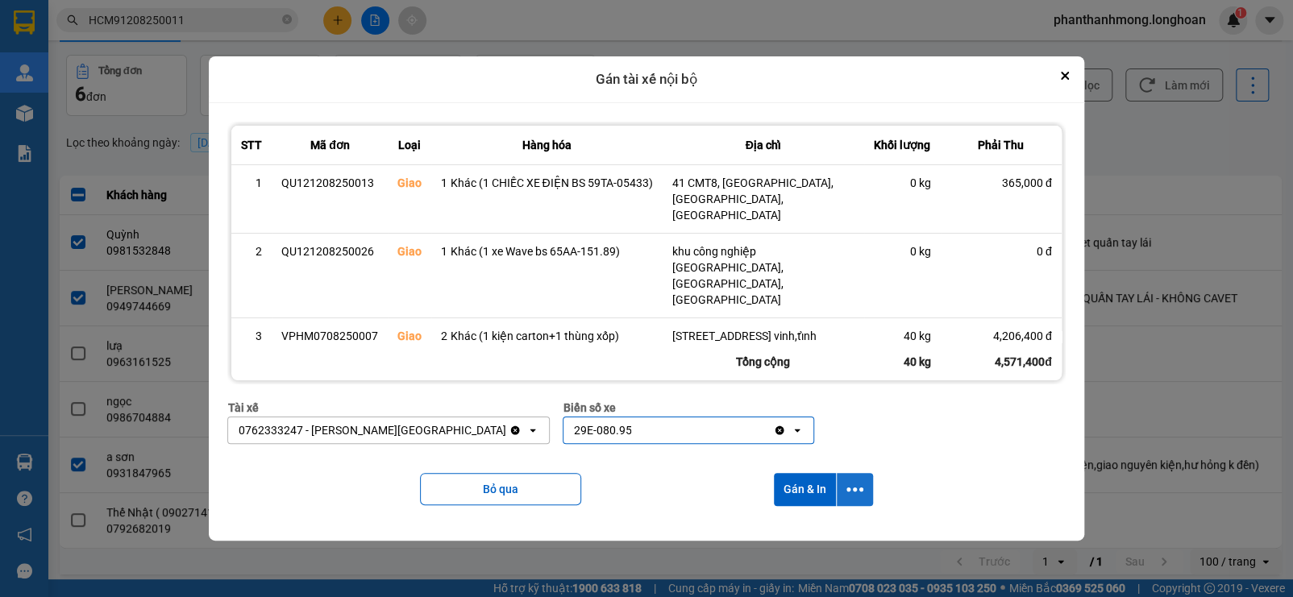
click at [855, 481] on icon "dialog" at bounding box center [854, 489] width 17 height 17
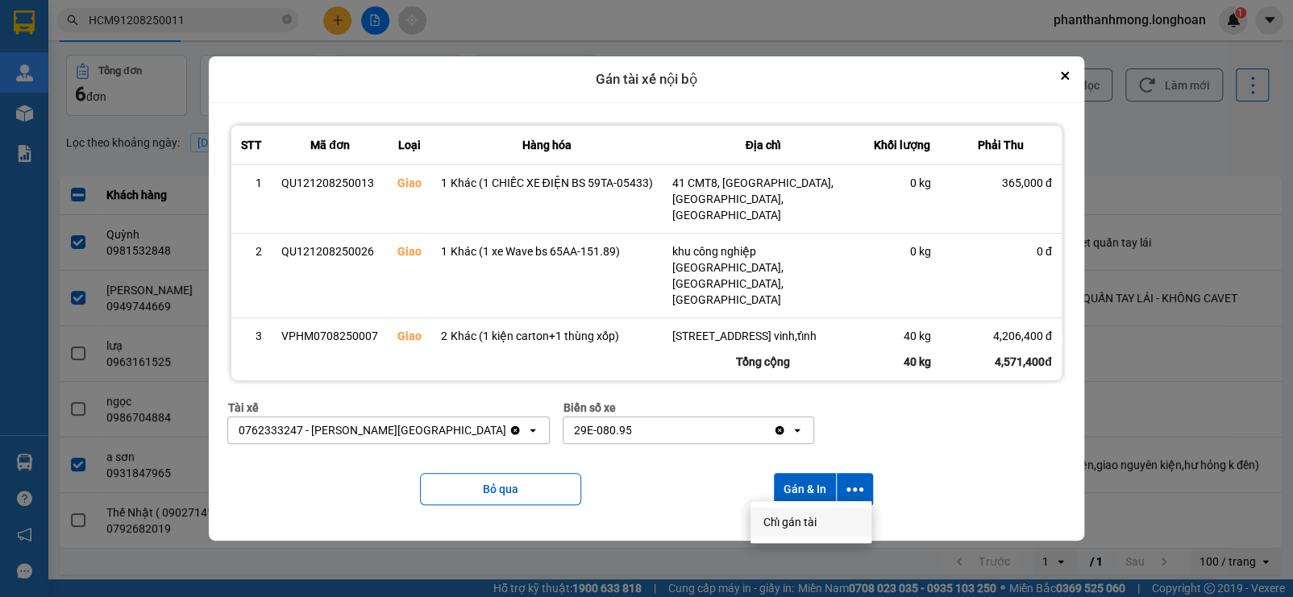
click at [803, 526] on span "Chỉ gán tài" at bounding box center [789, 522] width 53 height 16
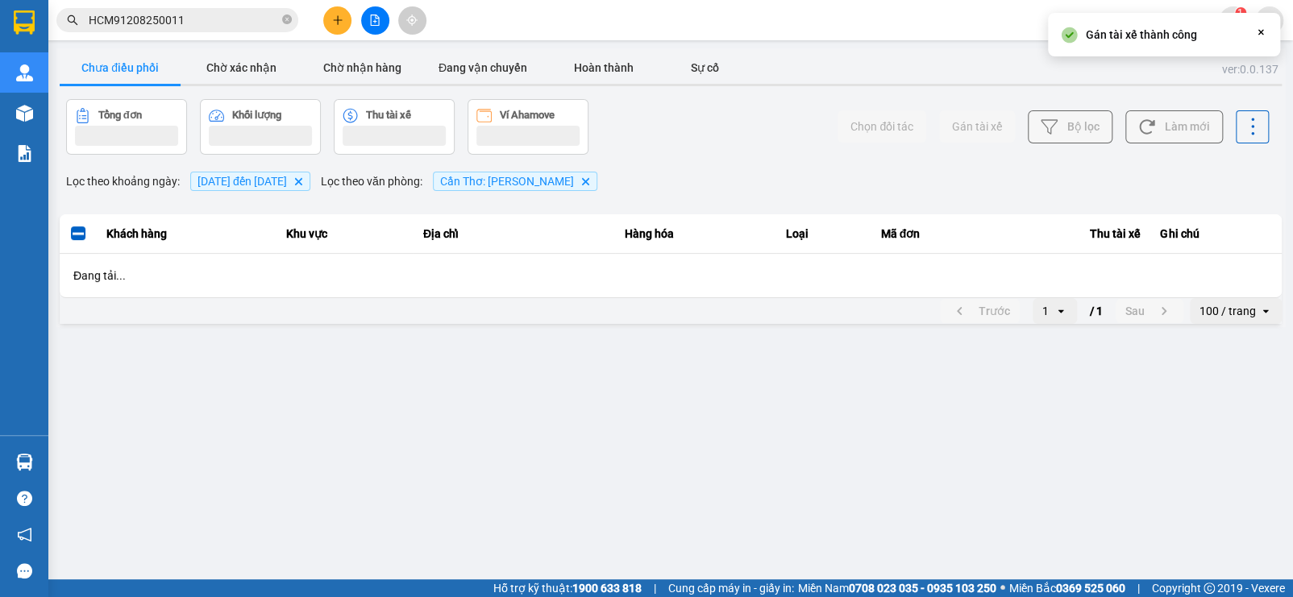
scroll to position [0, 0]
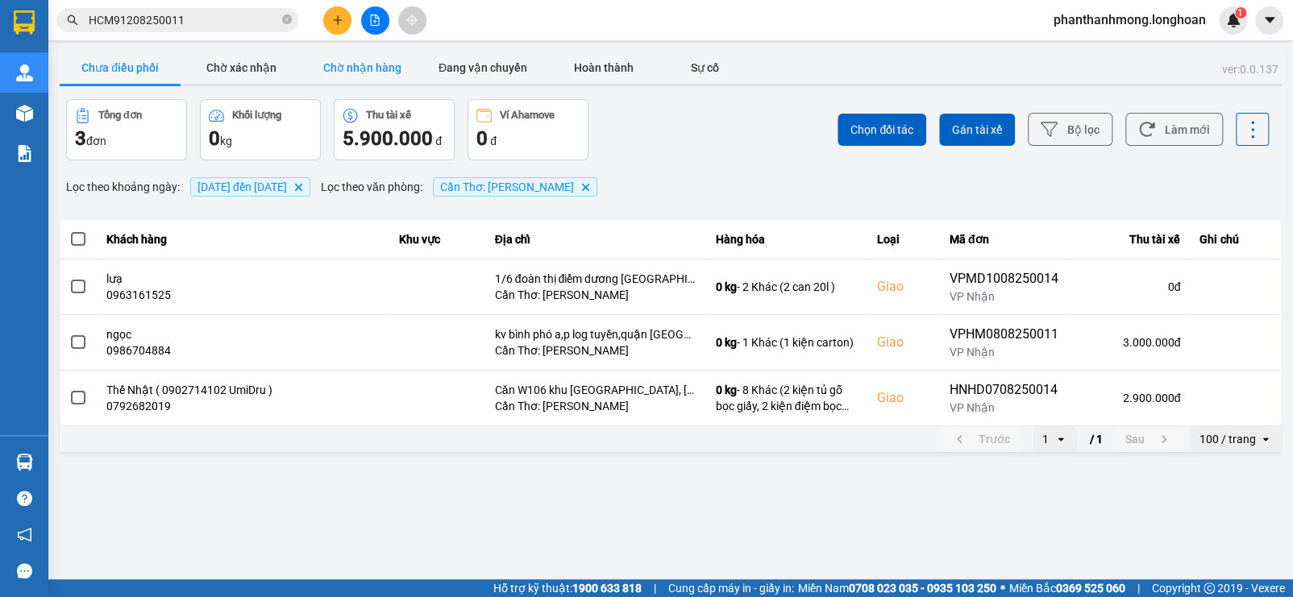
click at [405, 62] on button "Chờ nhận hàng" at bounding box center [361, 68] width 121 height 32
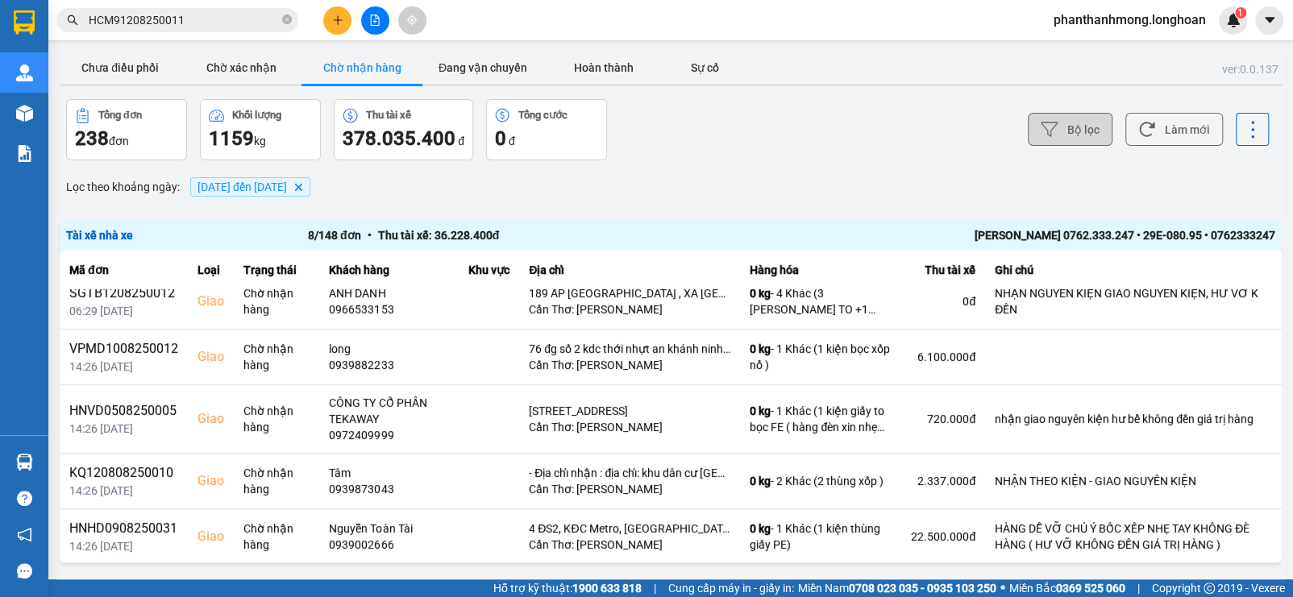
click at [1078, 127] on button "Bộ lọc" at bounding box center [1070, 129] width 85 height 33
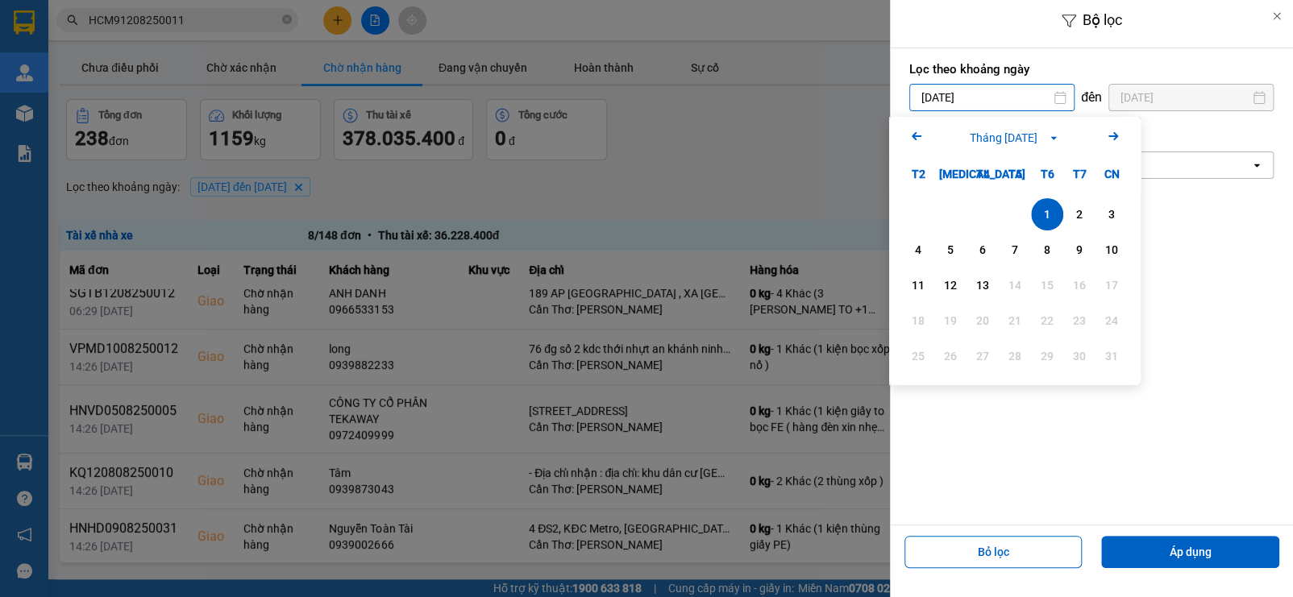
click at [978, 102] on input "[DATE]" at bounding box center [992, 98] width 164 height 26
click at [1041, 206] on div "1" at bounding box center [1047, 214] width 23 height 19
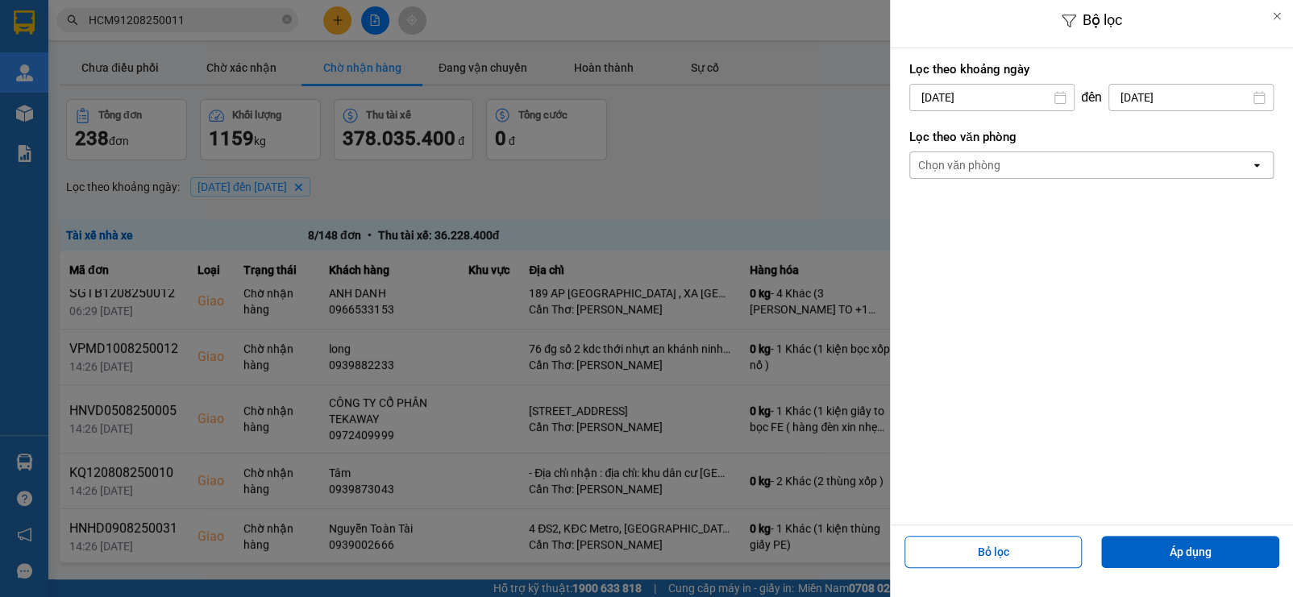
click at [1015, 170] on div "Chọn văn phòng" at bounding box center [1080, 165] width 340 height 26
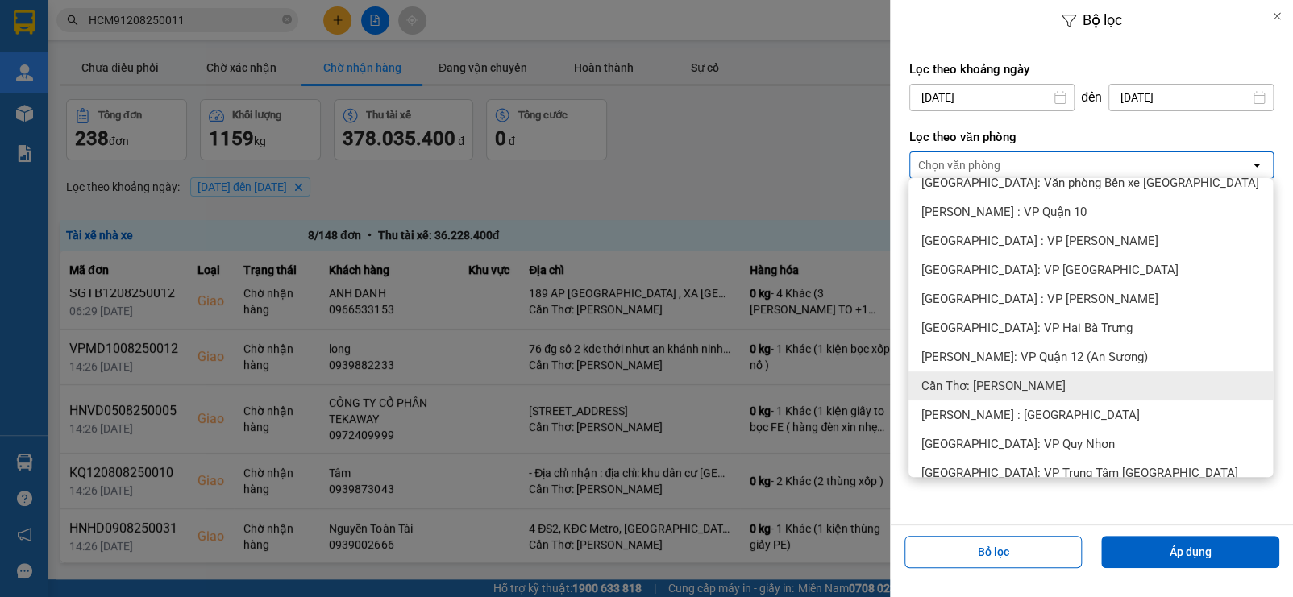
click at [999, 384] on span "Cần Thơ: [PERSON_NAME]" at bounding box center [993, 386] width 144 height 16
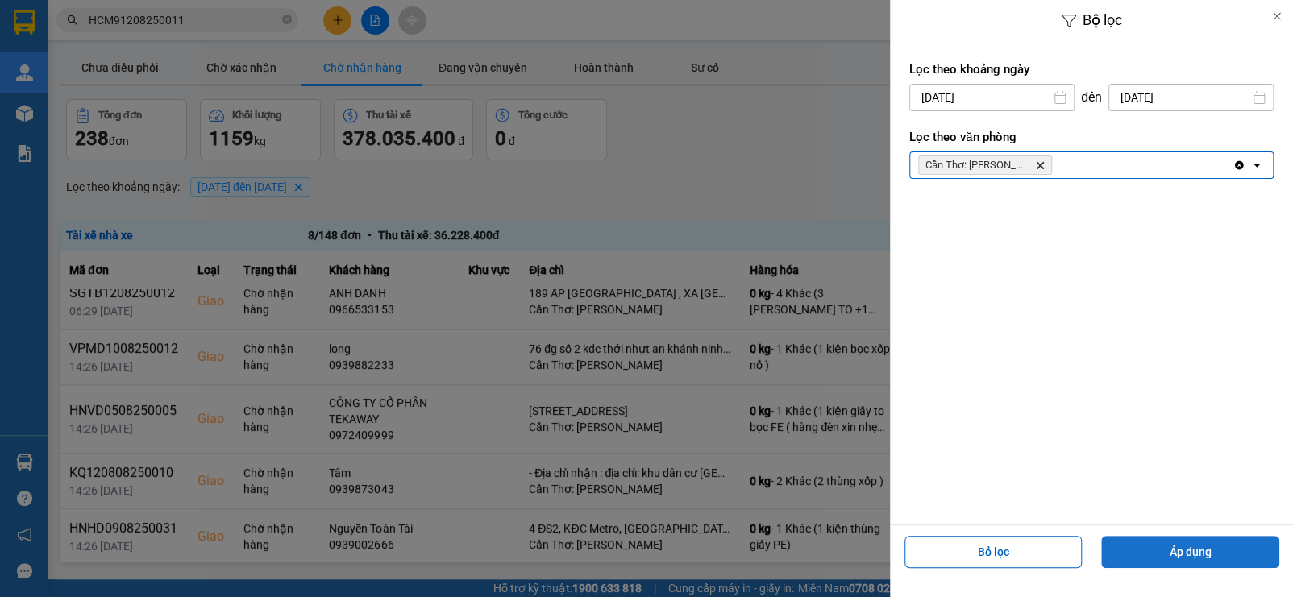
click at [1144, 546] on button "Áp dụng" at bounding box center [1190, 552] width 178 height 32
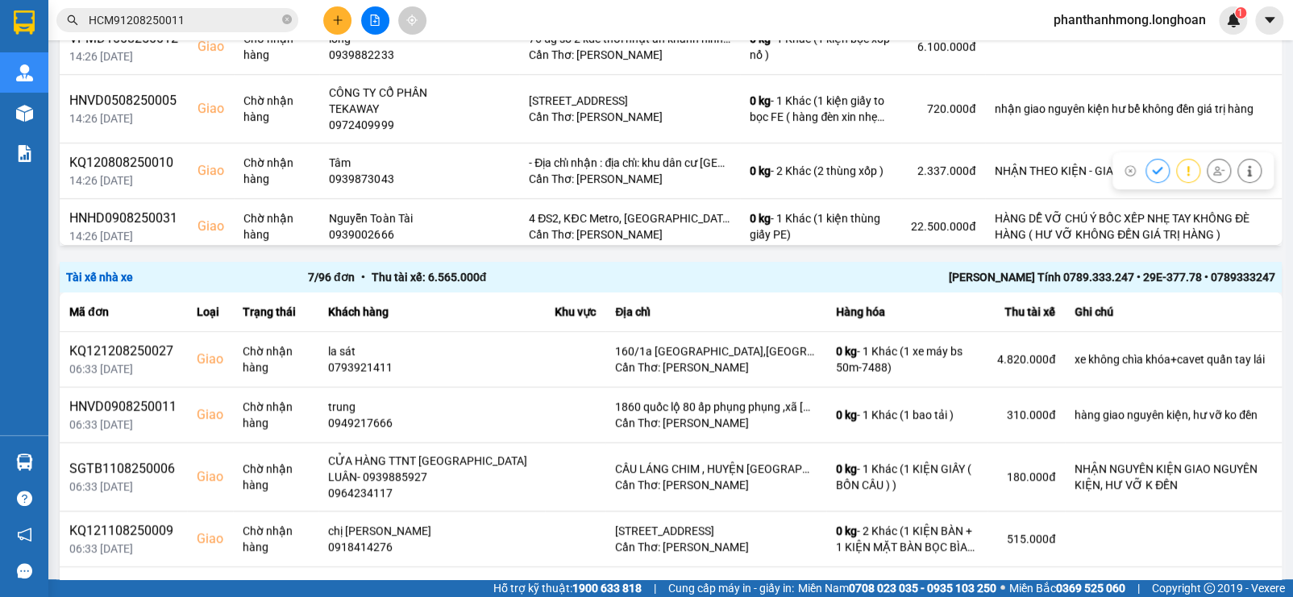
scroll to position [183, 0]
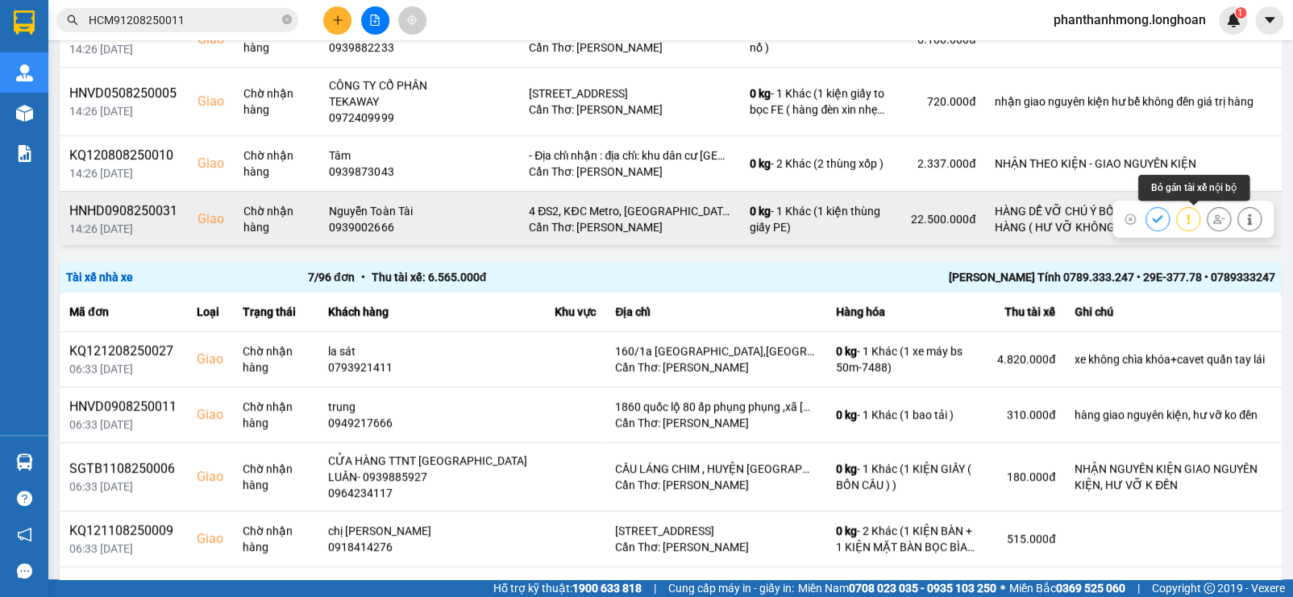
click at [1213, 220] on icon at bounding box center [1218, 219] width 11 height 11
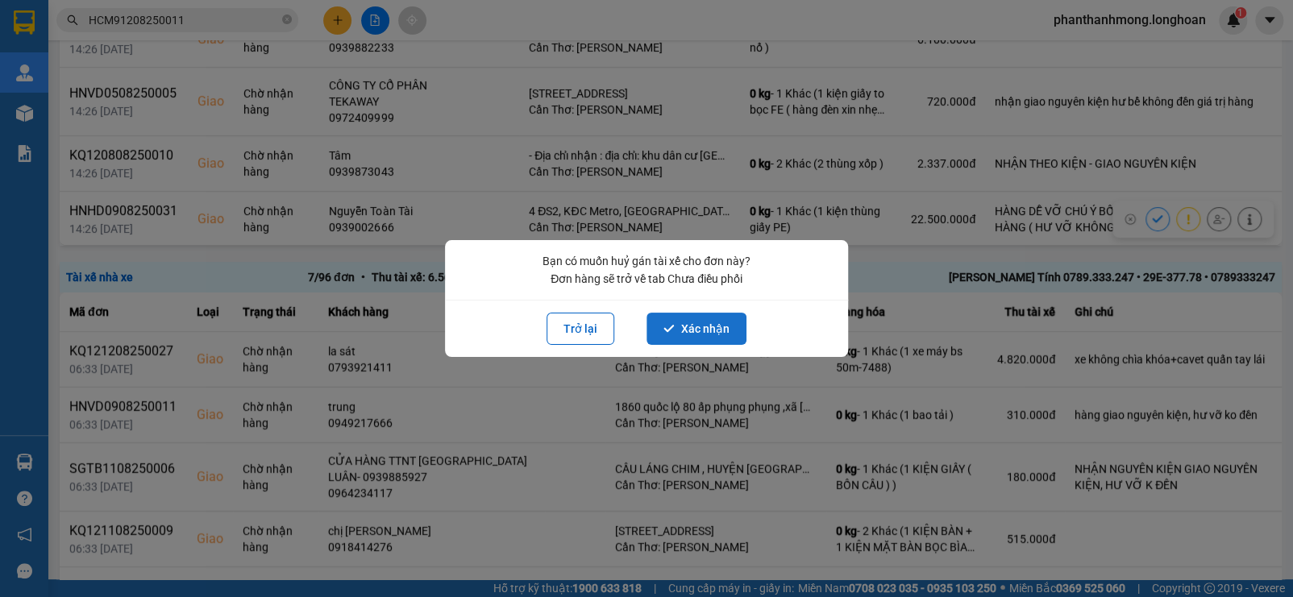
click at [696, 327] on button "Xác nhận" at bounding box center [696, 329] width 100 height 32
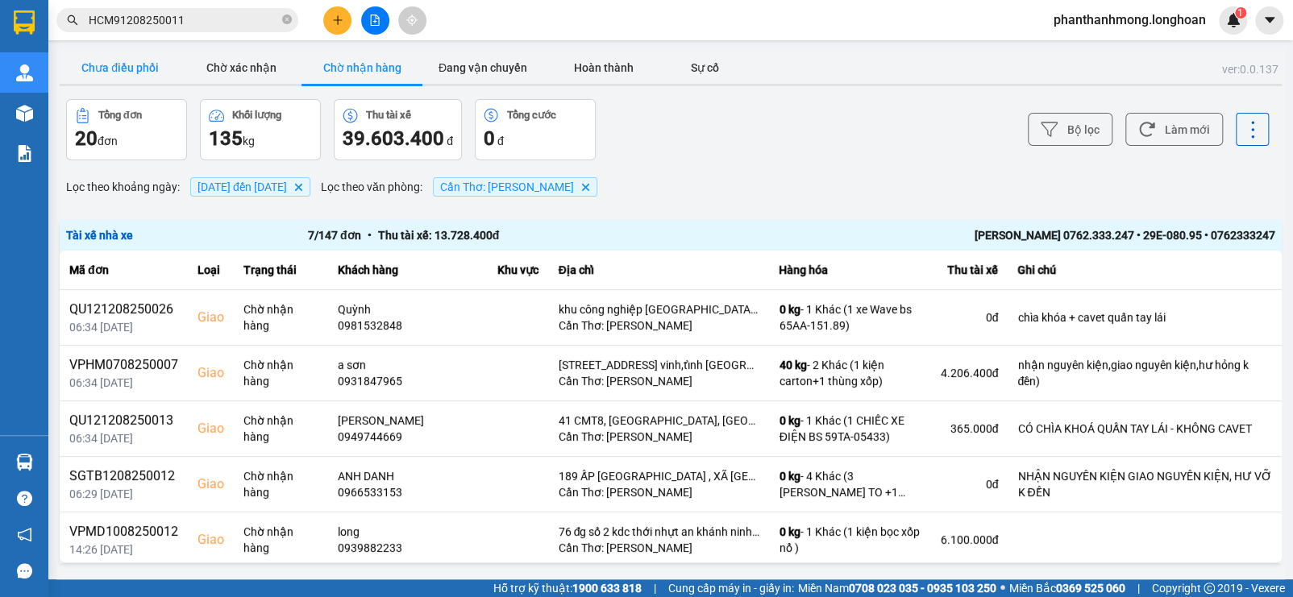
click at [127, 74] on button "Chưa điều phối" at bounding box center [120, 68] width 121 height 32
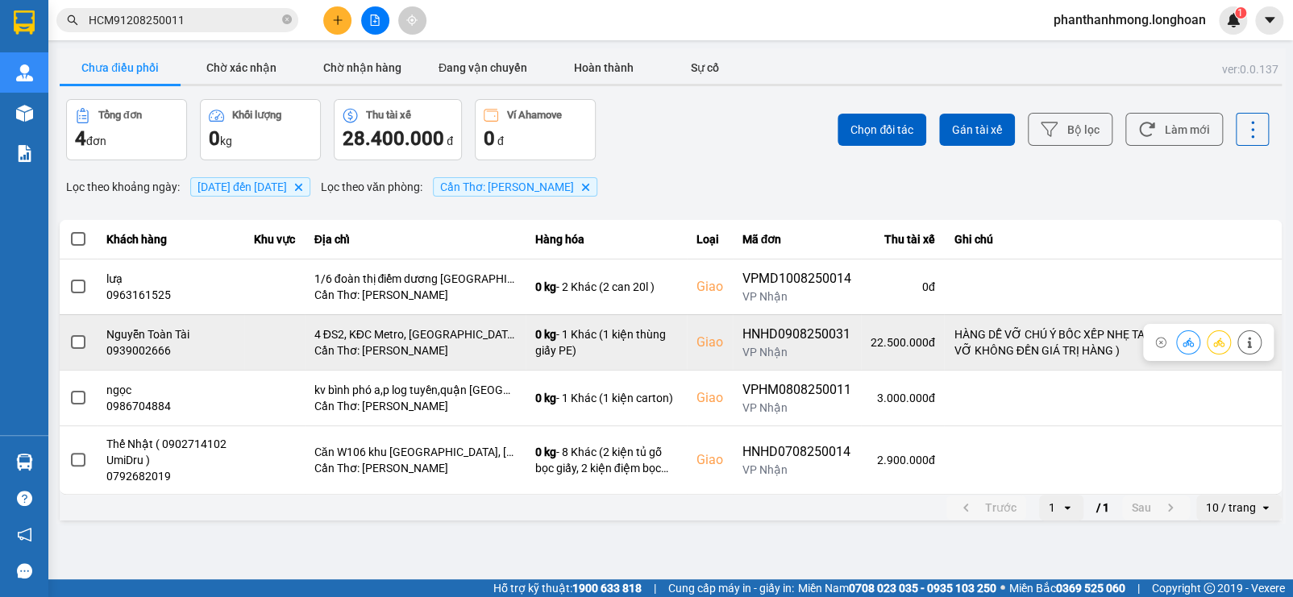
click at [79, 339] on span at bounding box center [78, 342] width 15 height 15
click at [69, 334] on input "checkbox" at bounding box center [69, 334] width 0 height 0
click at [1244, 342] on icon at bounding box center [1249, 342] width 11 height 11
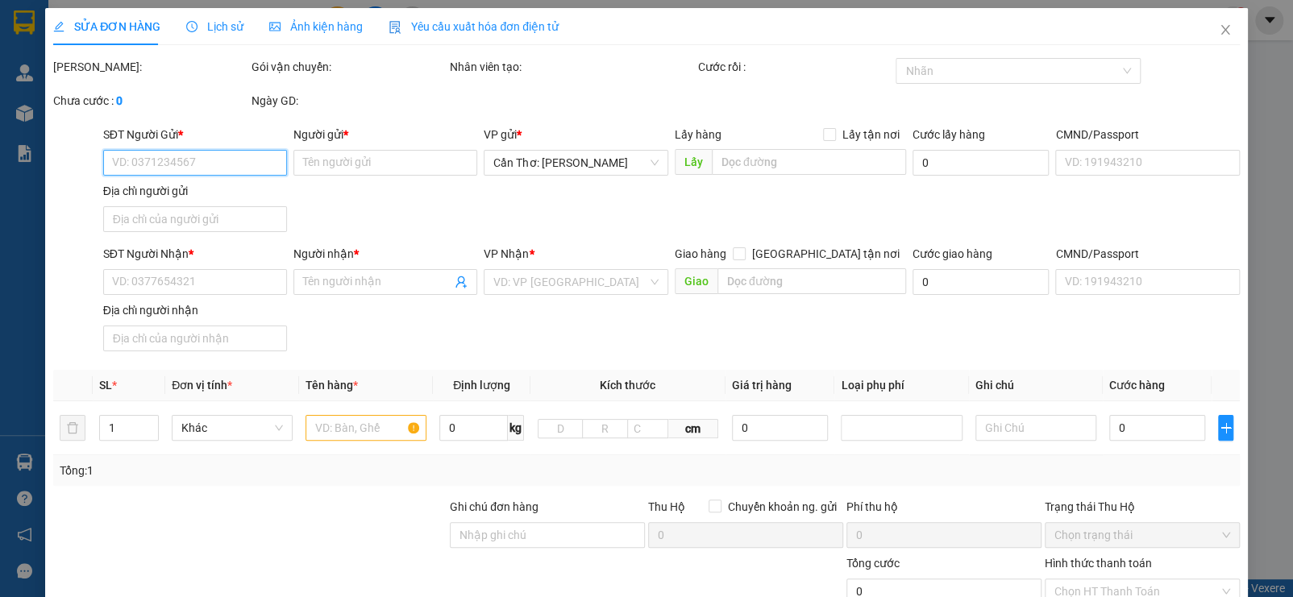
type input "0981350808"
type input "[PERSON_NAME]"
type input "0939002666"
type input "Nguyễn Toàn Tài"
checkbox input "true"
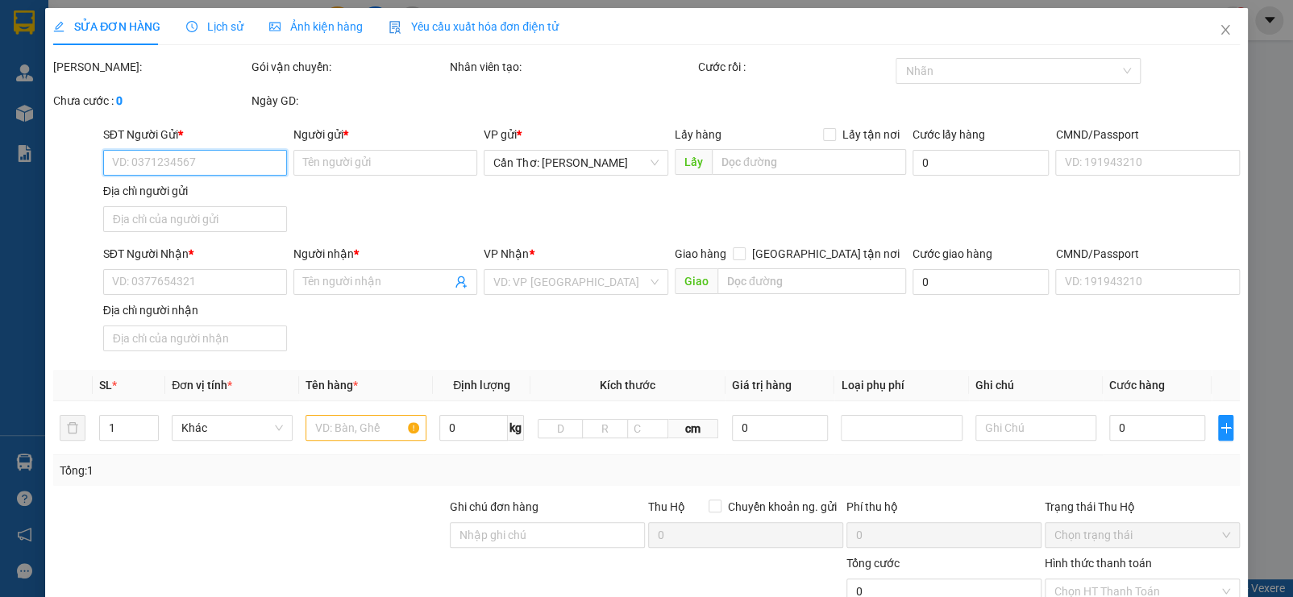
type input "4 ĐS2, KĐC Metro, [GEOGRAPHIC_DATA], [GEOGRAPHIC_DATA], [GEOGRAPHIC_DATA]"
type input "HÀNG DỄ VỠ CHÚ Ý BỐC XẾP NHẸ TAY KHÔNG ĐÈ HÀNG ( HƯ VỠ KHÔNG ĐỀN GIÁ TRỊ HÀNG )"
type input "380.000"
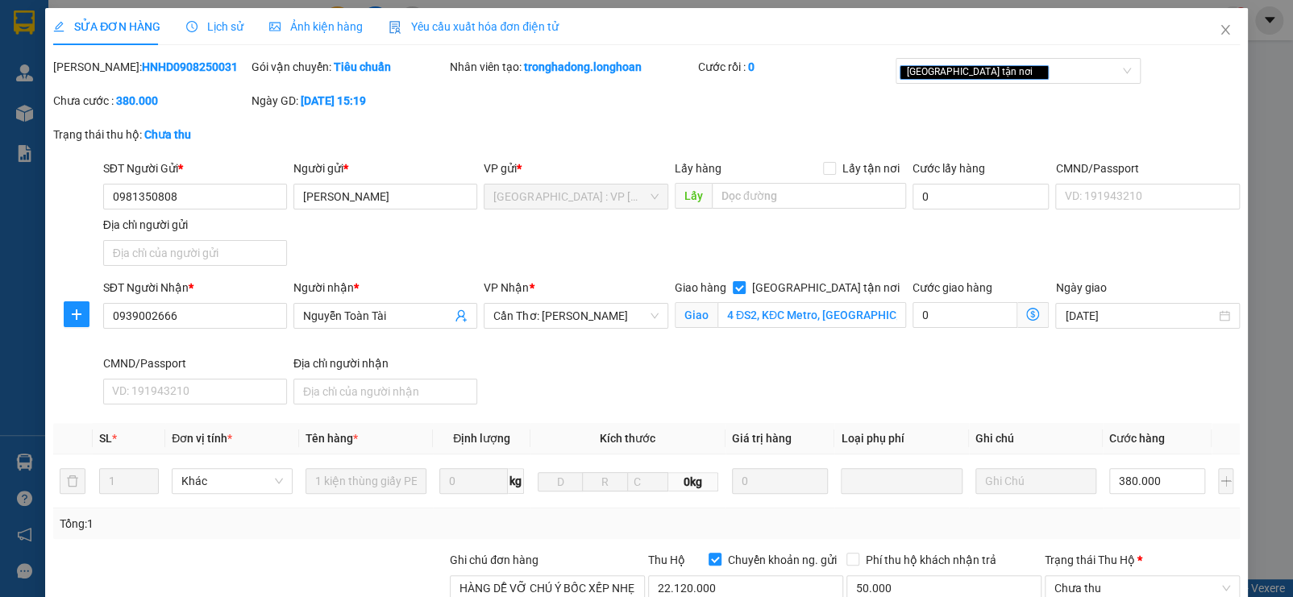
click at [227, 20] on span "Lịch sử" at bounding box center [214, 26] width 57 height 13
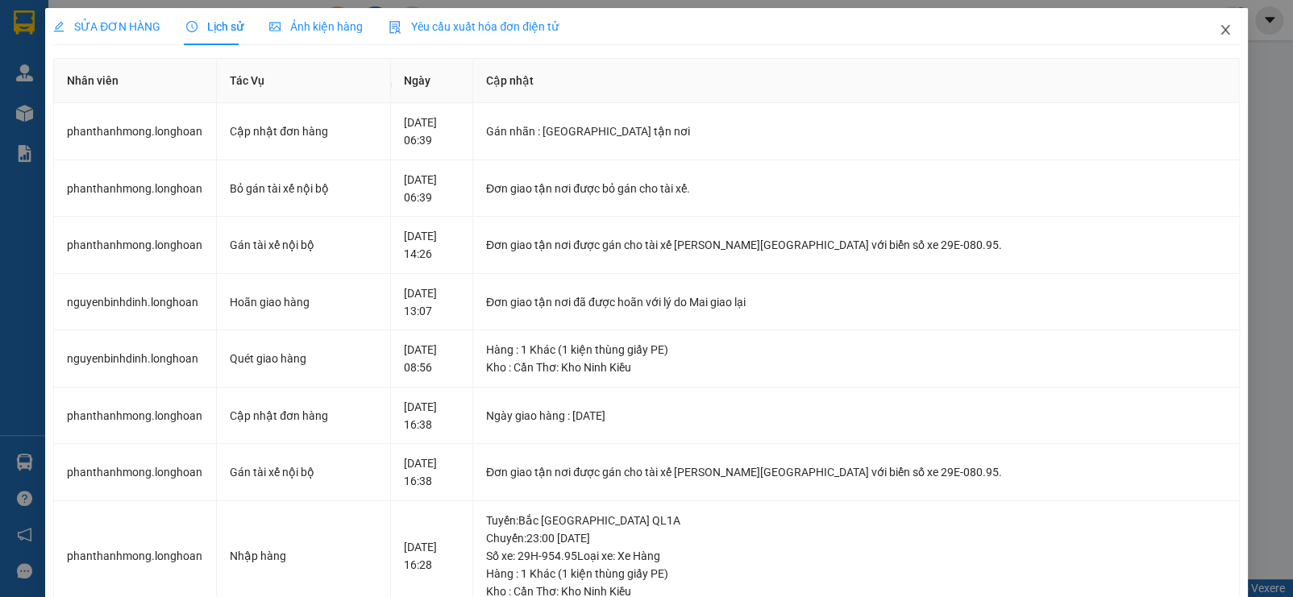
click at [1219, 31] on icon "close" at bounding box center [1225, 29] width 13 height 13
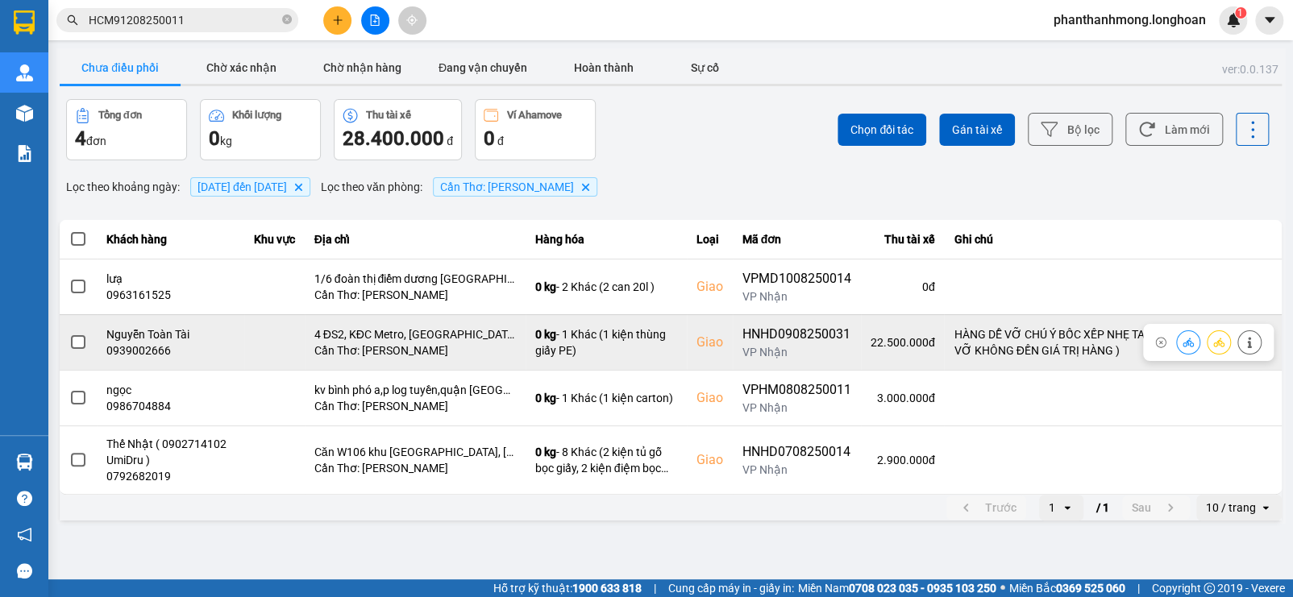
click at [73, 346] on span at bounding box center [78, 342] width 15 height 15
click at [69, 334] on input "checkbox" at bounding box center [69, 334] width 0 height 0
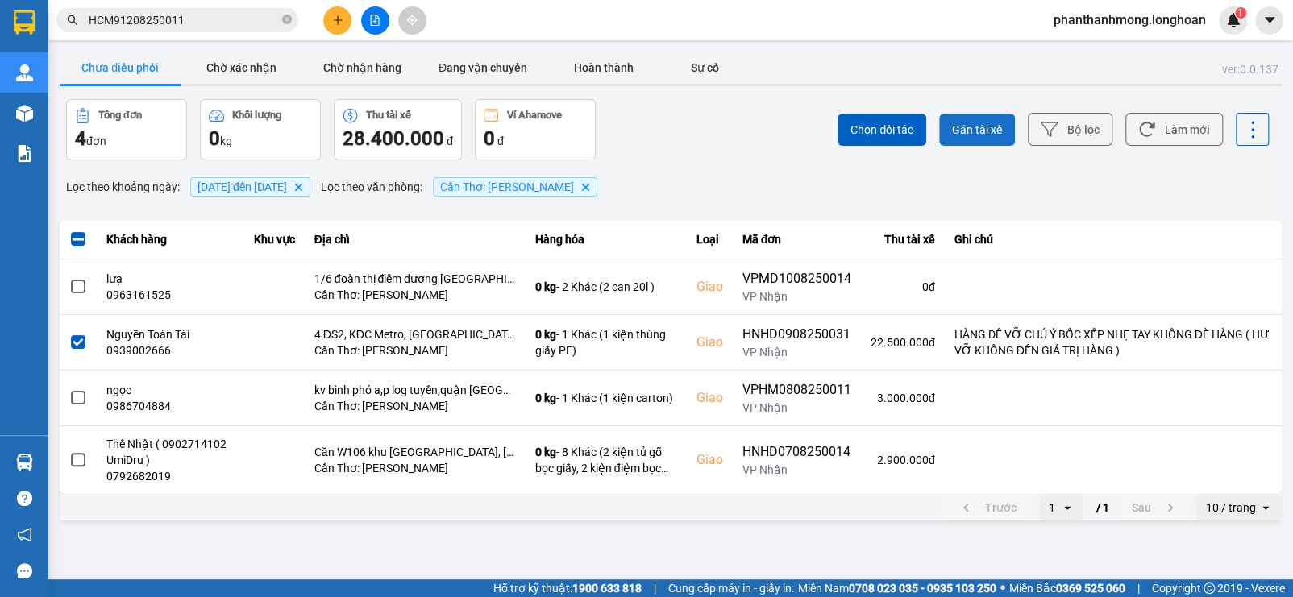
click at [974, 128] on span "Gán tài xế" at bounding box center [977, 130] width 50 height 16
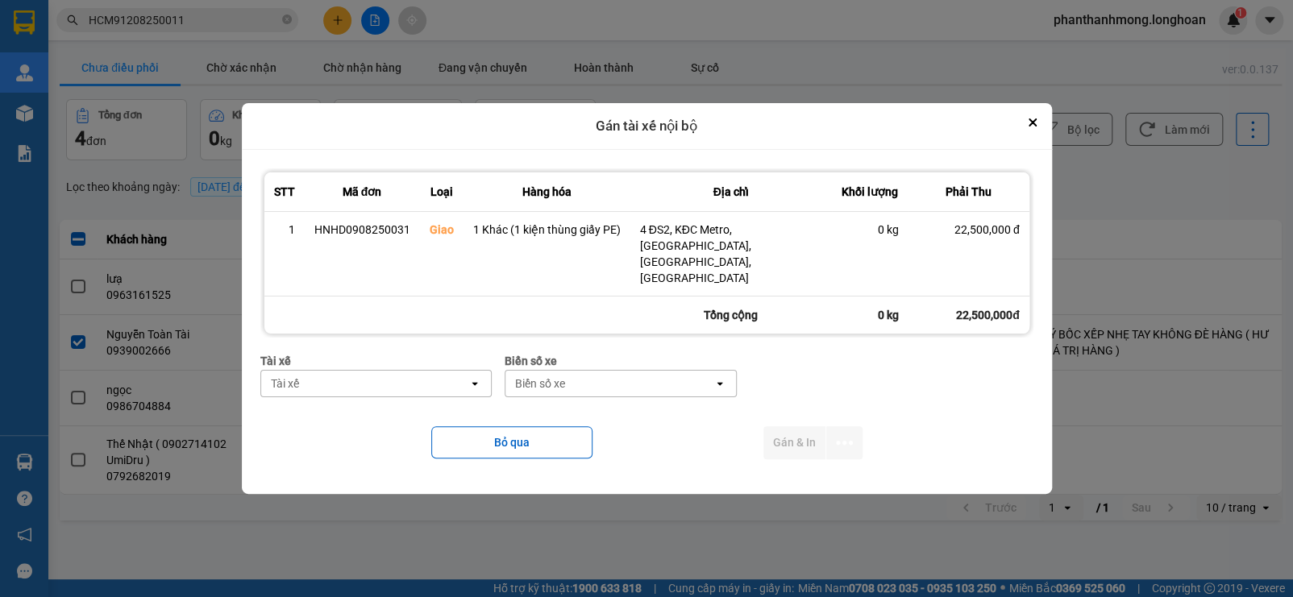
click at [337, 371] on div "Tài xế" at bounding box center [365, 384] width 208 height 26
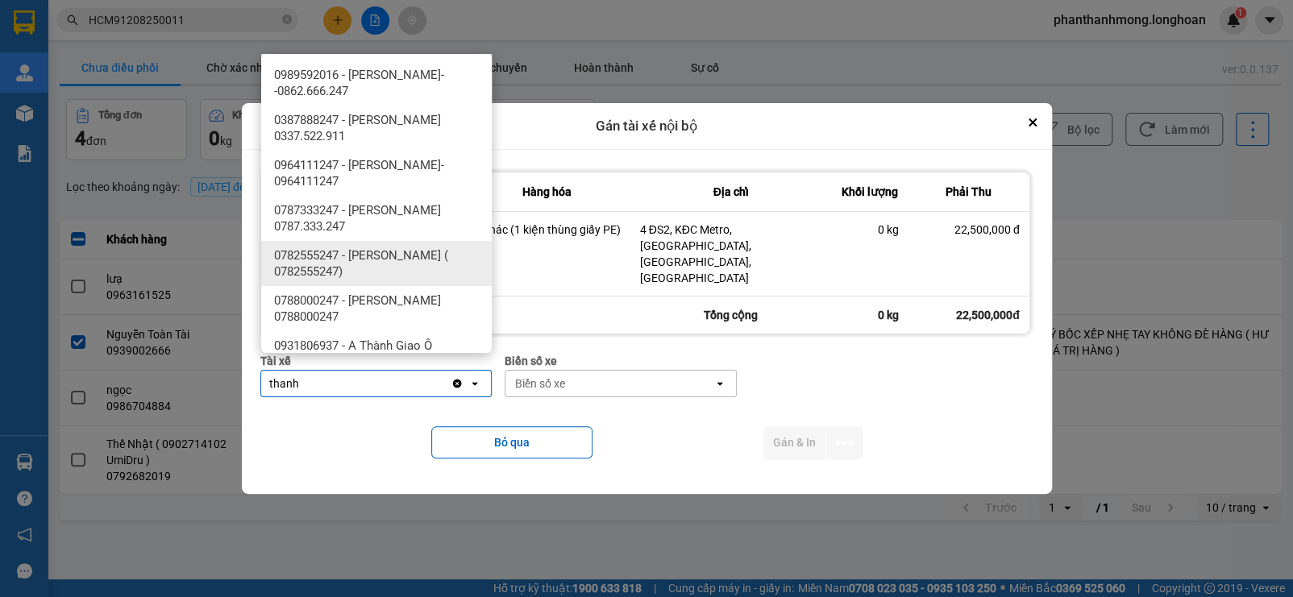
type input "thanh"
click at [381, 270] on span "0782555247 - [PERSON_NAME] ( 0782555247)" at bounding box center [379, 263] width 211 height 32
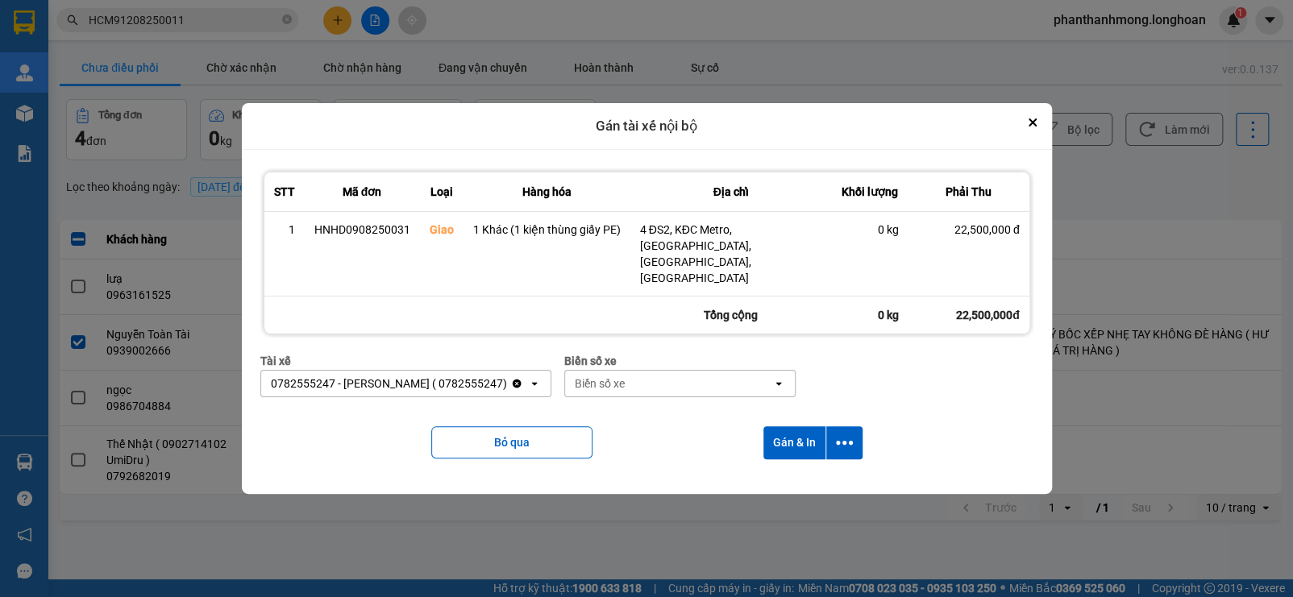
click at [622, 376] on div "Biển số xe" at bounding box center [600, 384] width 50 height 16
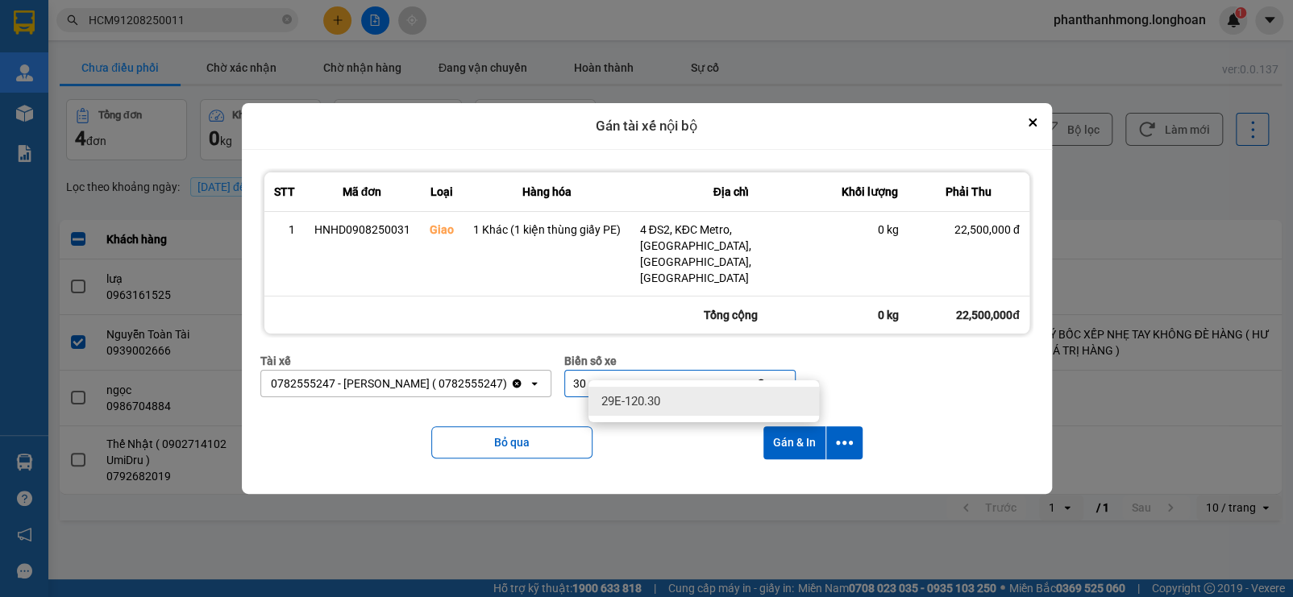
type input "30"
click at [643, 398] on span "29E-120.30" at bounding box center [630, 401] width 59 height 16
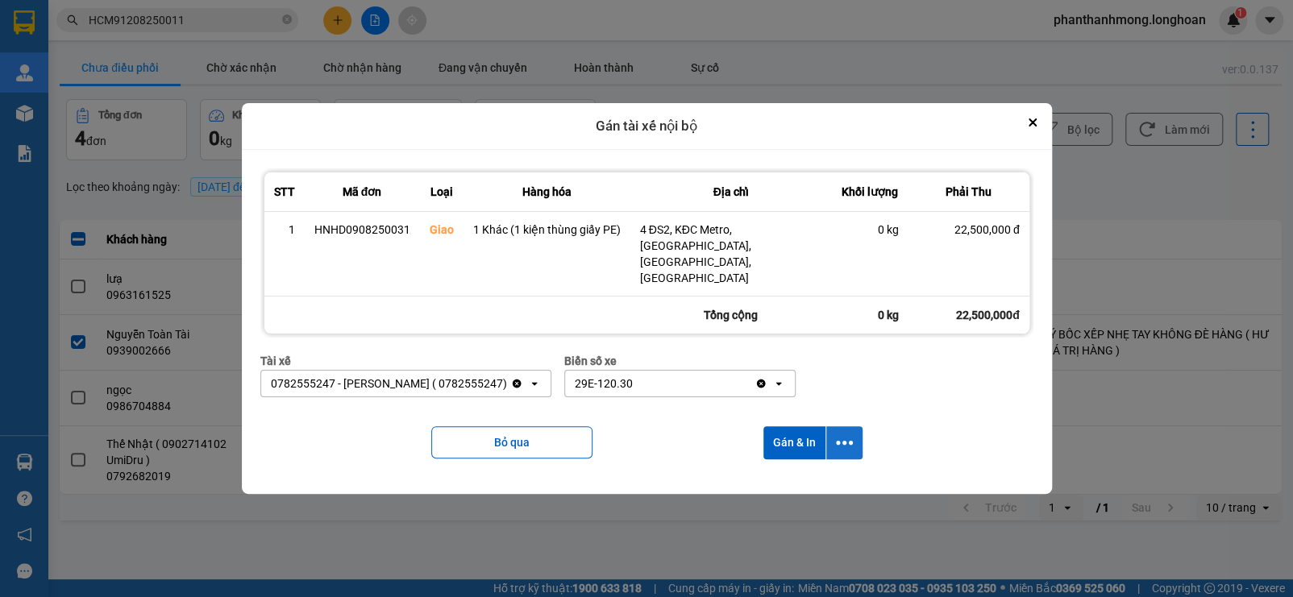
click at [854, 428] on button "dialog" at bounding box center [844, 442] width 36 height 33
click at [805, 466] on span "Chỉ gán tài" at bounding box center [779, 470] width 53 height 16
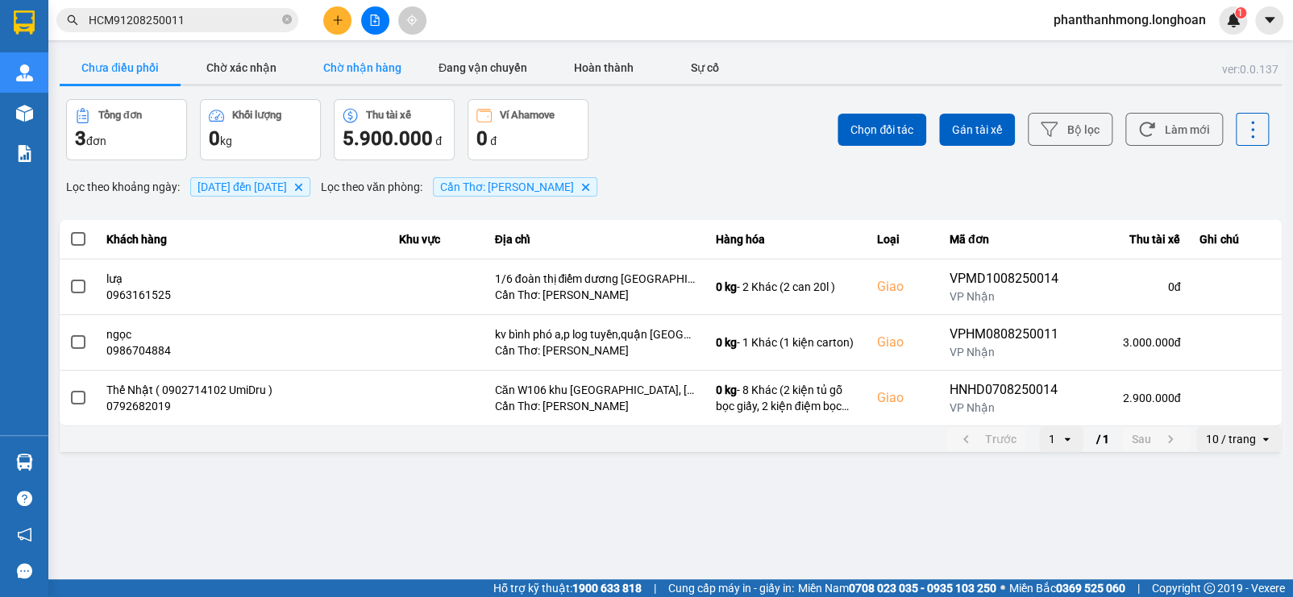
click at [383, 65] on button "Chờ nhận hàng" at bounding box center [361, 68] width 121 height 32
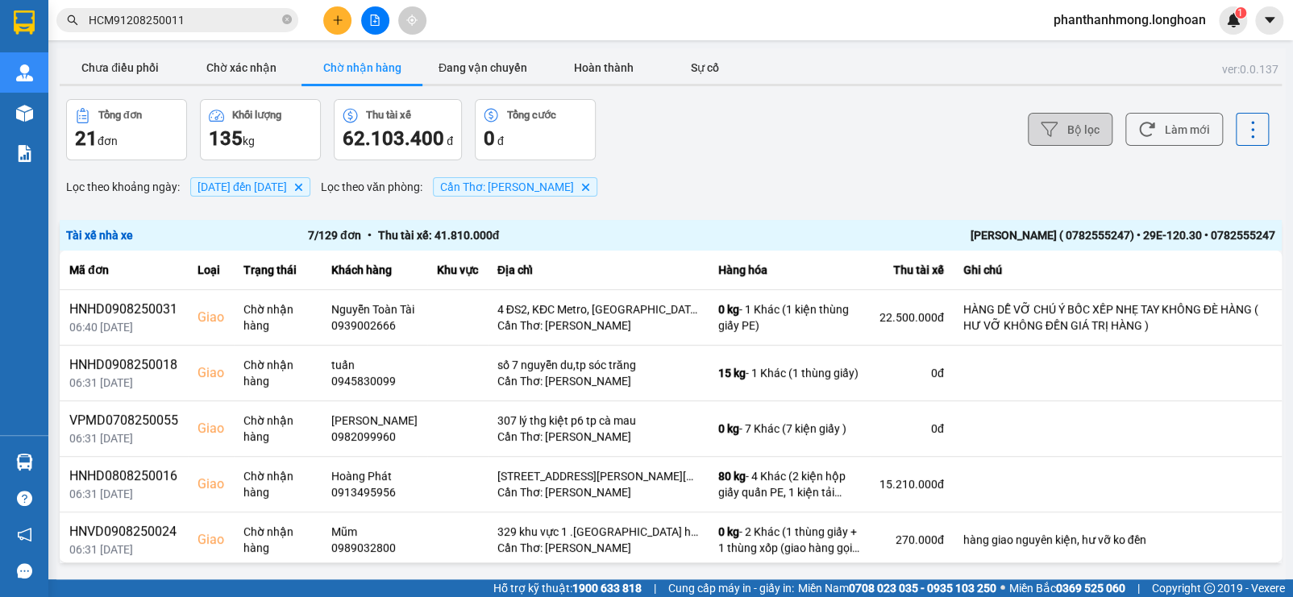
click at [1058, 131] on button "Bộ lọc" at bounding box center [1070, 129] width 85 height 33
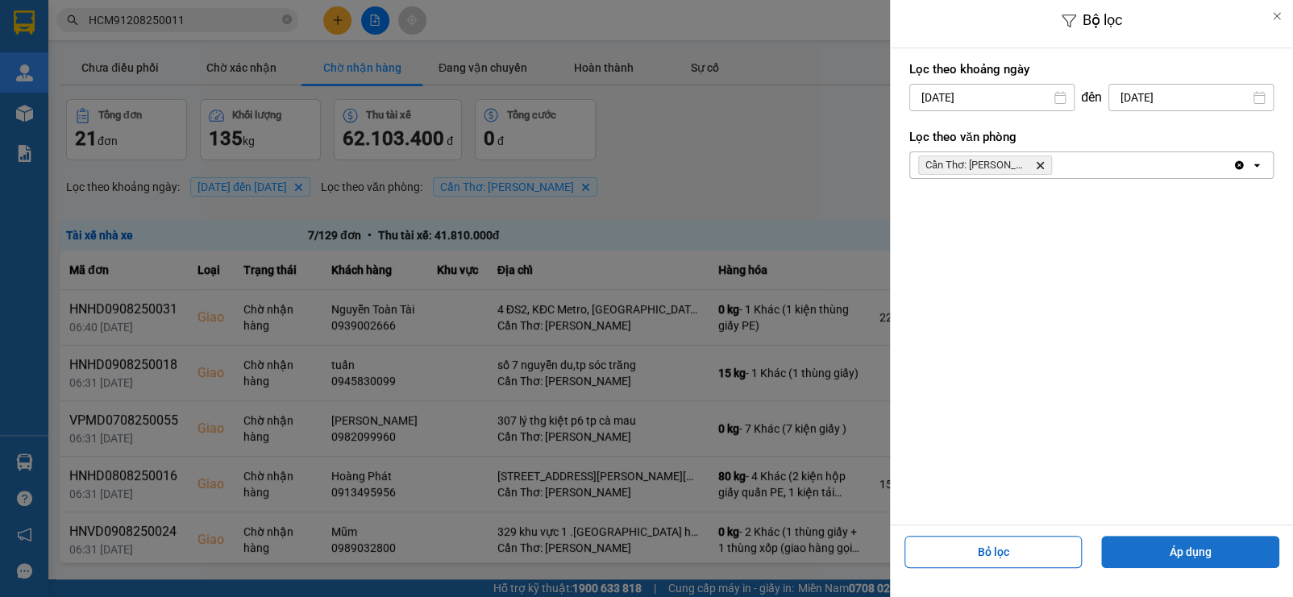
click at [1162, 546] on button "Áp dụng" at bounding box center [1190, 552] width 178 height 32
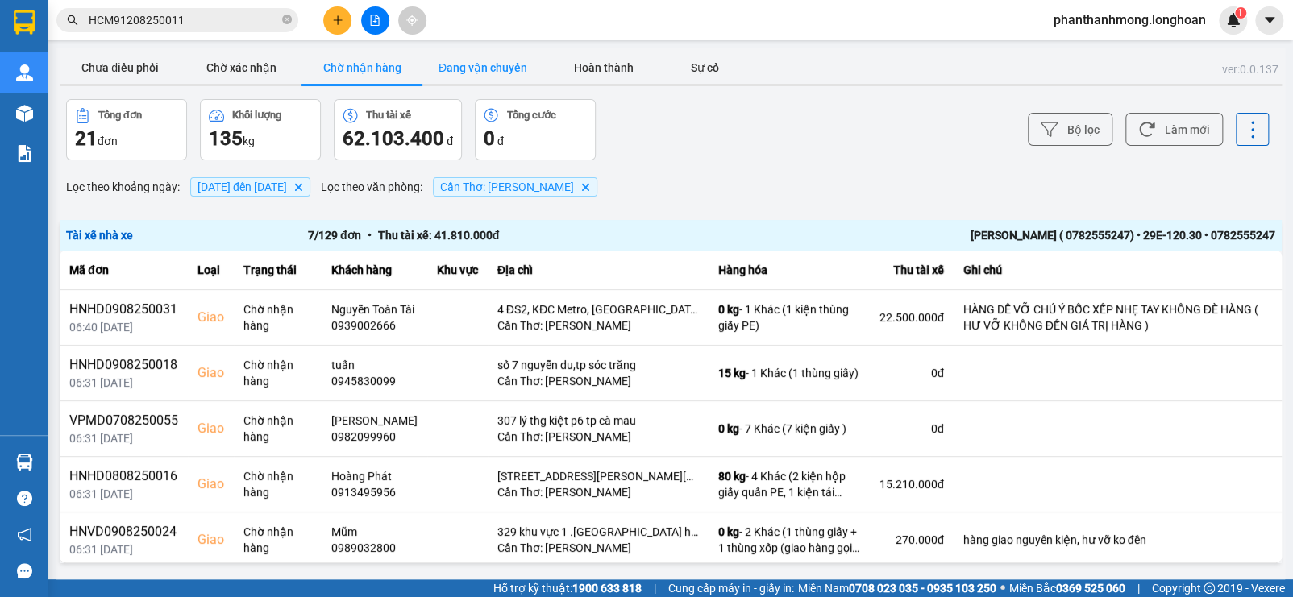
click at [513, 81] on button "Đang vận chuyển" at bounding box center [482, 68] width 121 height 32
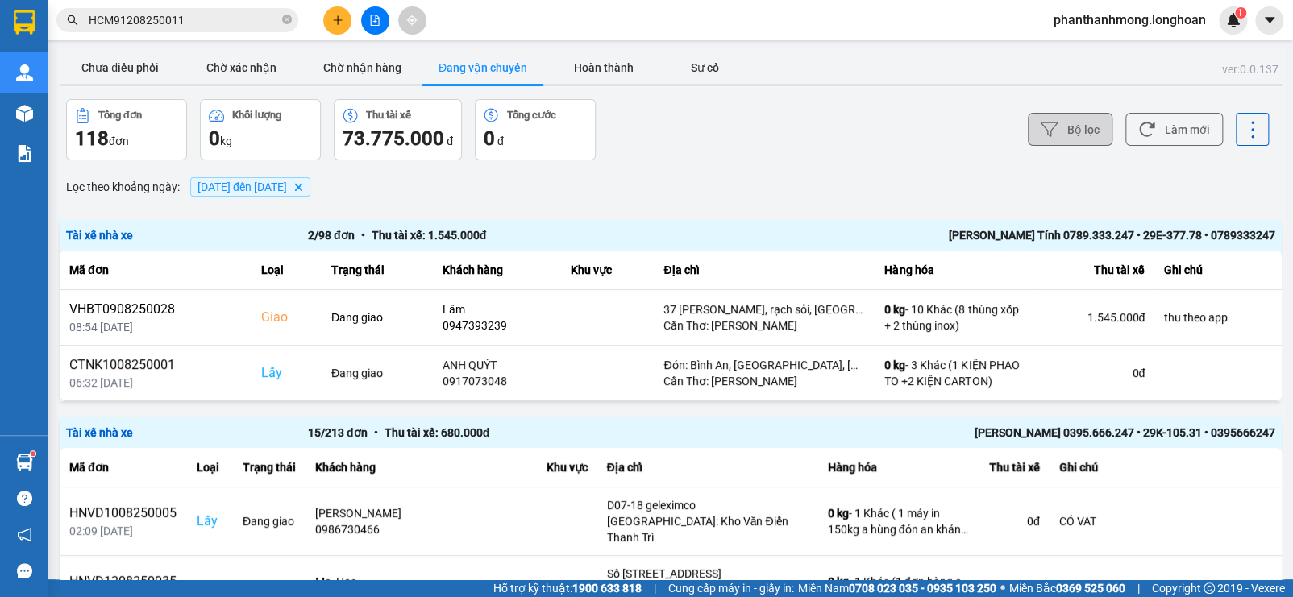
click at [1050, 131] on button "Bộ lọc" at bounding box center [1070, 129] width 85 height 33
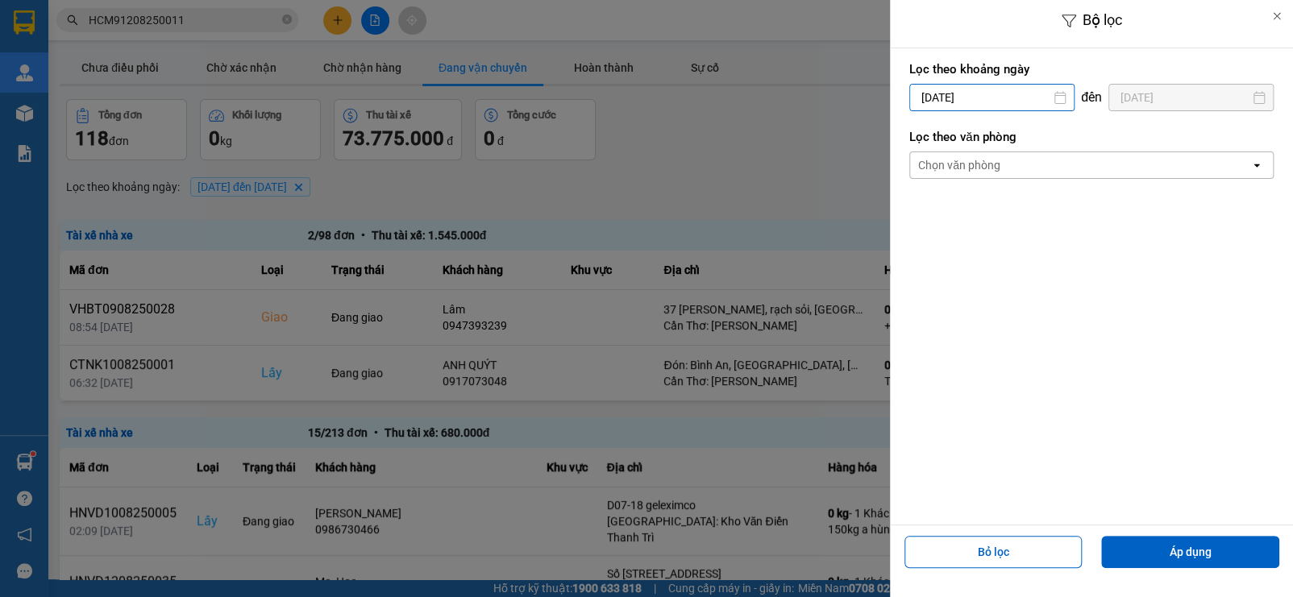
click at [960, 109] on input "[DATE]" at bounding box center [992, 98] width 164 height 26
click at [1154, 195] on div "Lọc theo khoảng [DATE] Press the down arrow key to interact with the calendar a…" at bounding box center [1091, 286] width 403 height 476
click at [1122, 167] on div "Chọn văn phòng" at bounding box center [1080, 165] width 340 height 26
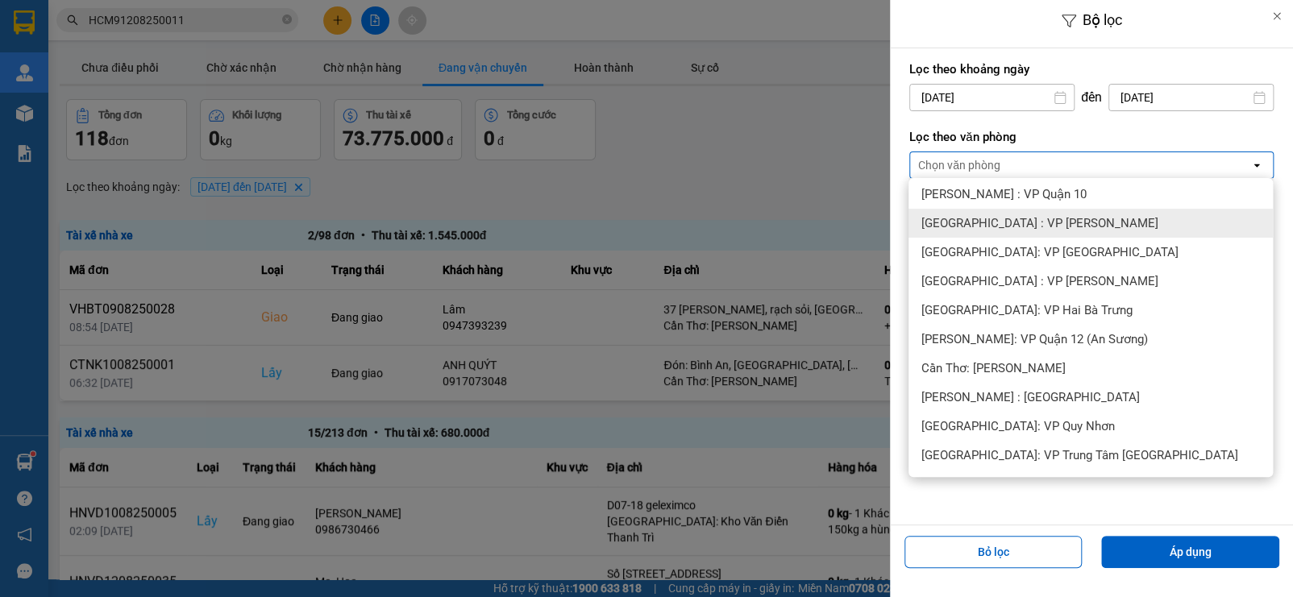
scroll to position [439, 0]
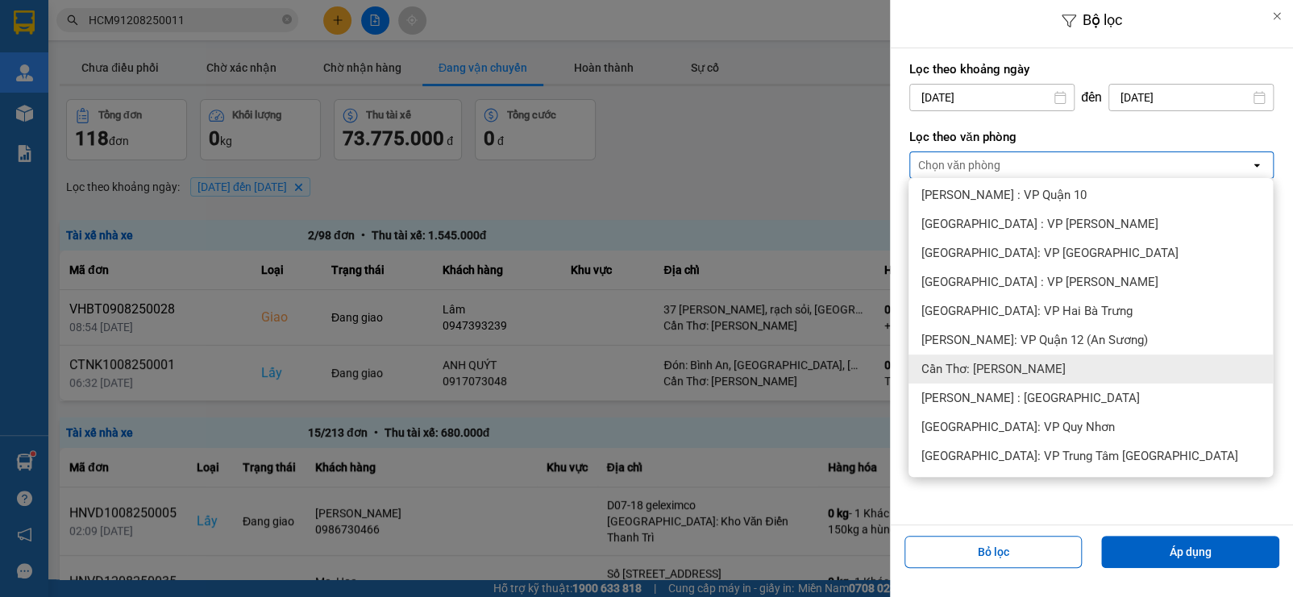
click at [1012, 365] on span "Cần Thơ: [PERSON_NAME]" at bounding box center [993, 369] width 144 height 16
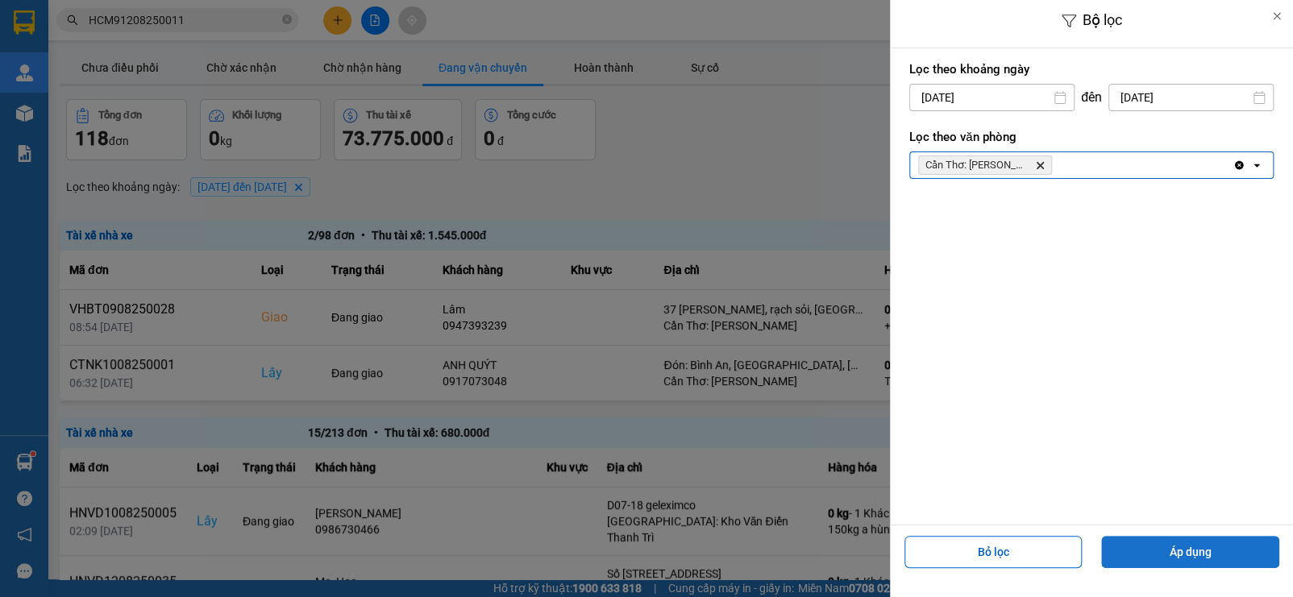
click at [1153, 546] on button "Áp dụng" at bounding box center [1190, 552] width 178 height 32
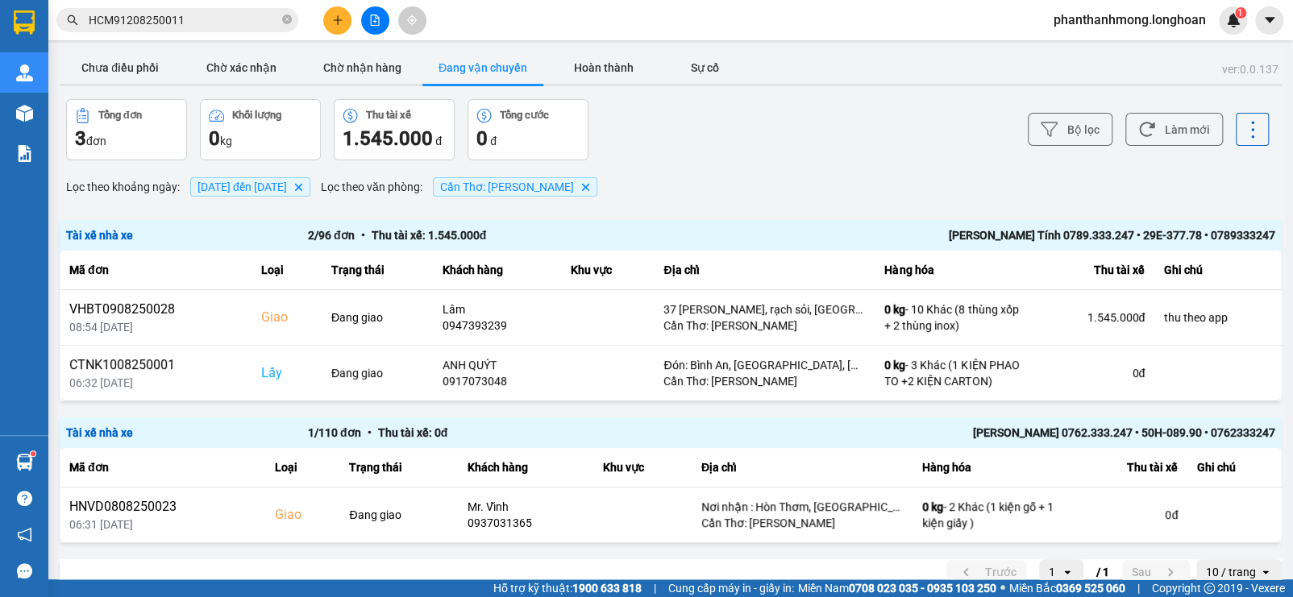
scroll to position [22, 0]
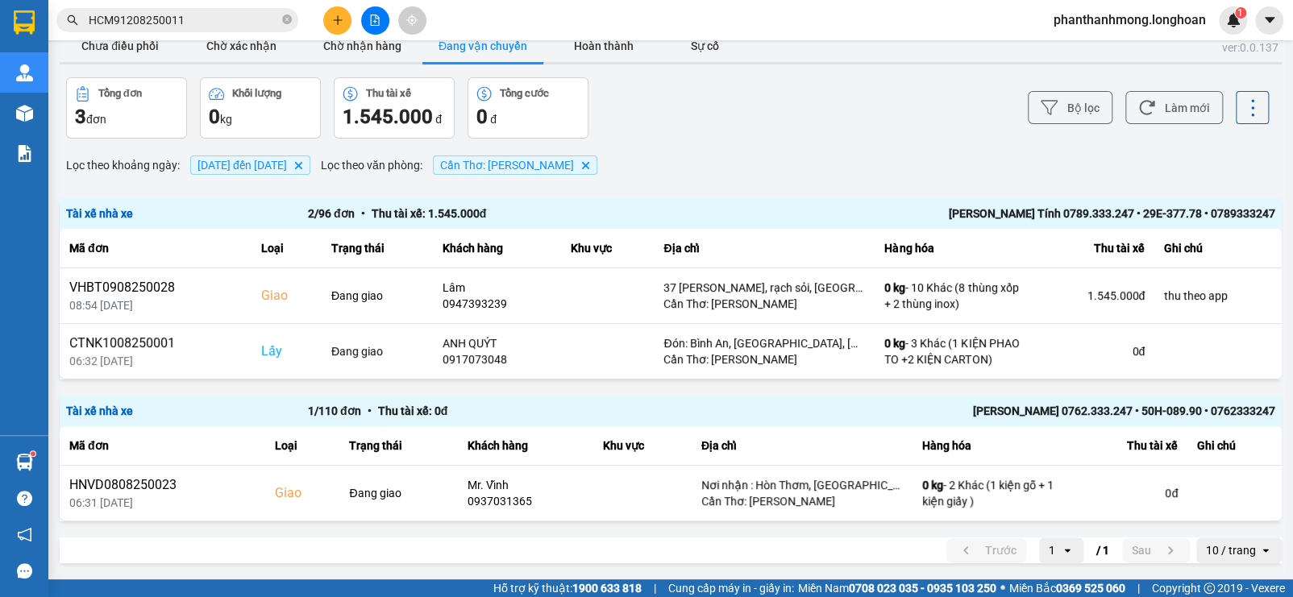
click at [1050, 124] on div "Bộ lọc Làm mới" at bounding box center [967, 107] width 601 height 61
click at [1047, 113] on button "Bộ lọc" at bounding box center [1070, 107] width 85 height 33
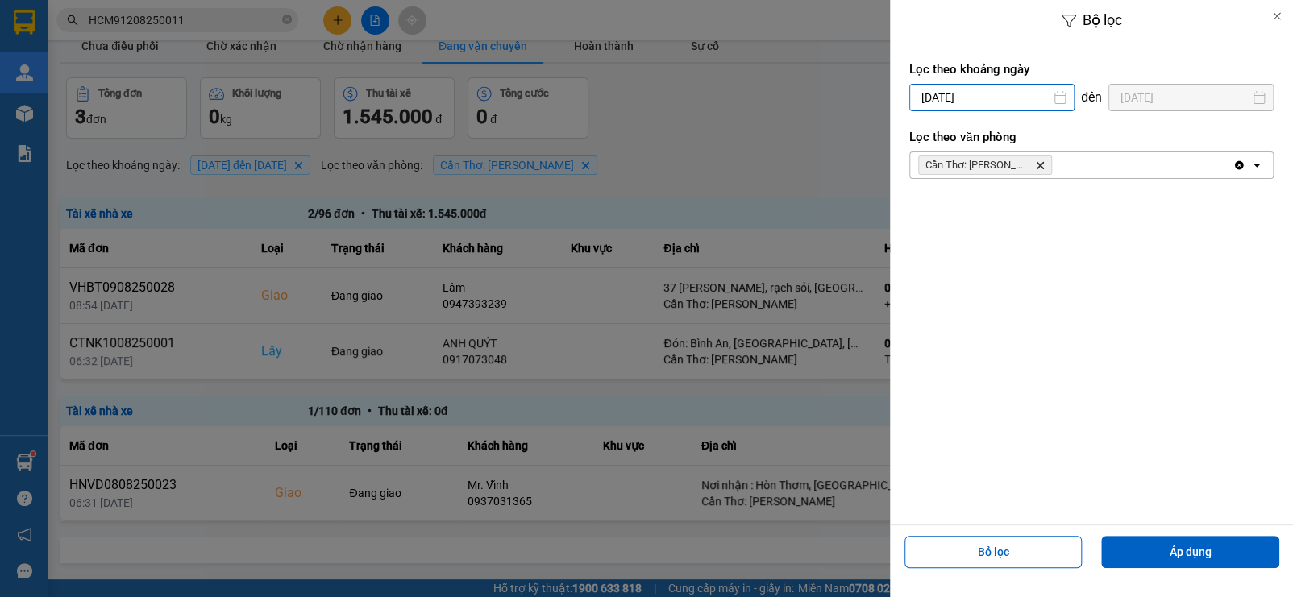
click at [991, 105] on input "[DATE]" at bounding box center [992, 98] width 164 height 26
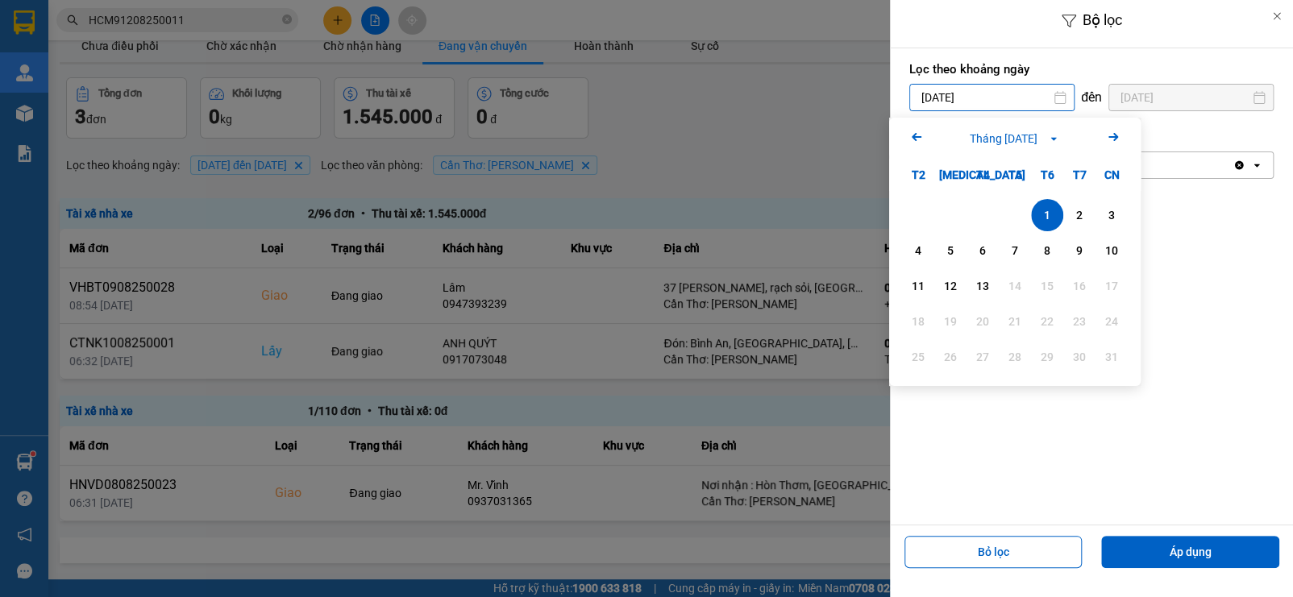
click at [923, 139] on icon "Arrow Left" at bounding box center [916, 136] width 19 height 19
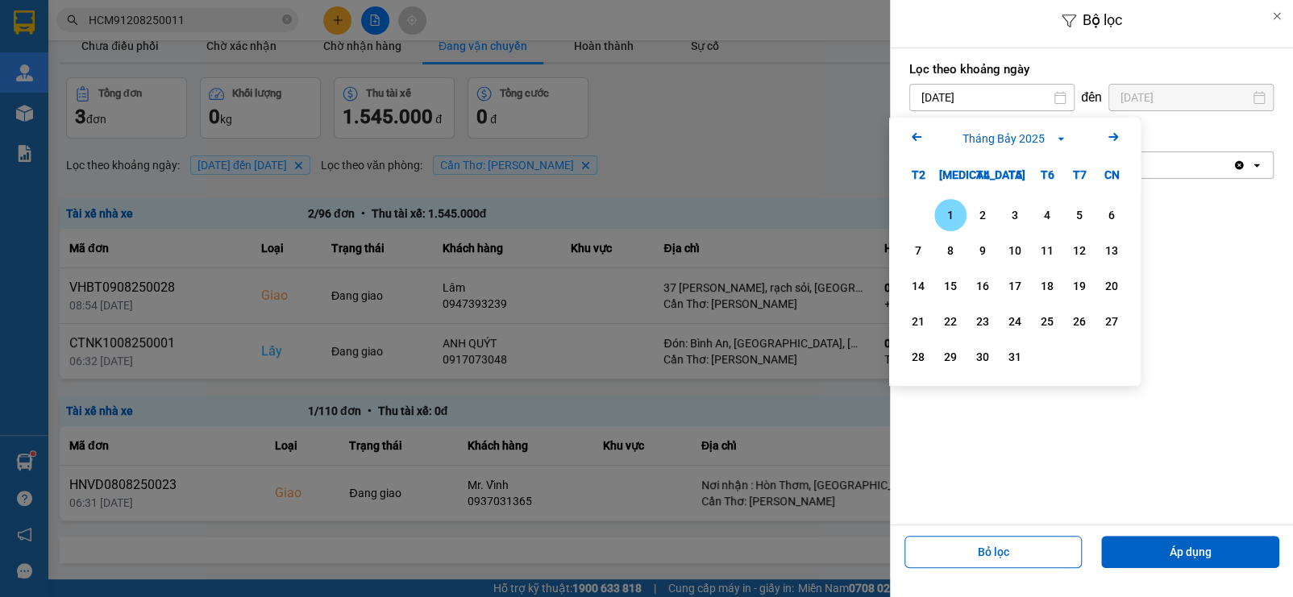
click at [945, 215] on div "1" at bounding box center [950, 215] width 23 height 19
type input "[DATE]"
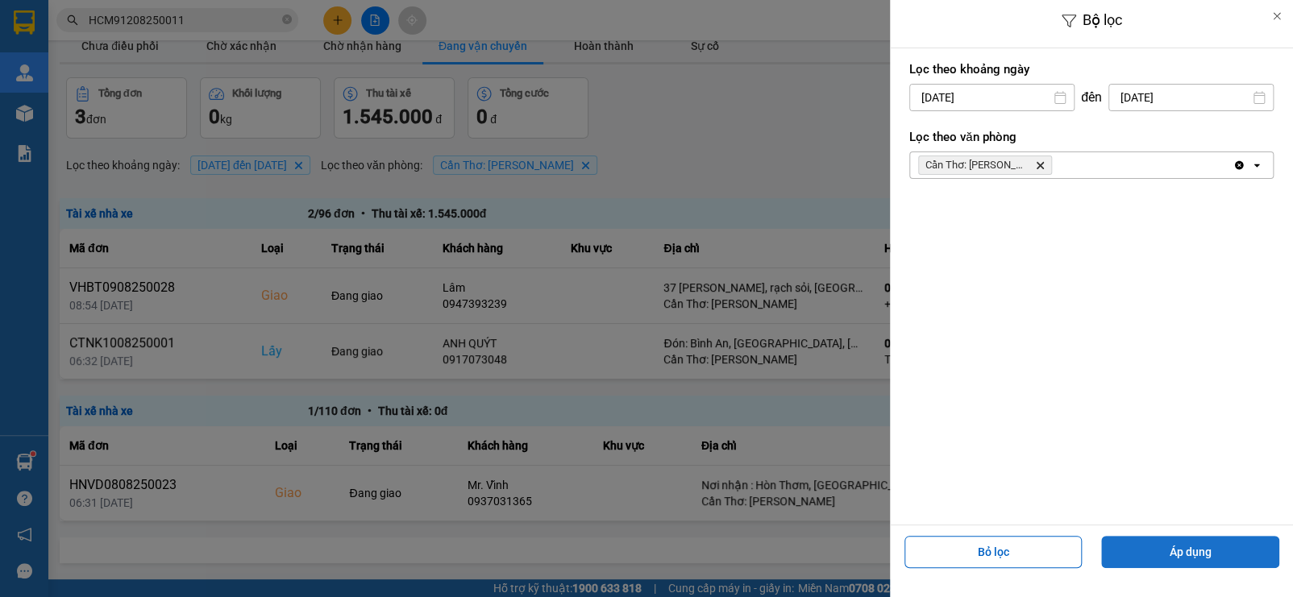
click at [1168, 553] on button "Áp dụng" at bounding box center [1190, 552] width 178 height 32
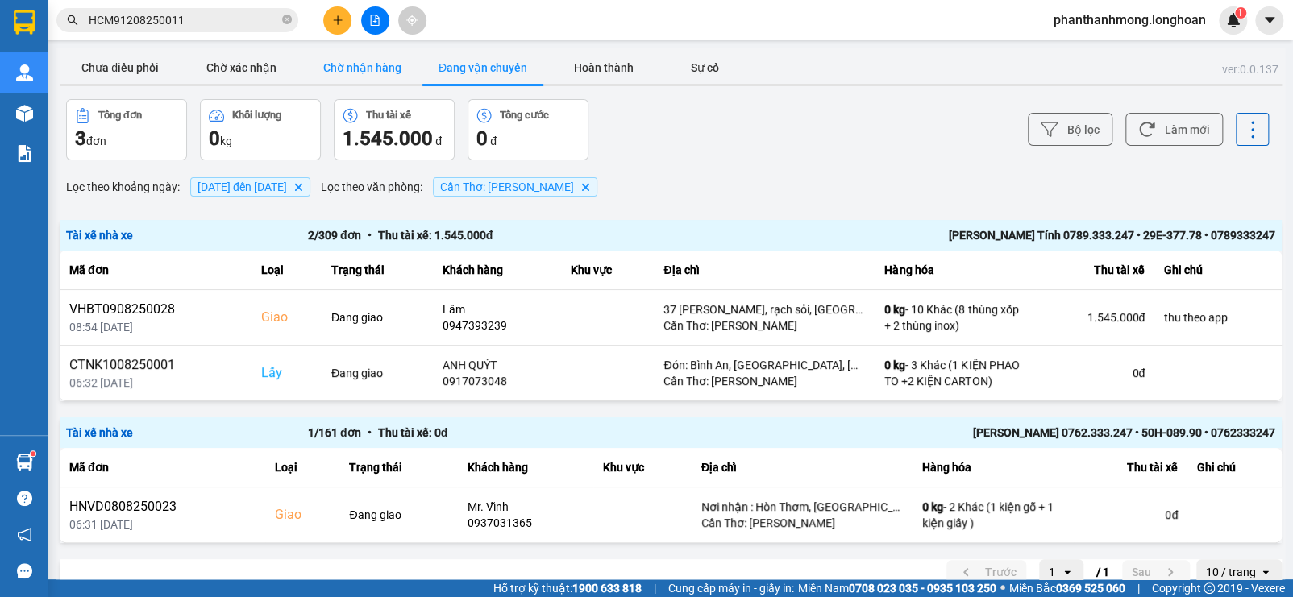
click at [349, 69] on button "Chờ nhận hàng" at bounding box center [361, 68] width 121 height 32
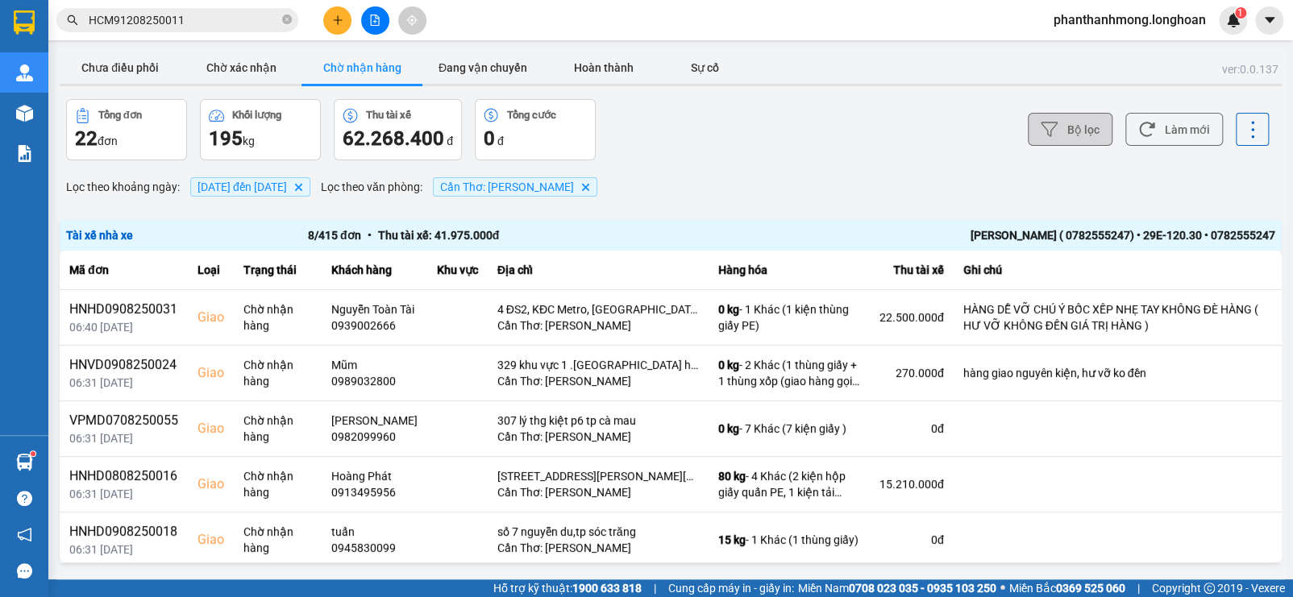
click at [1062, 126] on button "Bộ lọc" at bounding box center [1070, 129] width 85 height 33
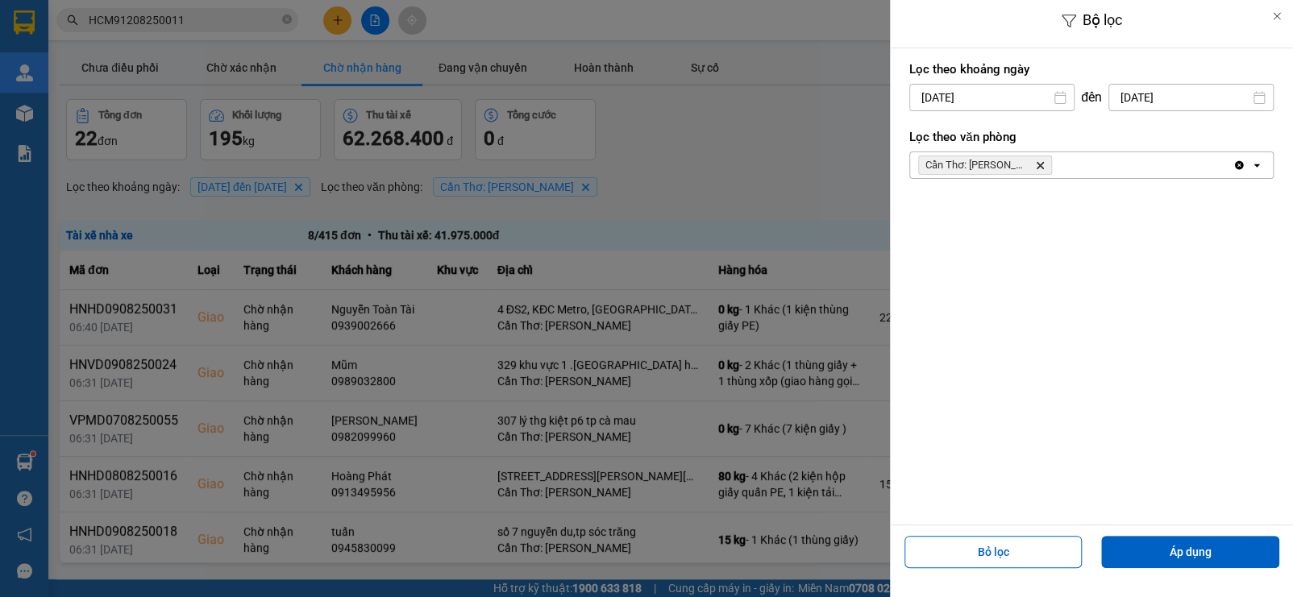
click at [732, 218] on div at bounding box center [646, 298] width 1293 height 597
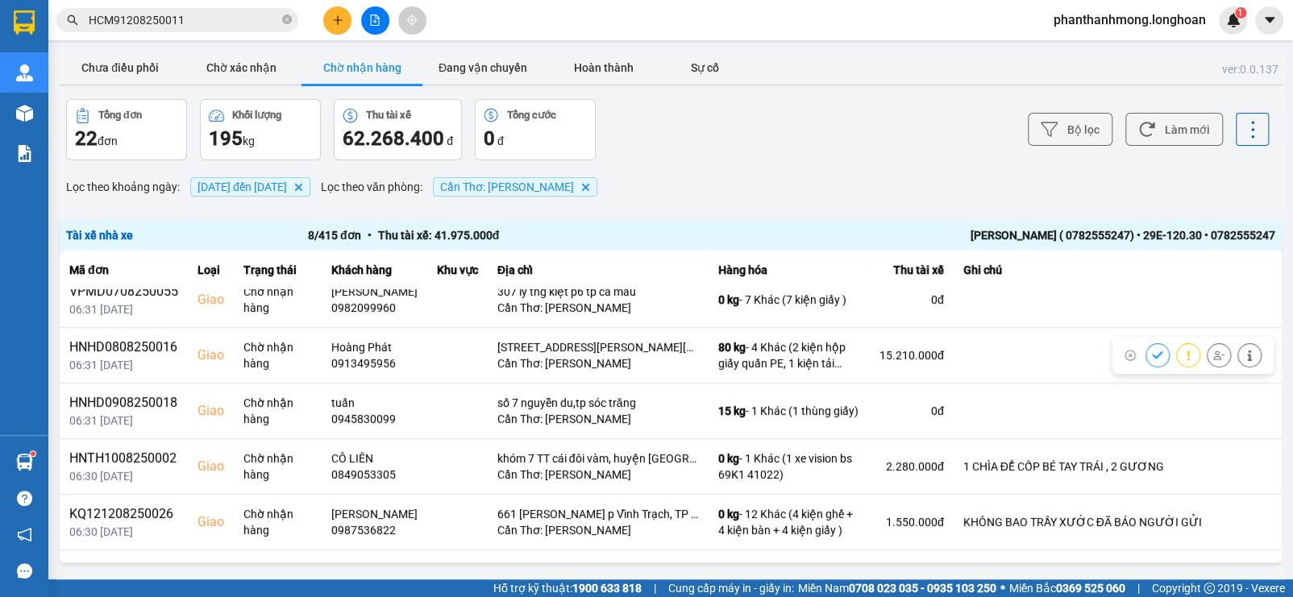
scroll to position [183, 0]
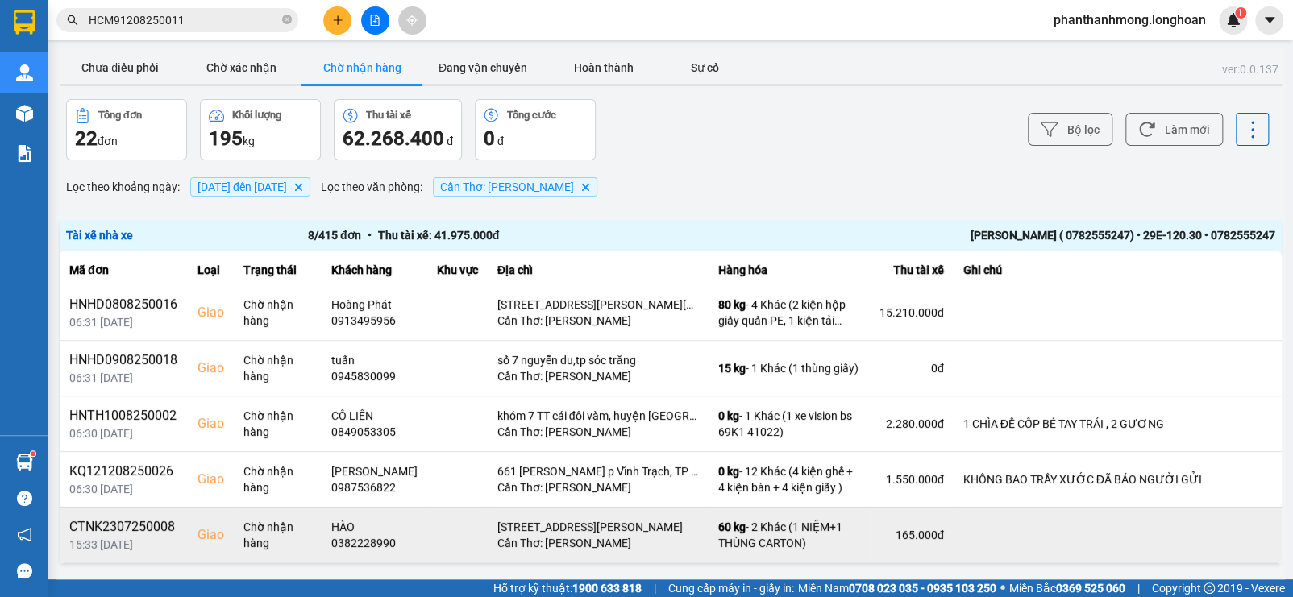
click at [106, 522] on div "CTNK2307250008" at bounding box center [123, 526] width 109 height 19
copy div "CTNK2307250008"
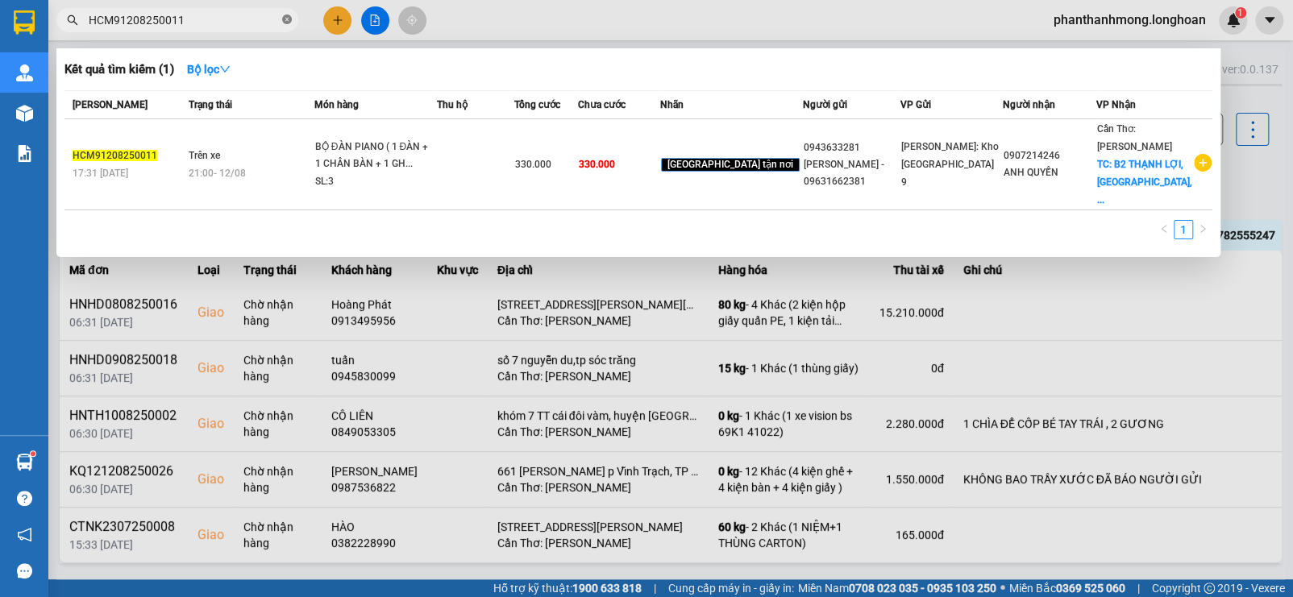
click at [289, 16] on icon "close-circle" at bounding box center [287, 20] width 10 height 10
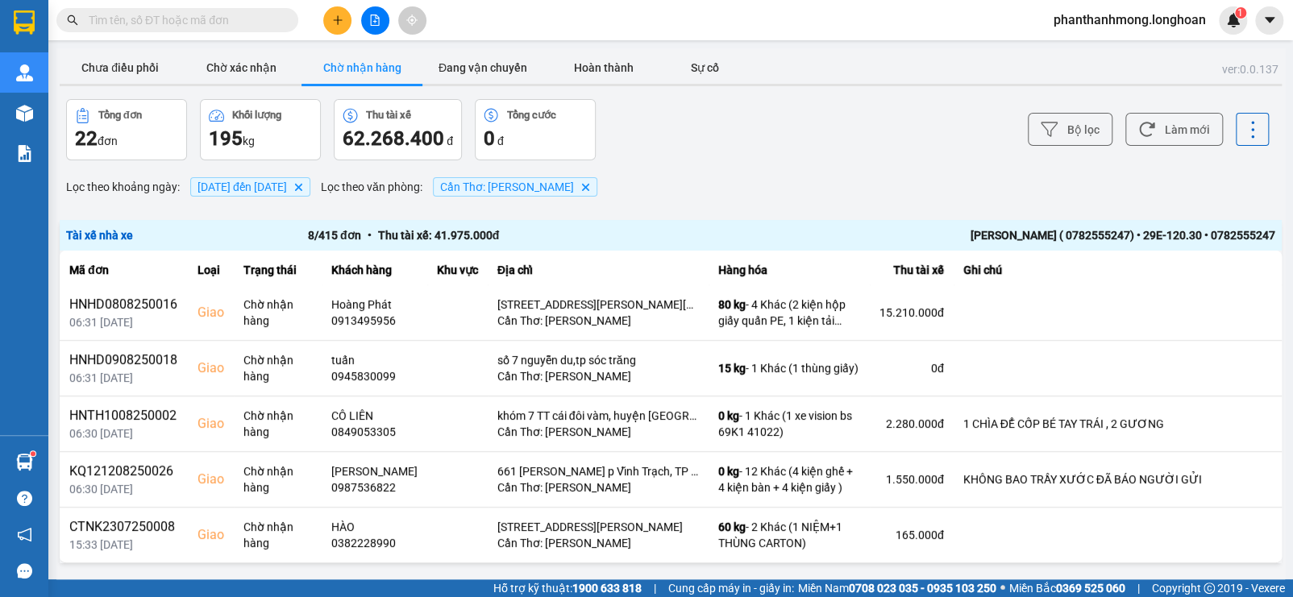
click at [212, 26] on input "text" at bounding box center [184, 20] width 190 height 18
paste input "CTNK2307250008"
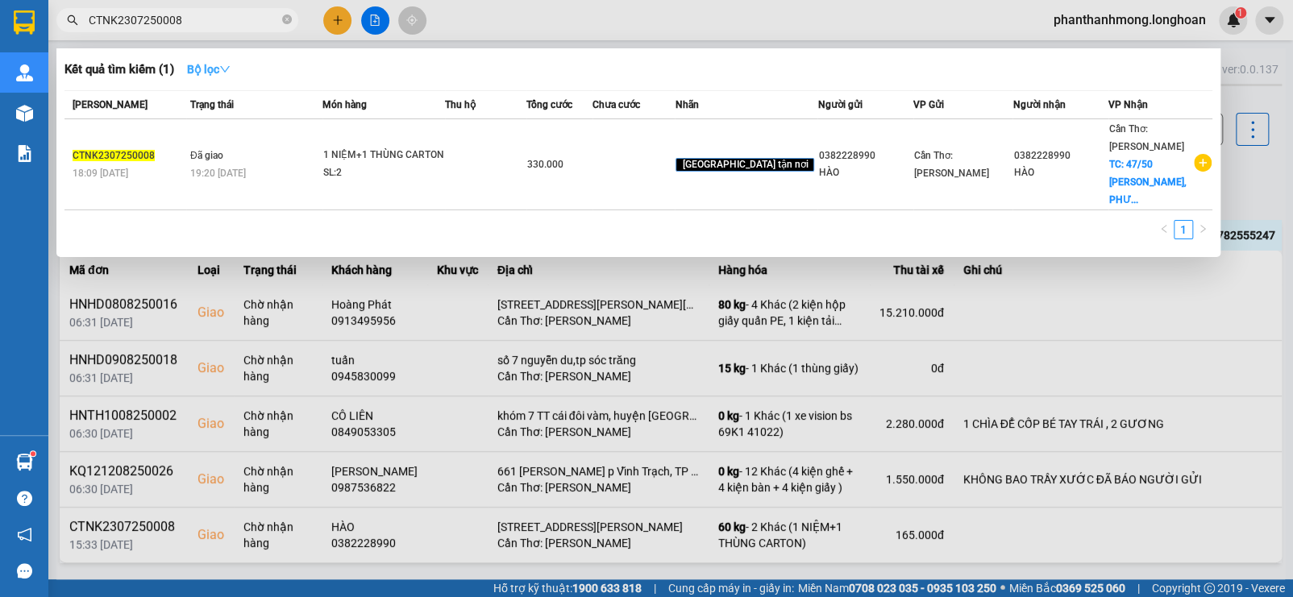
type input "CTNK2307250008"
click at [233, 57] on button "Bộ lọc" at bounding box center [208, 69] width 69 height 26
click at [267, 65] on div "Kết quả tìm kiếm ( 1 ) Bộ lọc" at bounding box center [638, 69] width 1148 height 26
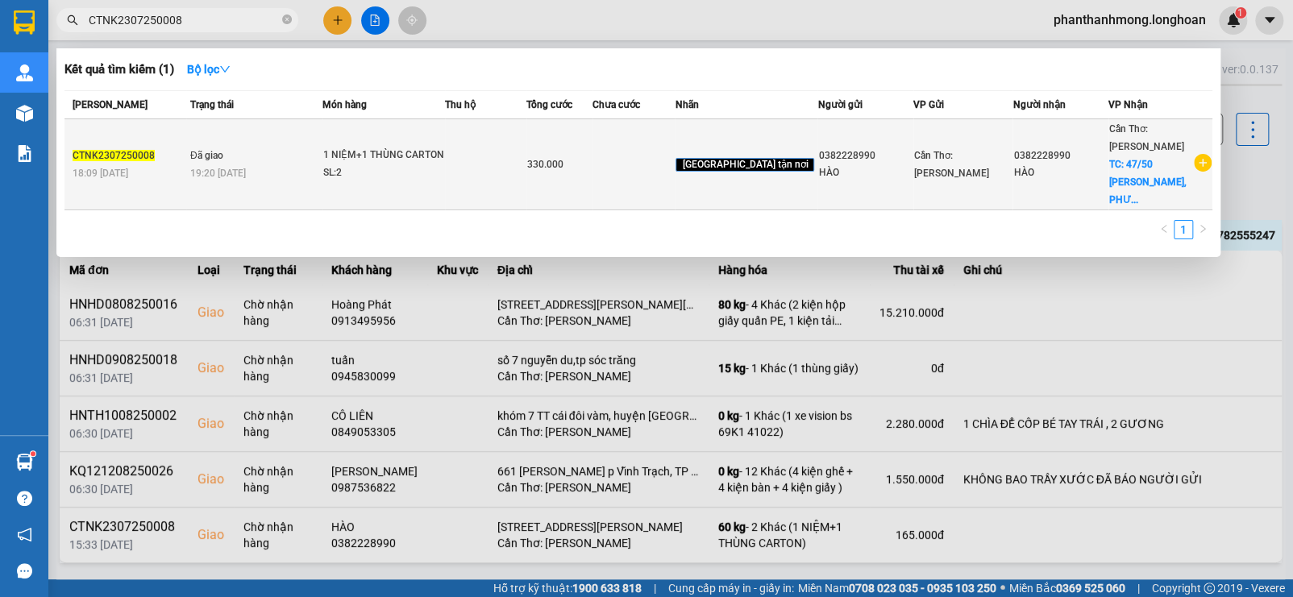
click at [240, 147] on td "Đã giao 19:20 [DATE]" at bounding box center [254, 164] width 136 height 91
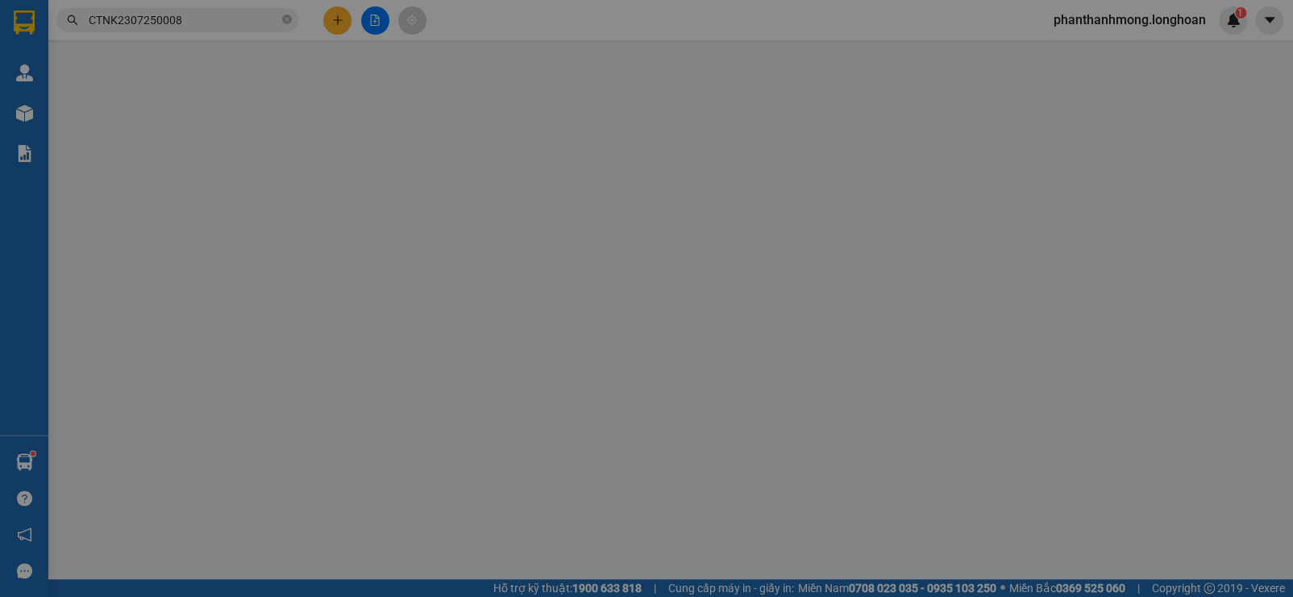
type input "0382228990"
type input "HÀO"
type input "0382228990"
type input "HÀO"
checkbox input "true"
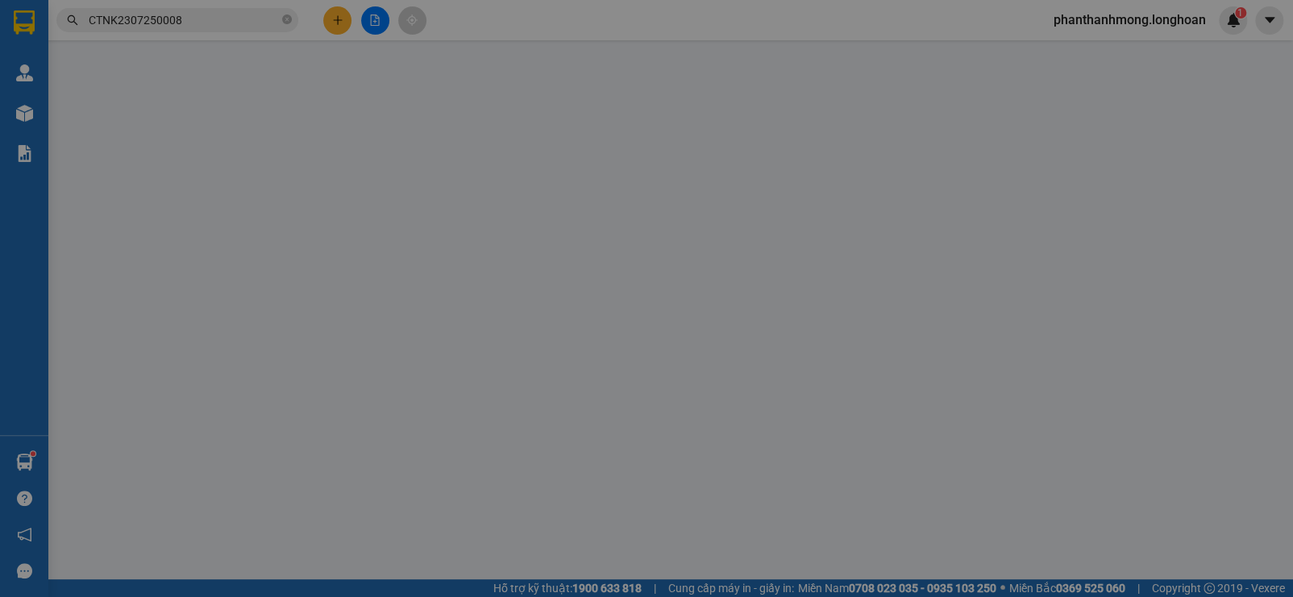
type input "[STREET_ADDRESS][PERSON_NAME]"
type input "330.000"
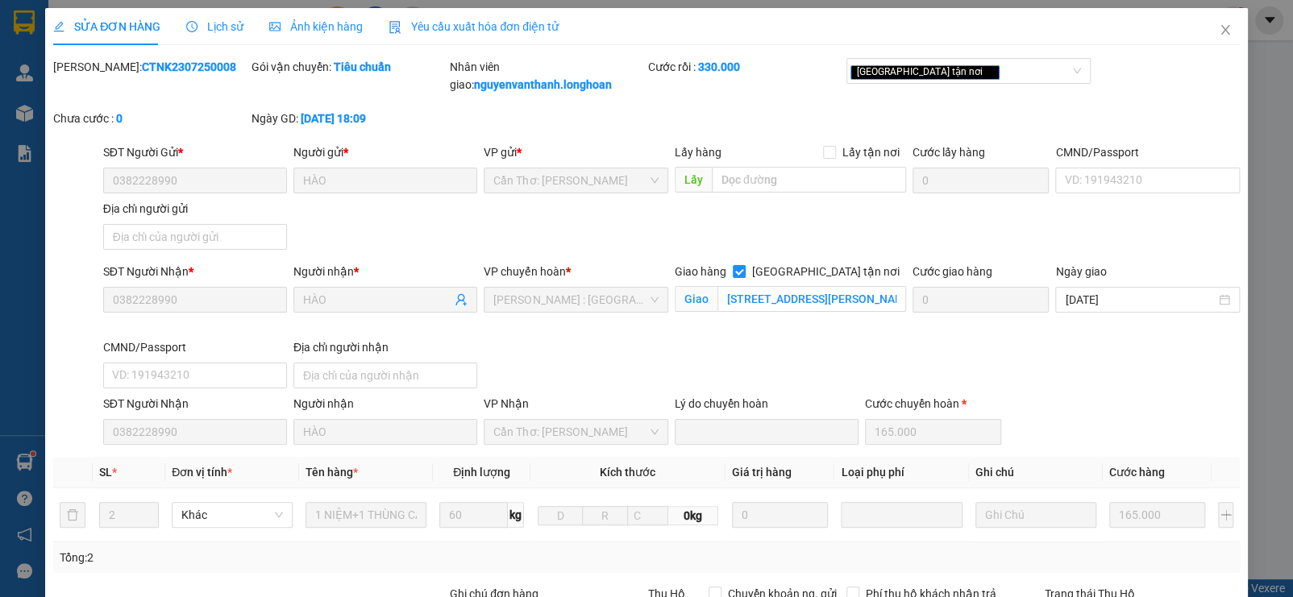
click at [218, 26] on span "Lịch sử" at bounding box center [214, 26] width 57 height 13
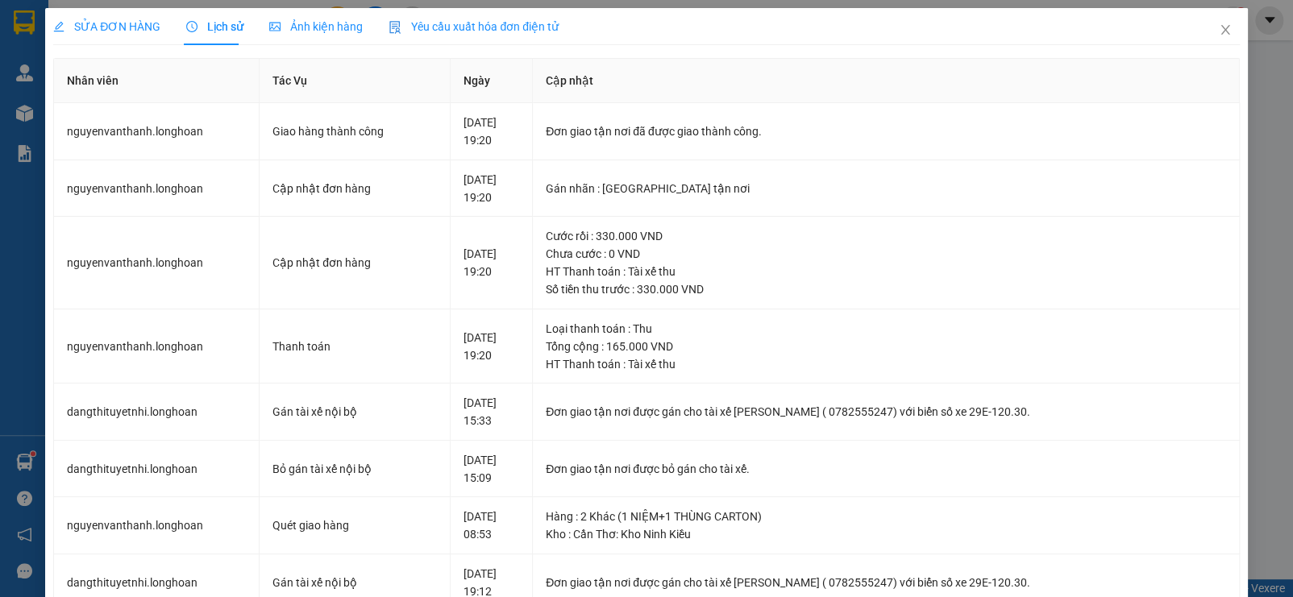
click at [0, 359] on div "SỬA ĐƠN HÀNG Lịch sử Ảnh kiện hàng Yêu cầu xuất hóa đơn điện tử Total Paid Fee …" at bounding box center [646, 298] width 1293 height 597
click at [2, 359] on div "SỬA ĐƠN HÀNG Lịch sử Ảnh kiện hàng Yêu cầu xuất hóa đơn điện tử Total Paid Fee …" at bounding box center [646, 298] width 1293 height 597
click at [1249, 93] on div "SỬA ĐƠN HÀNG Lịch sử Ảnh kiện hàng Yêu cầu xuất hóa đơn điện tử Total Paid Fee …" at bounding box center [646, 298] width 1293 height 597
click at [1219, 34] on icon "close" at bounding box center [1225, 29] width 13 height 13
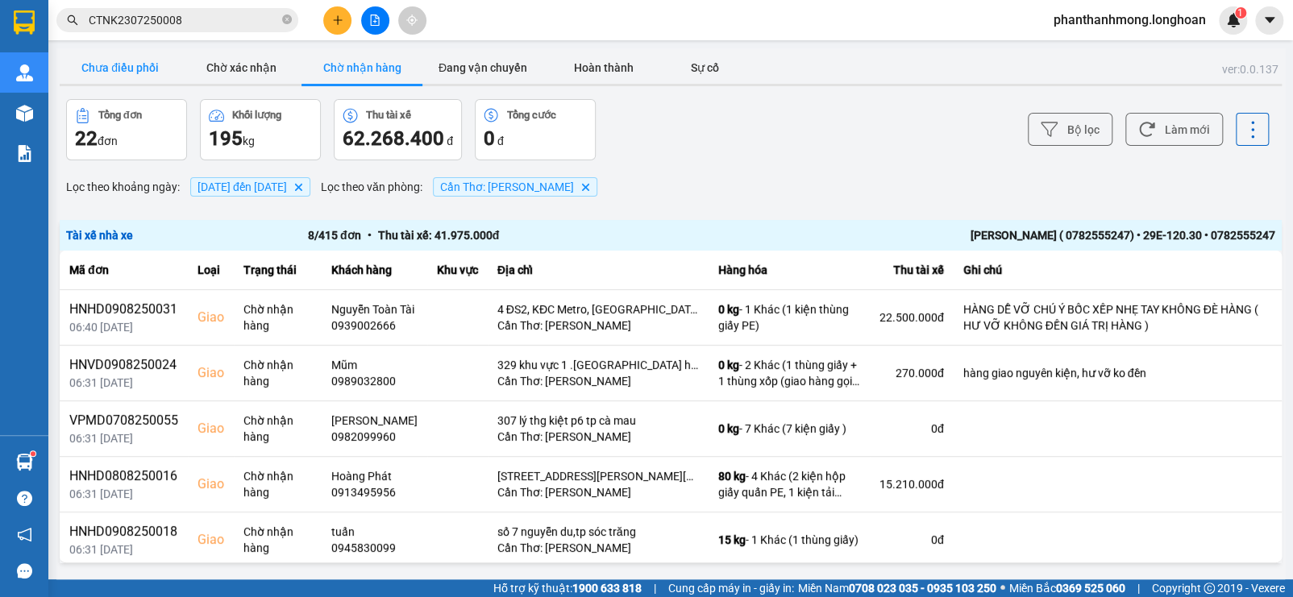
click at [126, 74] on button "Chưa điều phối" at bounding box center [120, 68] width 121 height 32
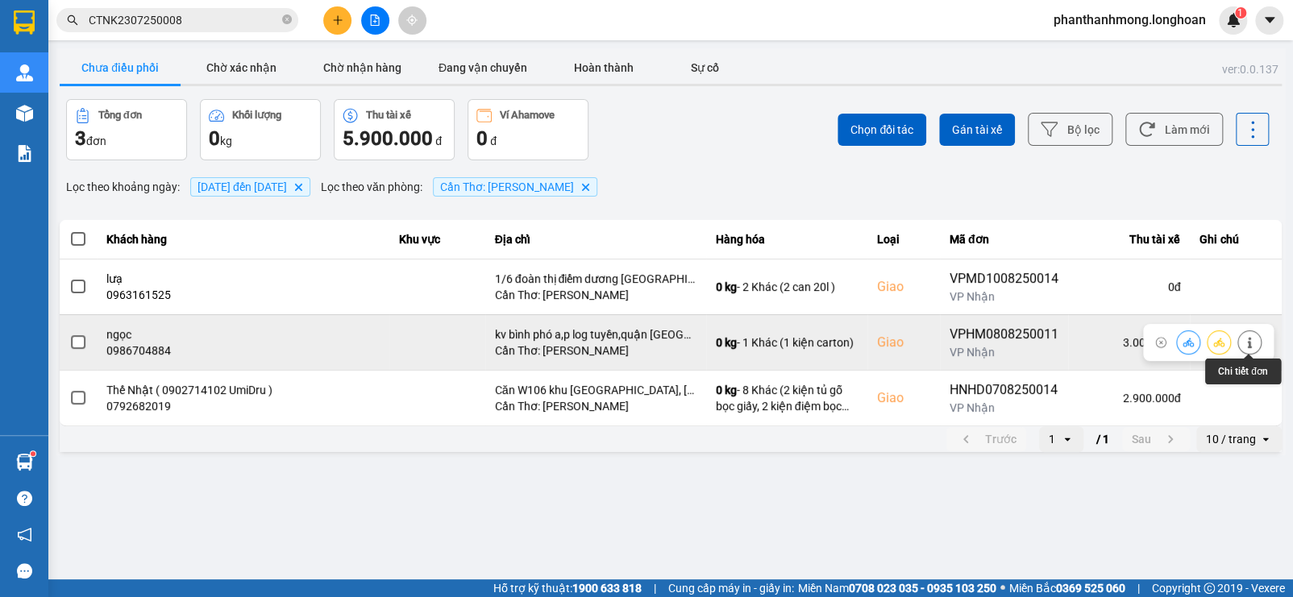
click at [1253, 341] on icon at bounding box center [1249, 342] width 11 height 11
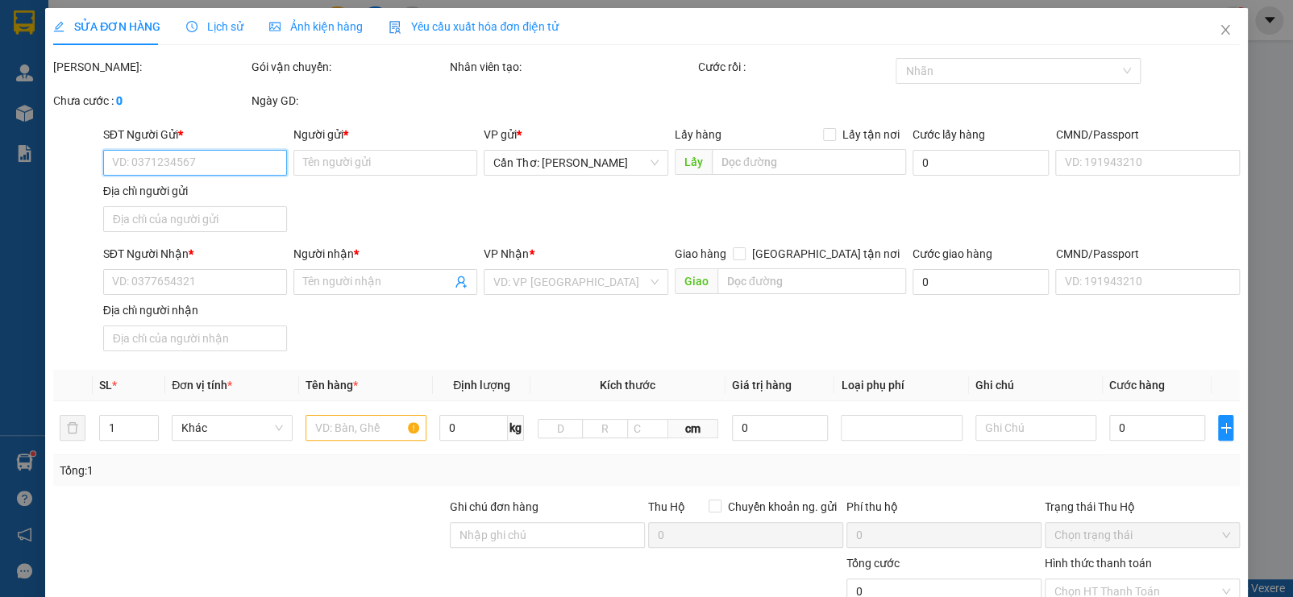
type input "0982796268"
type input "[PERSON_NAME]"
type input "0986704884"
type input "ngọc"
checkbox input "true"
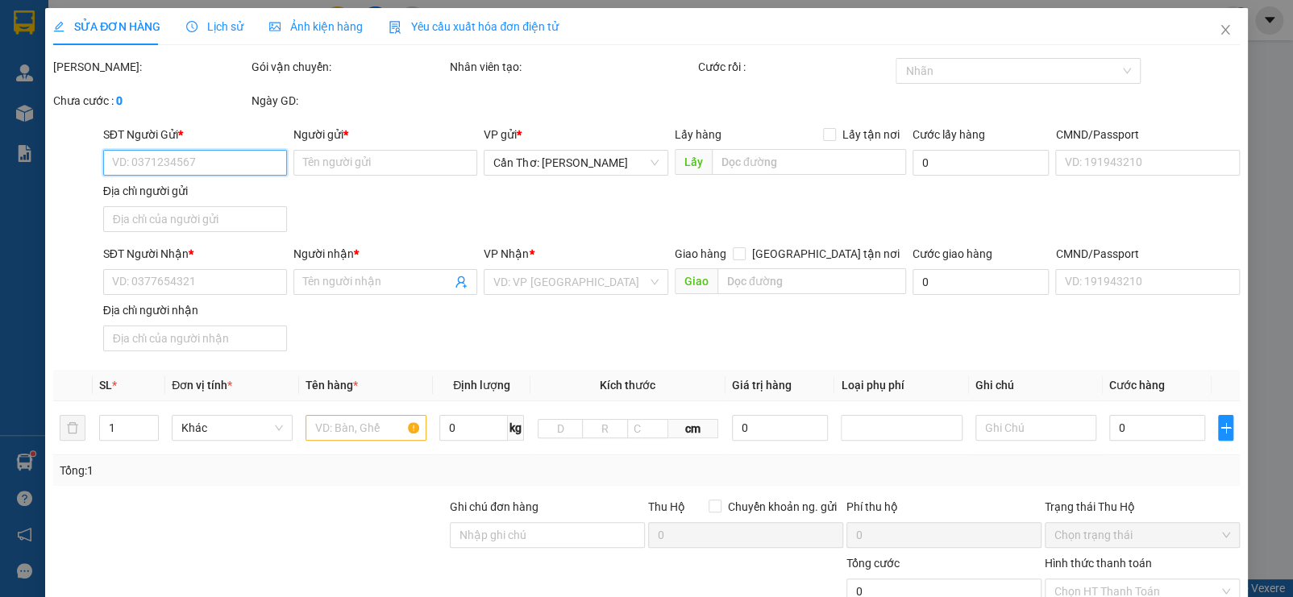
type input "kv bình phó a,p log tuyền,quận [GEOGRAPHIC_DATA],[GEOGRAPHIC_DATA]"
type input "160.000"
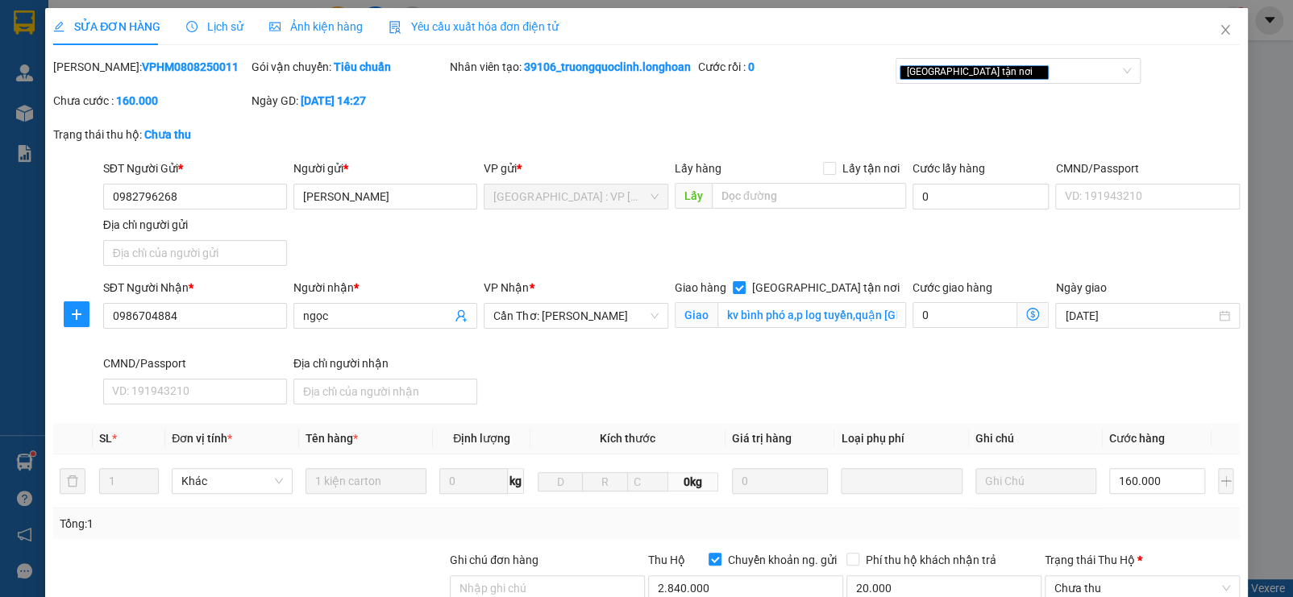
click at [199, 23] on span "Lịch sử" at bounding box center [214, 26] width 57 height 13
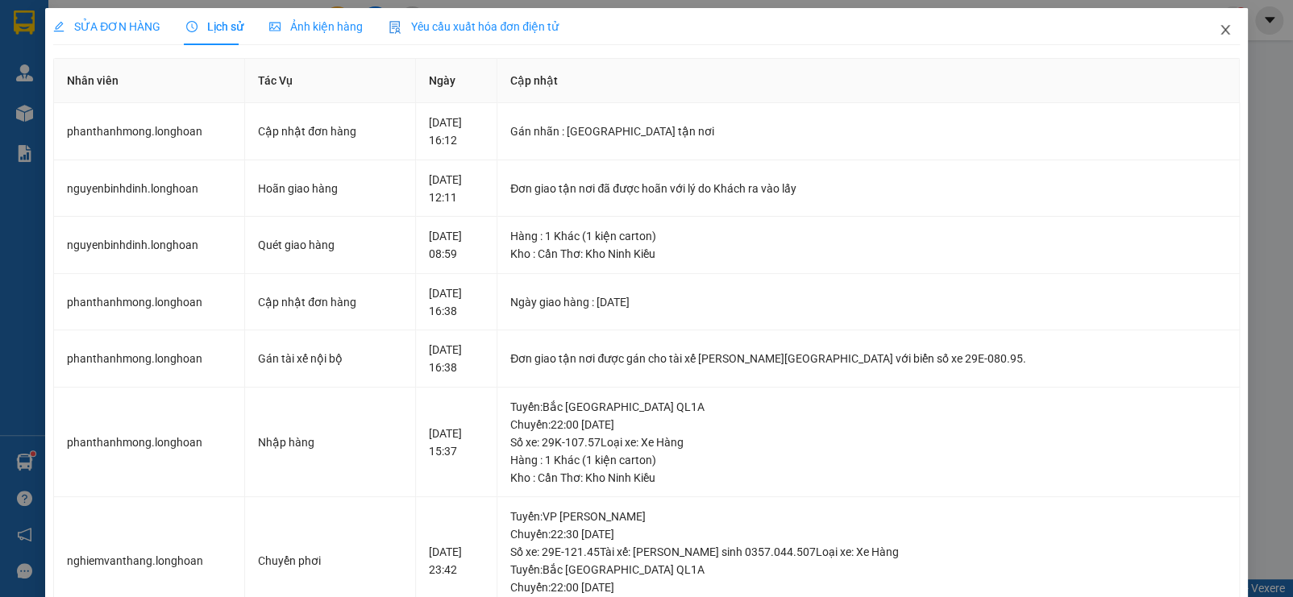
click at [1219, 28] on icon "close" at bounding box center [1225, 29] width 13 height 13
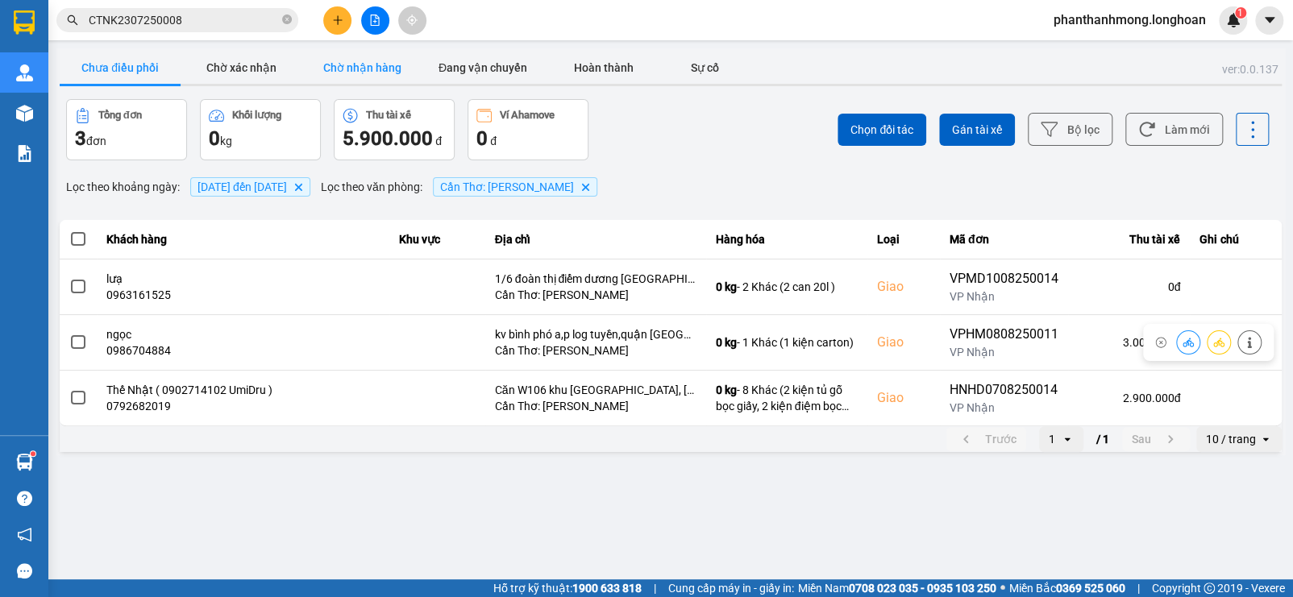
click at [346, 68] on button "Chờ nhận hàng" at bounding box center [361, 68] width 121 height 32
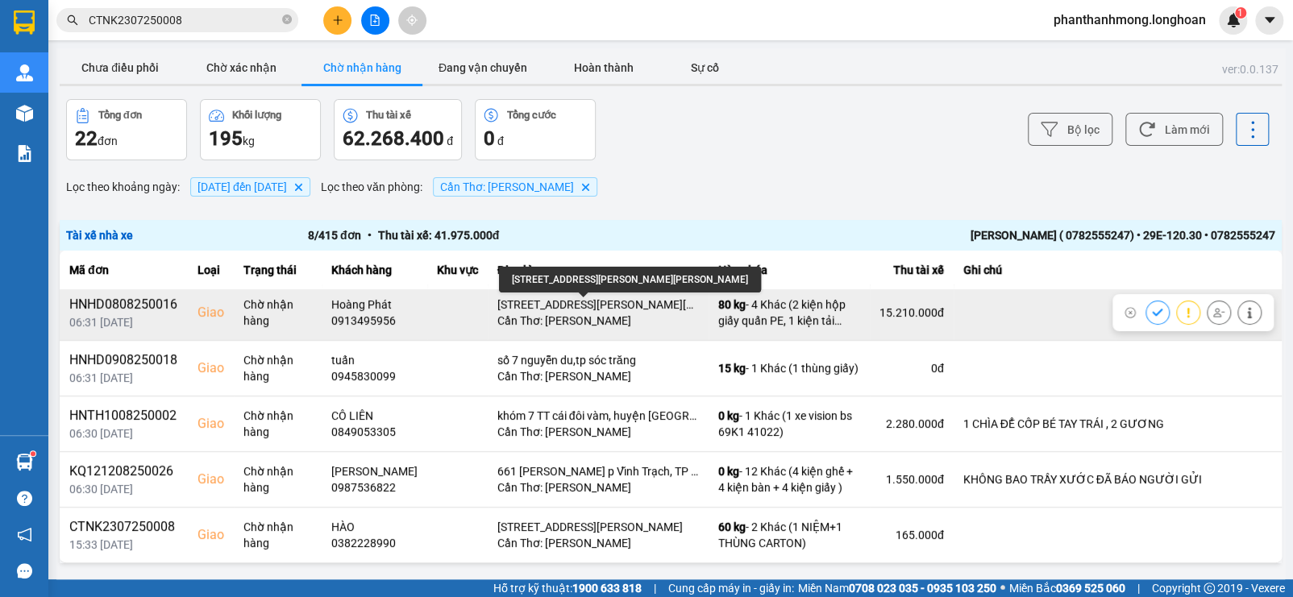
click at [646, 305] on div "[STREET_ADDRESS][PERSON_NAME][PERSON_NAME]" at bounding box center [598, 305] width 202 height 16
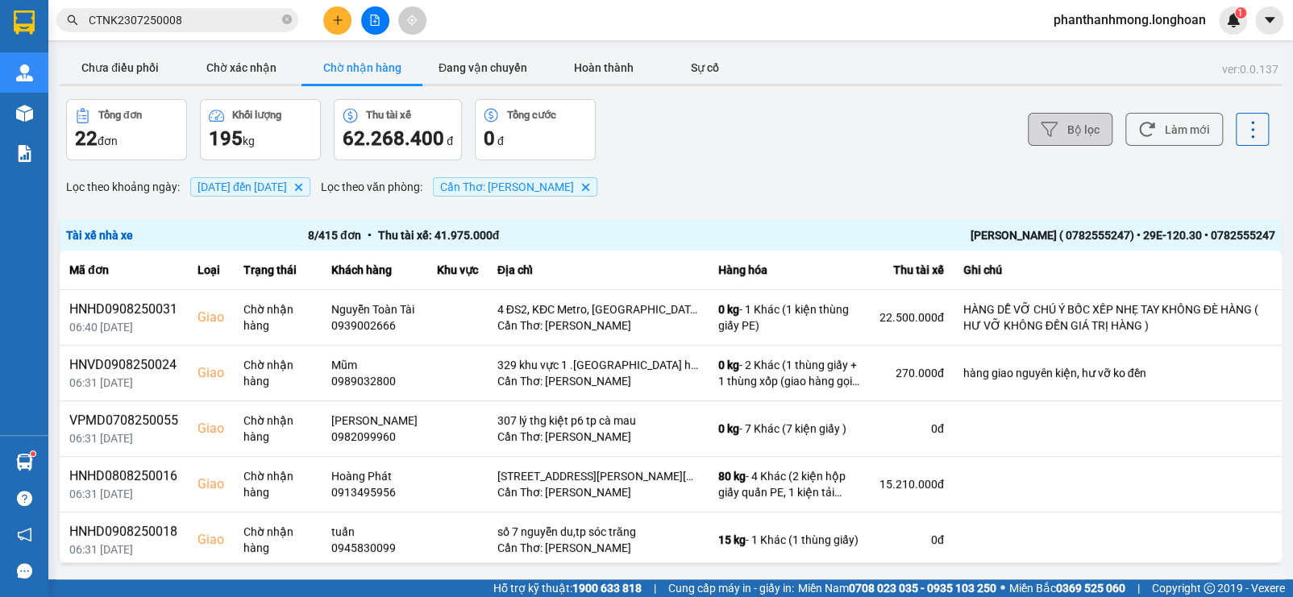
click at [1041, 129] on icon at bounding box center [1049, 129] width 17 height 17
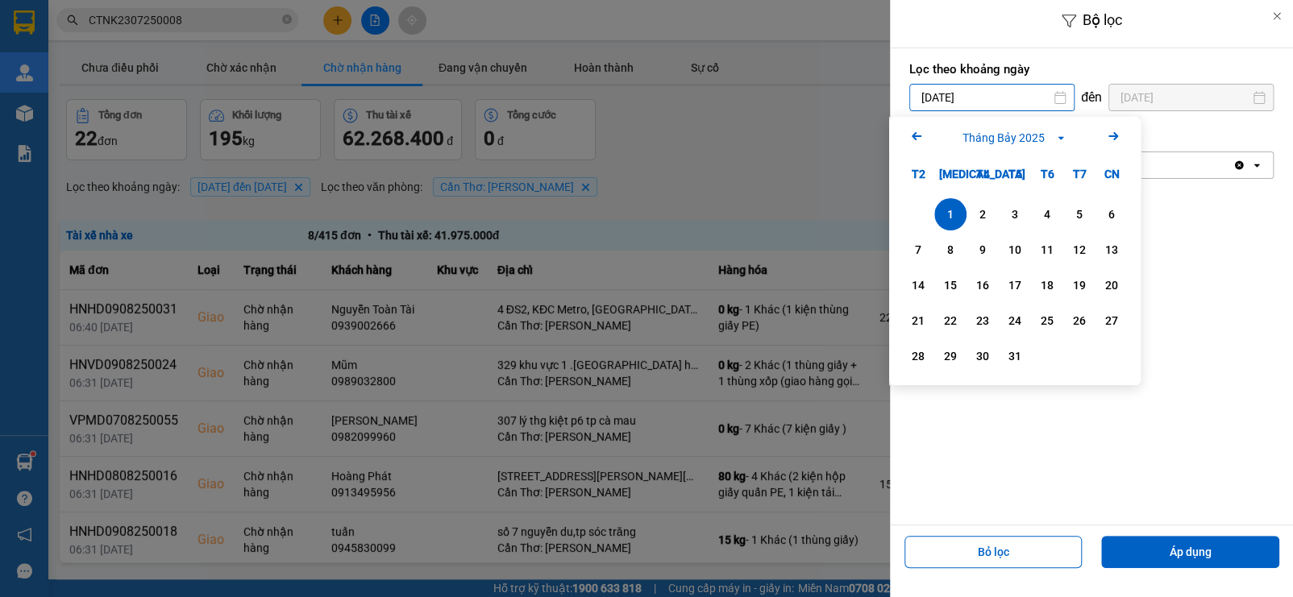
click at [987, 106] on input "[DATE]" at bounding box center [992, 98] width 164 height 26
drag, startPoint x: 1099, startPoint y: 143, endPoint x: 1111, endPoint y: 135, distance: 13.4
click at [1111, 135] on div "Arrow Left Tháng [DATE] Arrow Right" at bounding box center [1014, 137] width 251 height 41
click at [1111, 135] on icon "Next month." at bounding box center [1113, 136] width 10 height 8
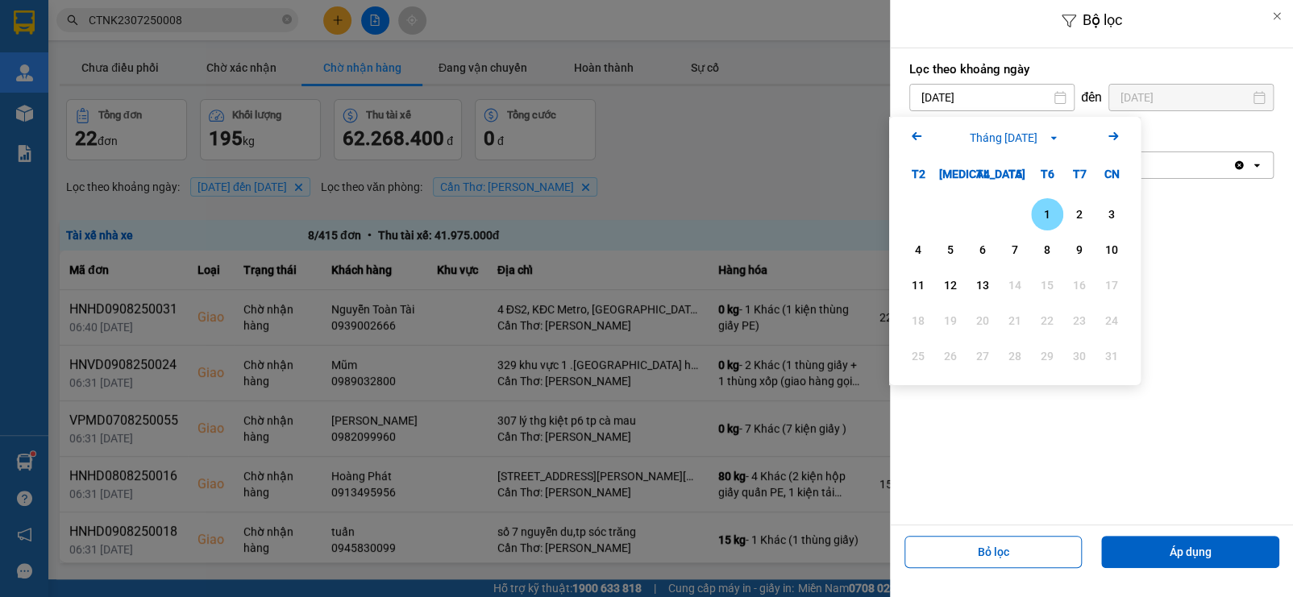
click at [1045, 210] on div "1" at bounding box center [1047, 214] width 23 height 19
type input "[DATE]"
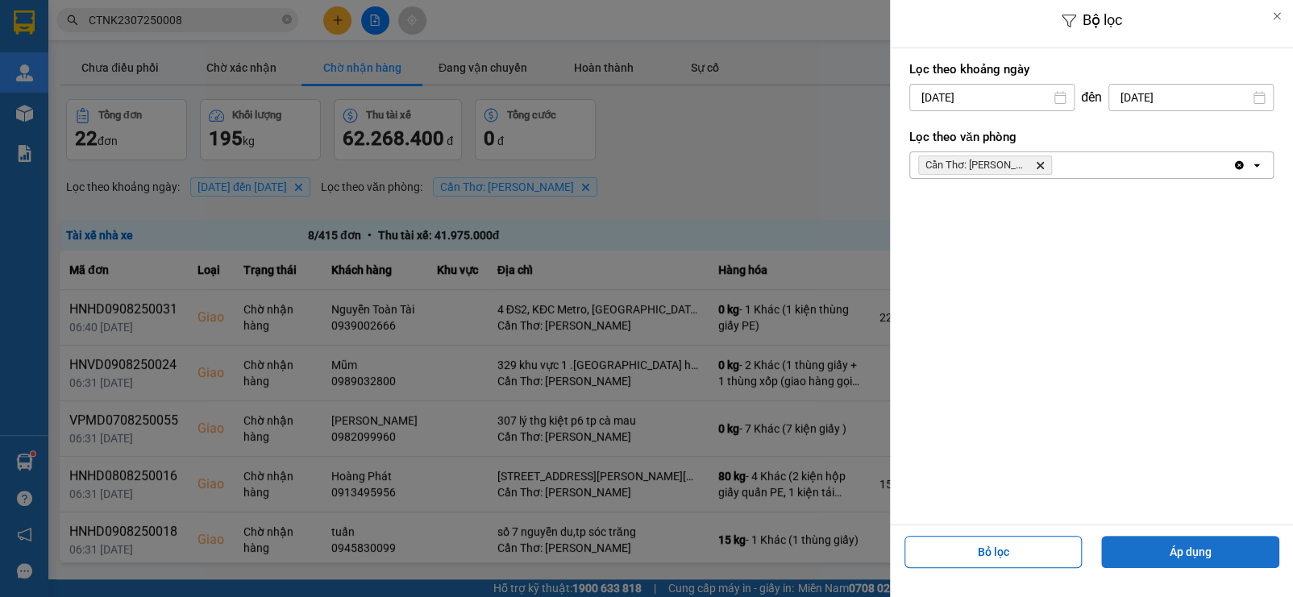
click at [1167, 547] on button "Áp dụng" at bounding box center [1190, 552] width 178 height 32
